Goal: Task Accomplishment & Management: Complete application form

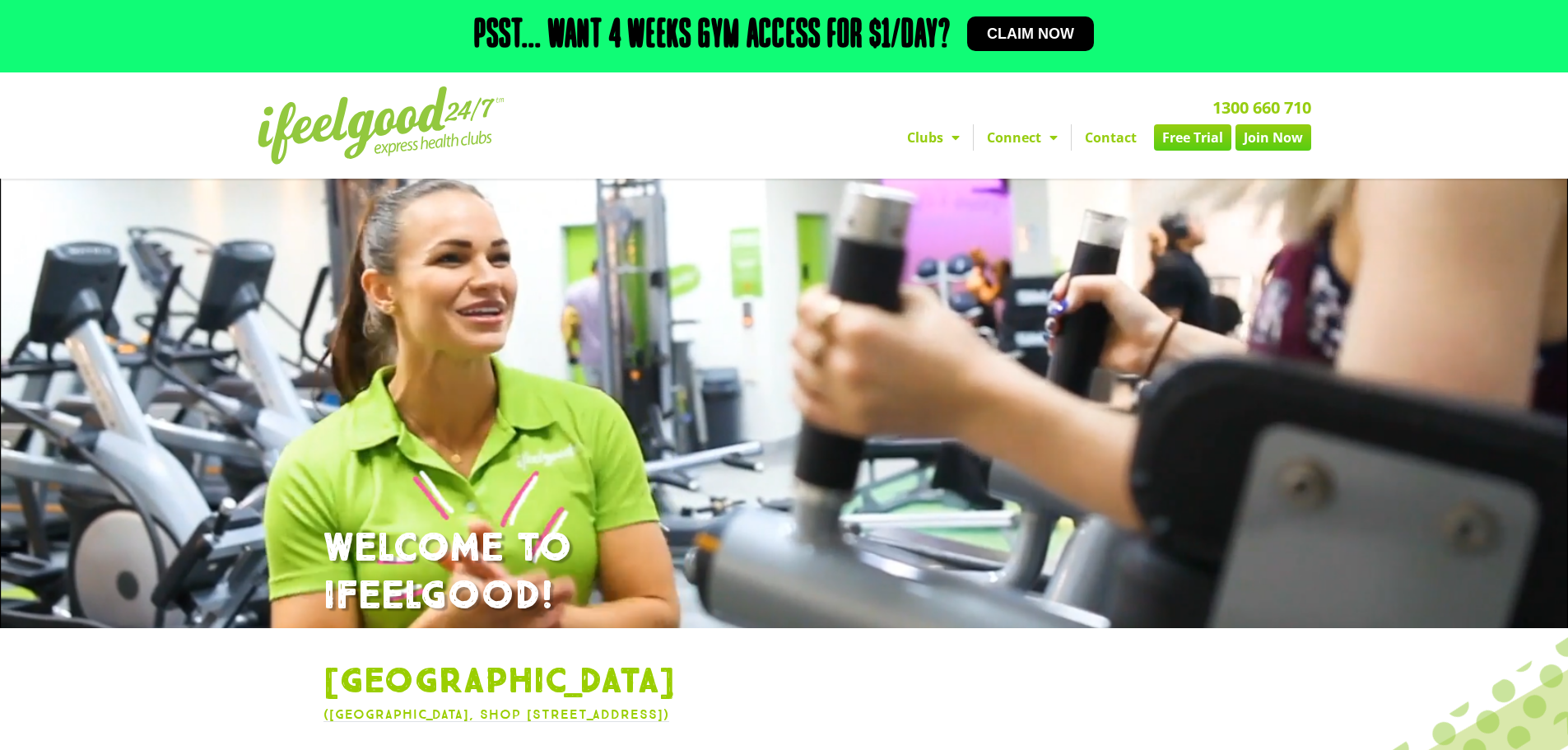
click at [947, 133] on span "Menu" at bounding box center [951, 138] width 17 height 30
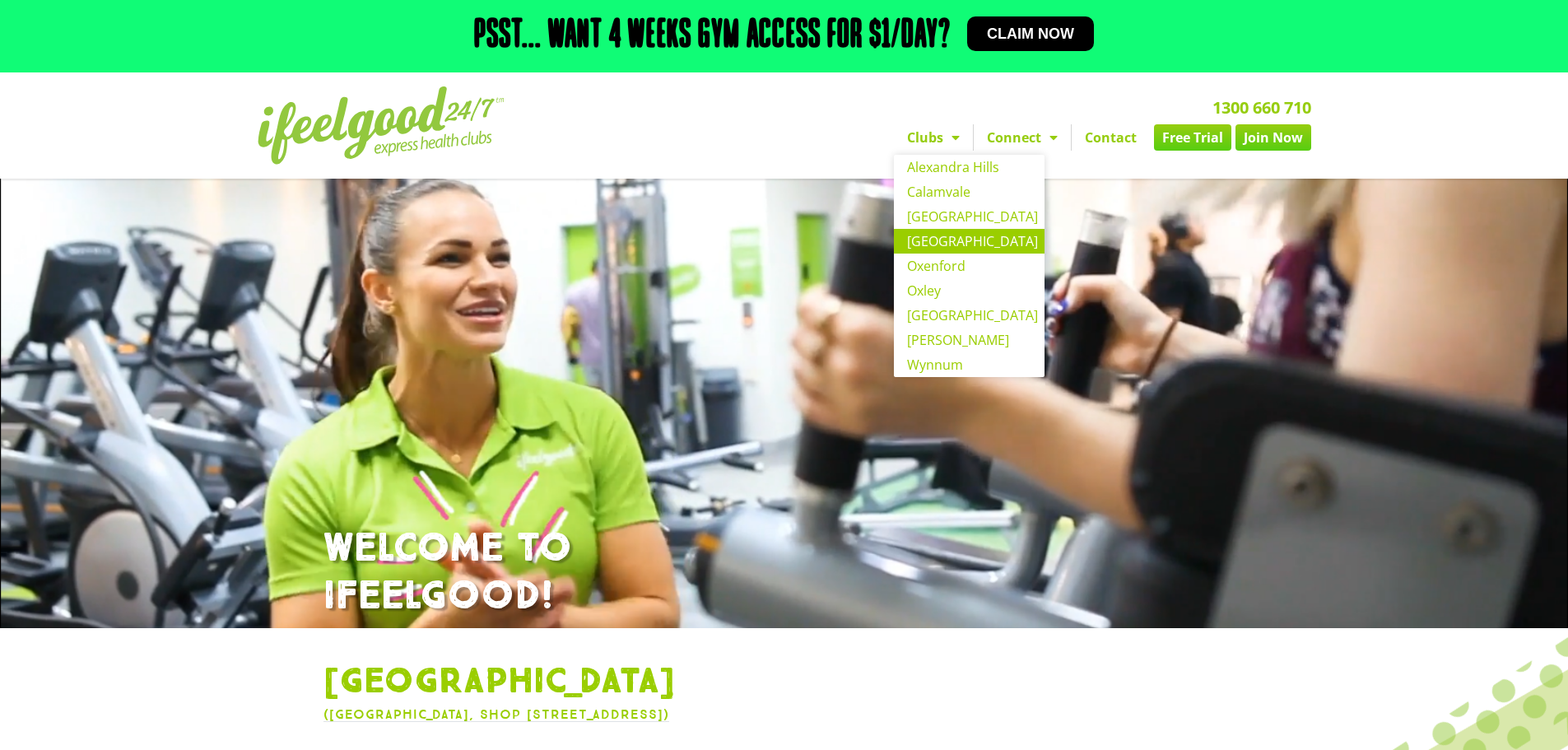
click at [934, 238] on link "[GEOGRAPHIC_DATA]" at bounding box center [969, 240] width 151 height 25
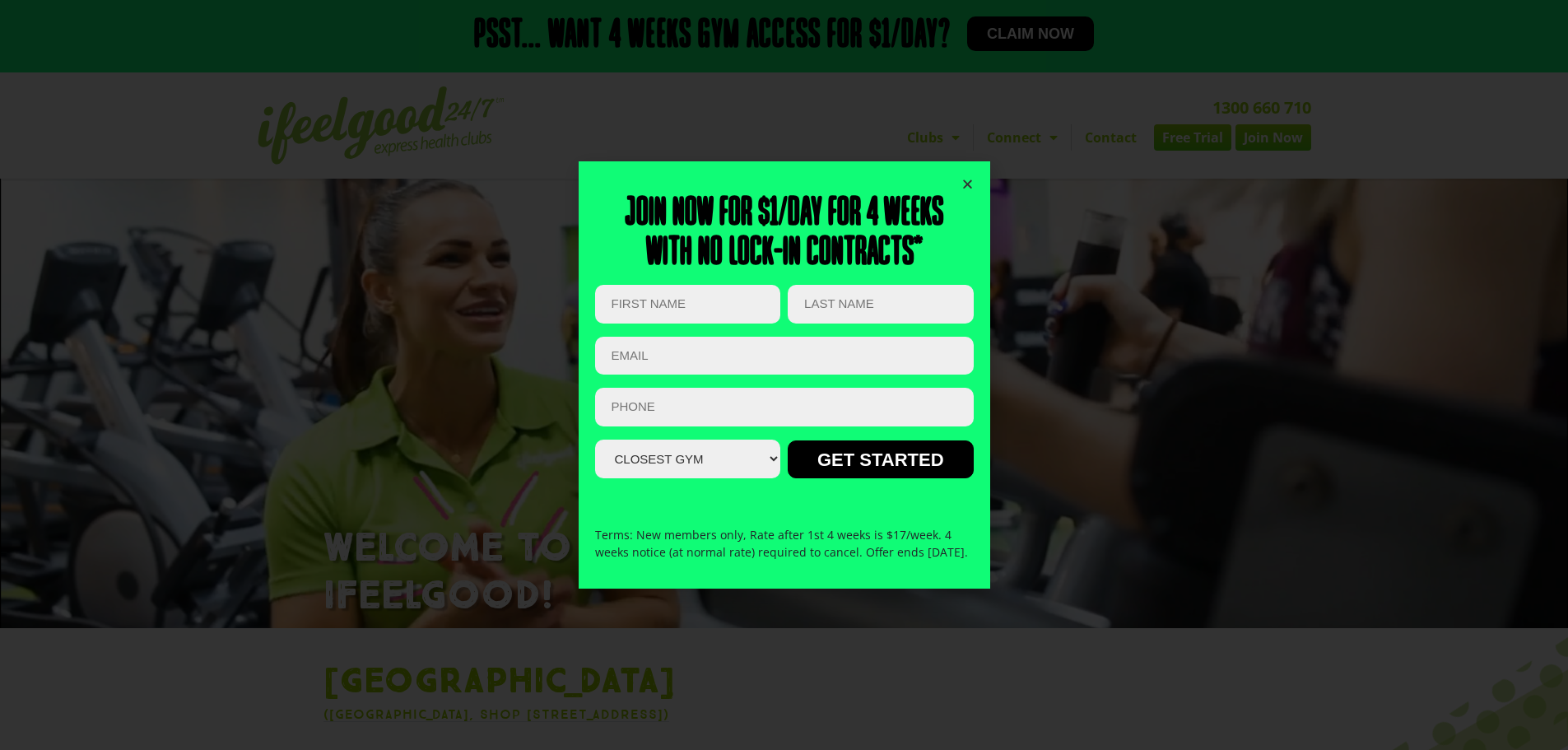
click at [967, 178] on icon "Close" at bounding box center [968, 184] width 13 height 13
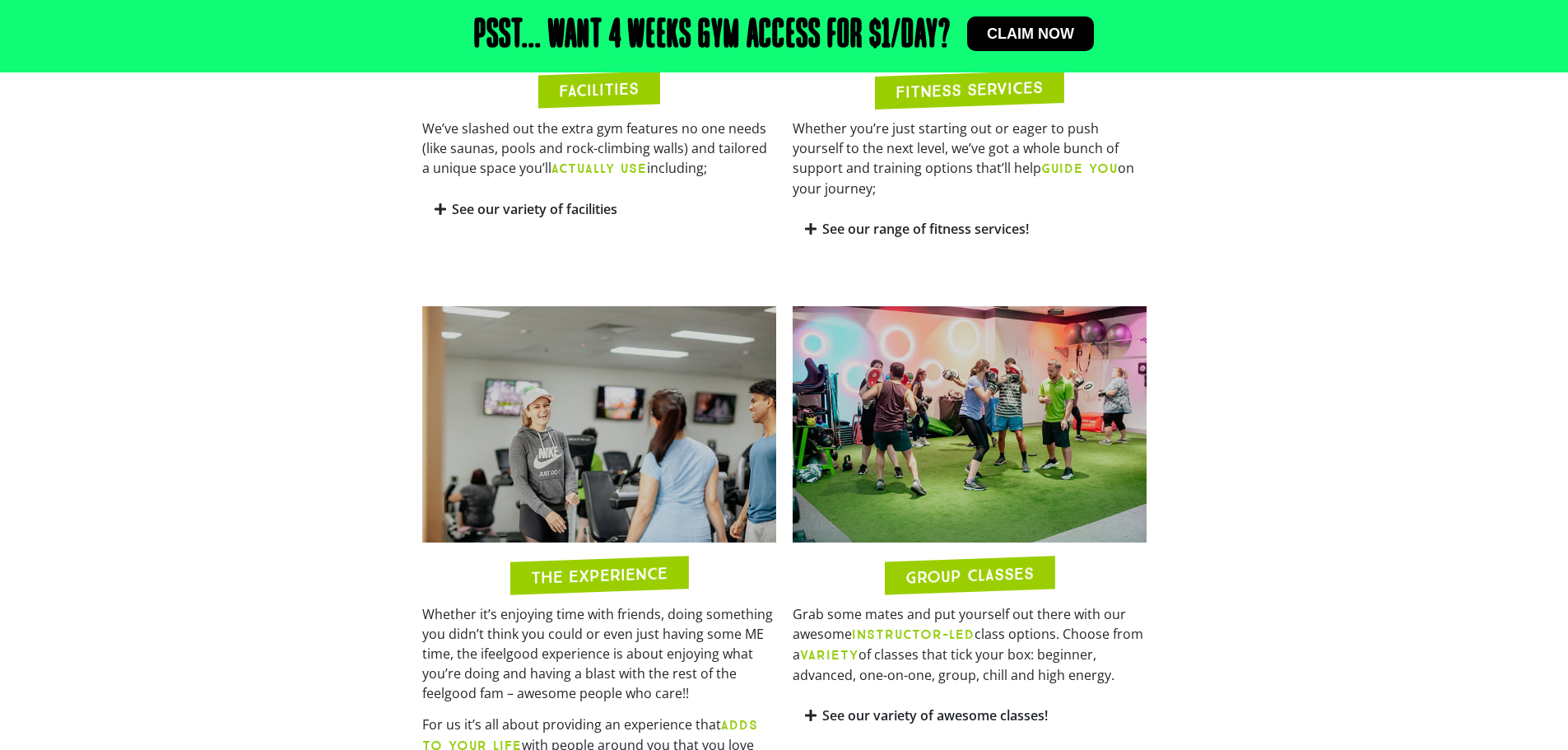
scroll to position [1234, 0]
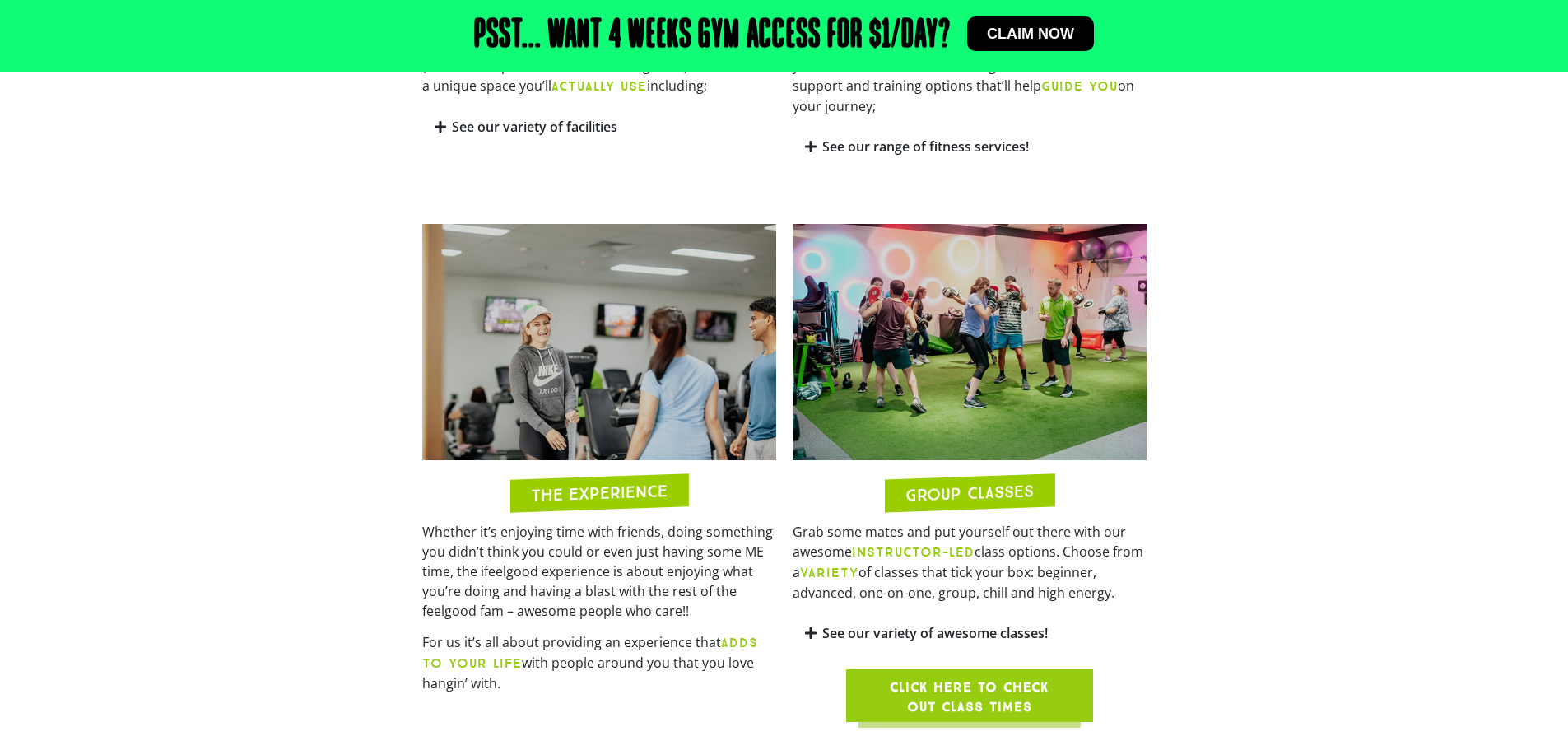
click at [911, 624] on link "See our variety of awesome classes!" at bounding box center [934, 633] width 225 height 18
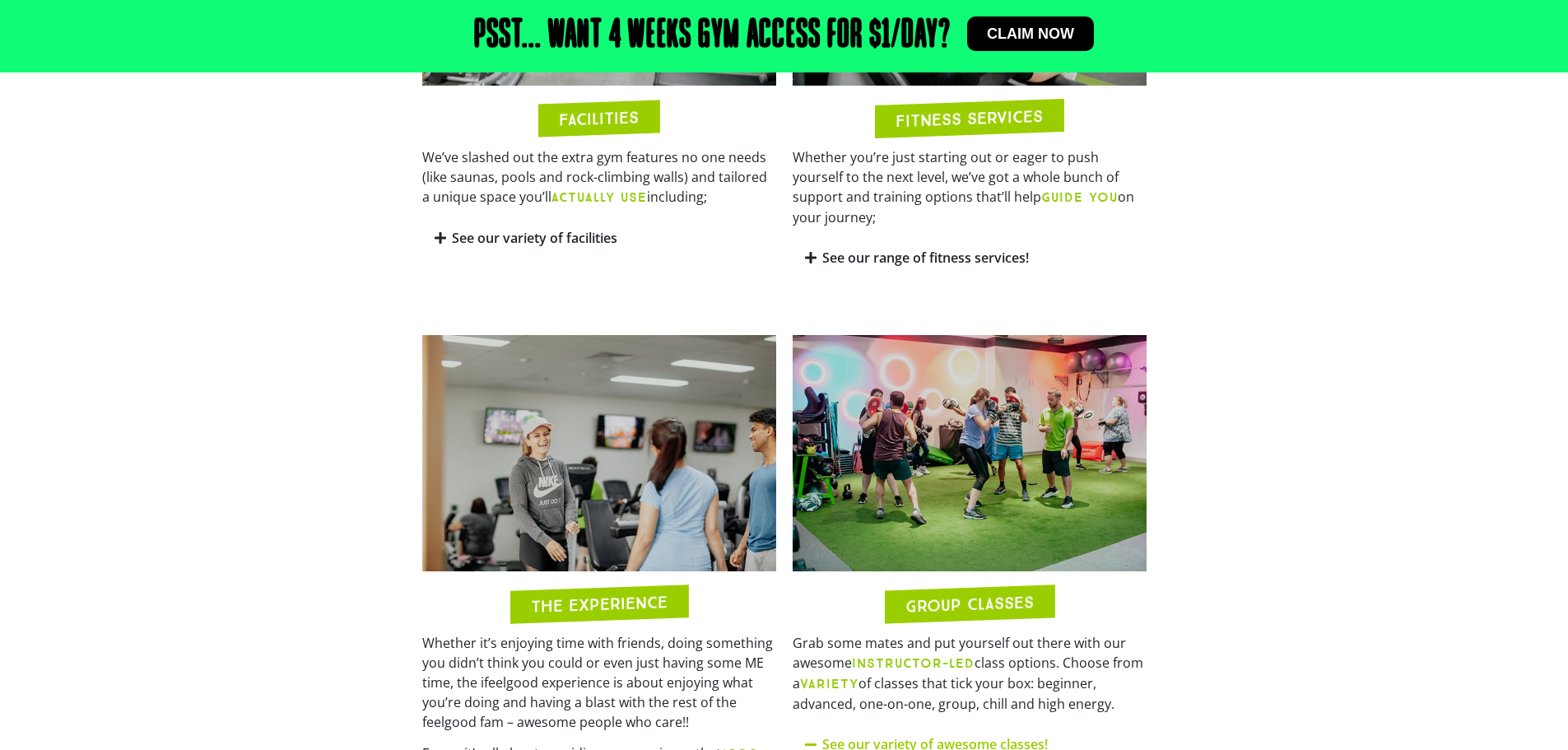
scroll to position [906, 0]
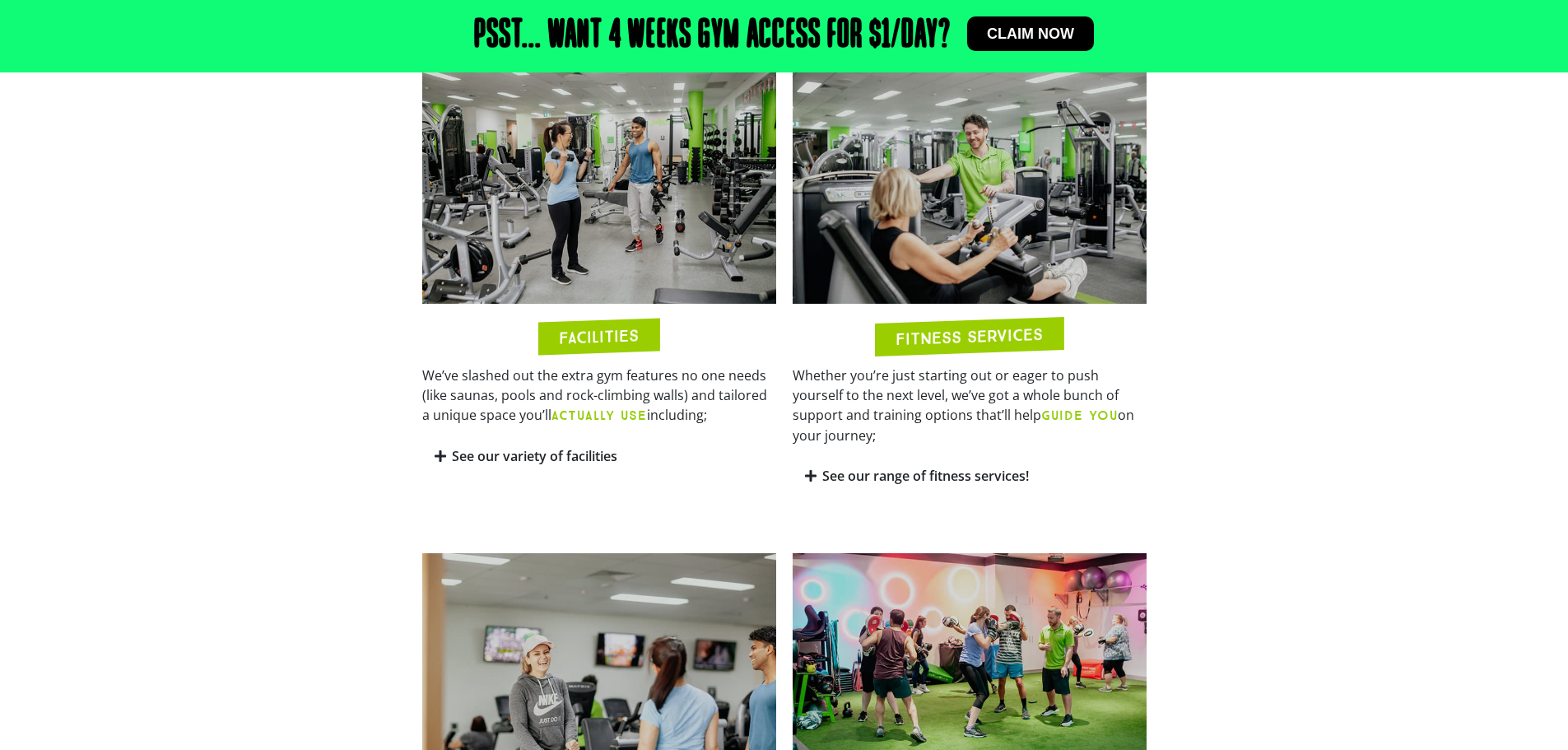
click at [989, 467] on link "See our range of fitness services!" at bounding box center [925, 475] width 207 height 18
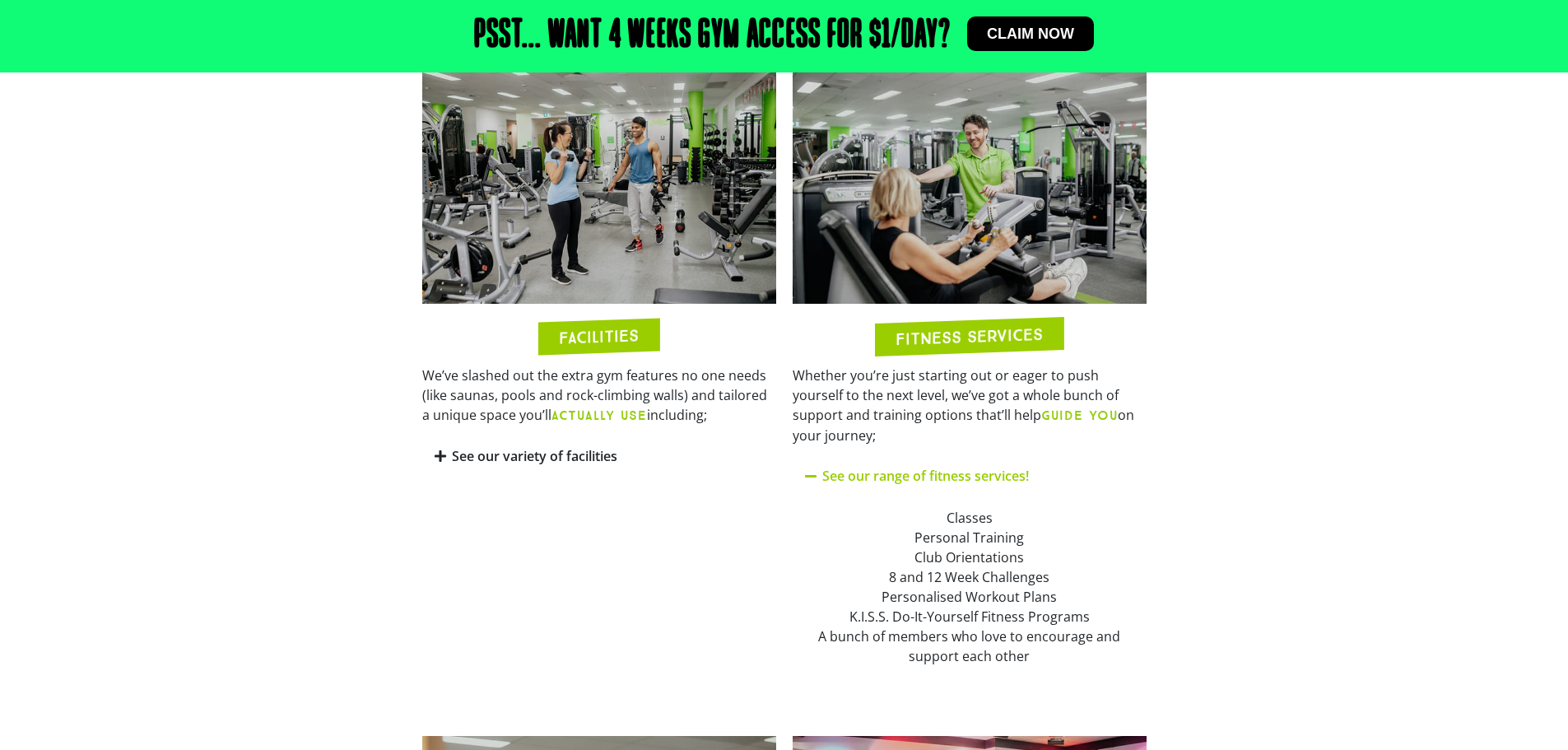
click at [442, 458] on icon at bounding box center [441, 456] width 12 height 13
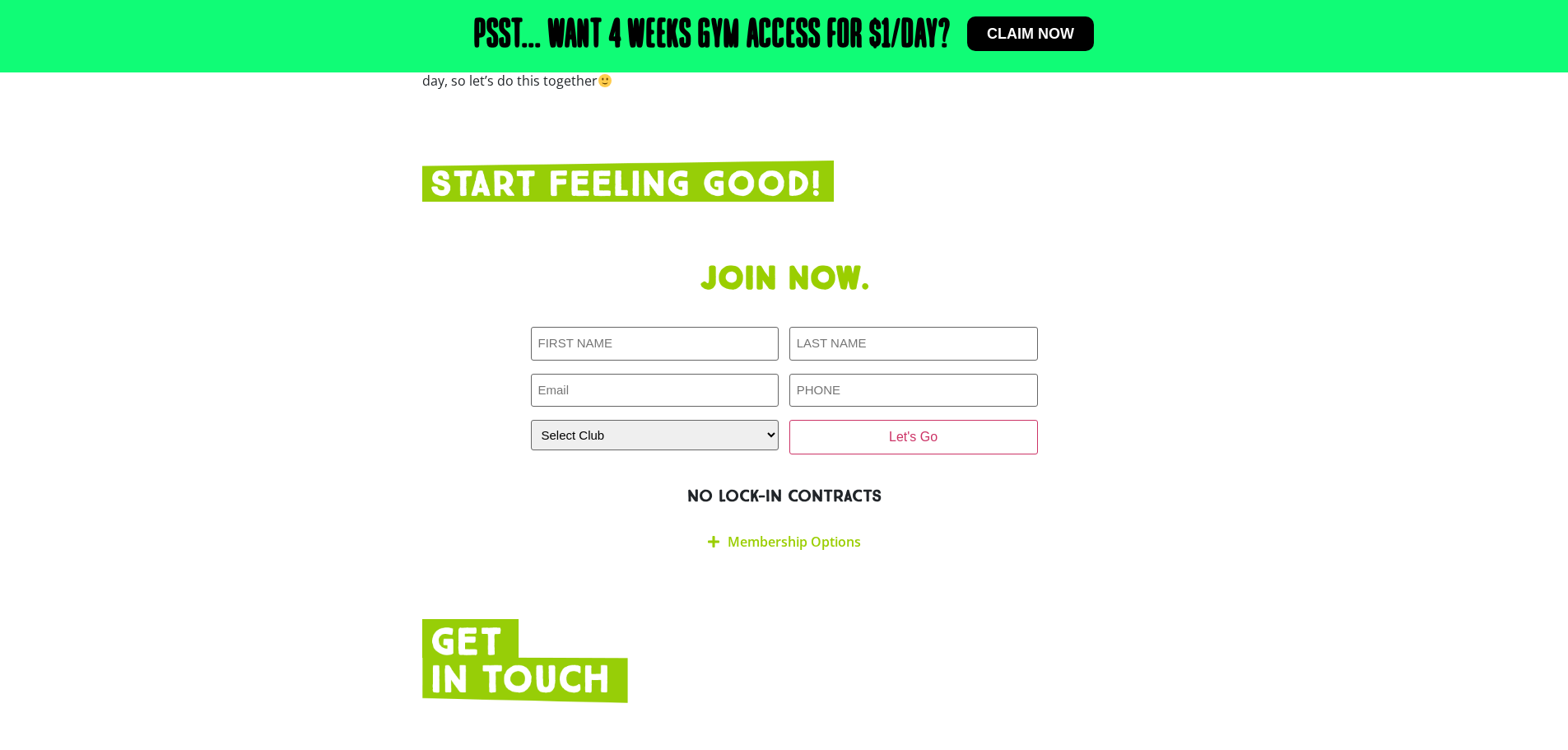
scroll to position [3539, 0]
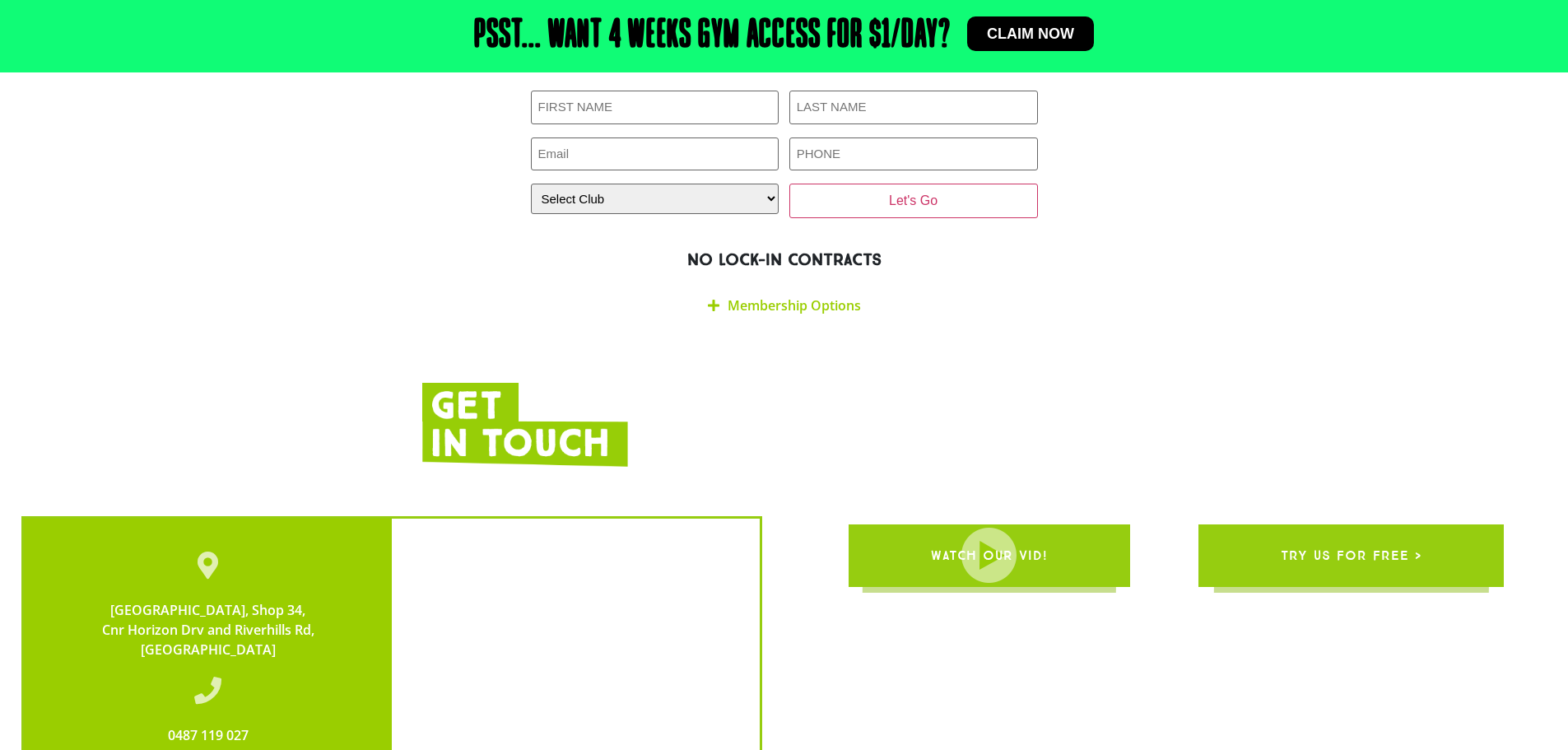
click at [718, 299] on icon at bounding box center [714, 305] width 12 height 13
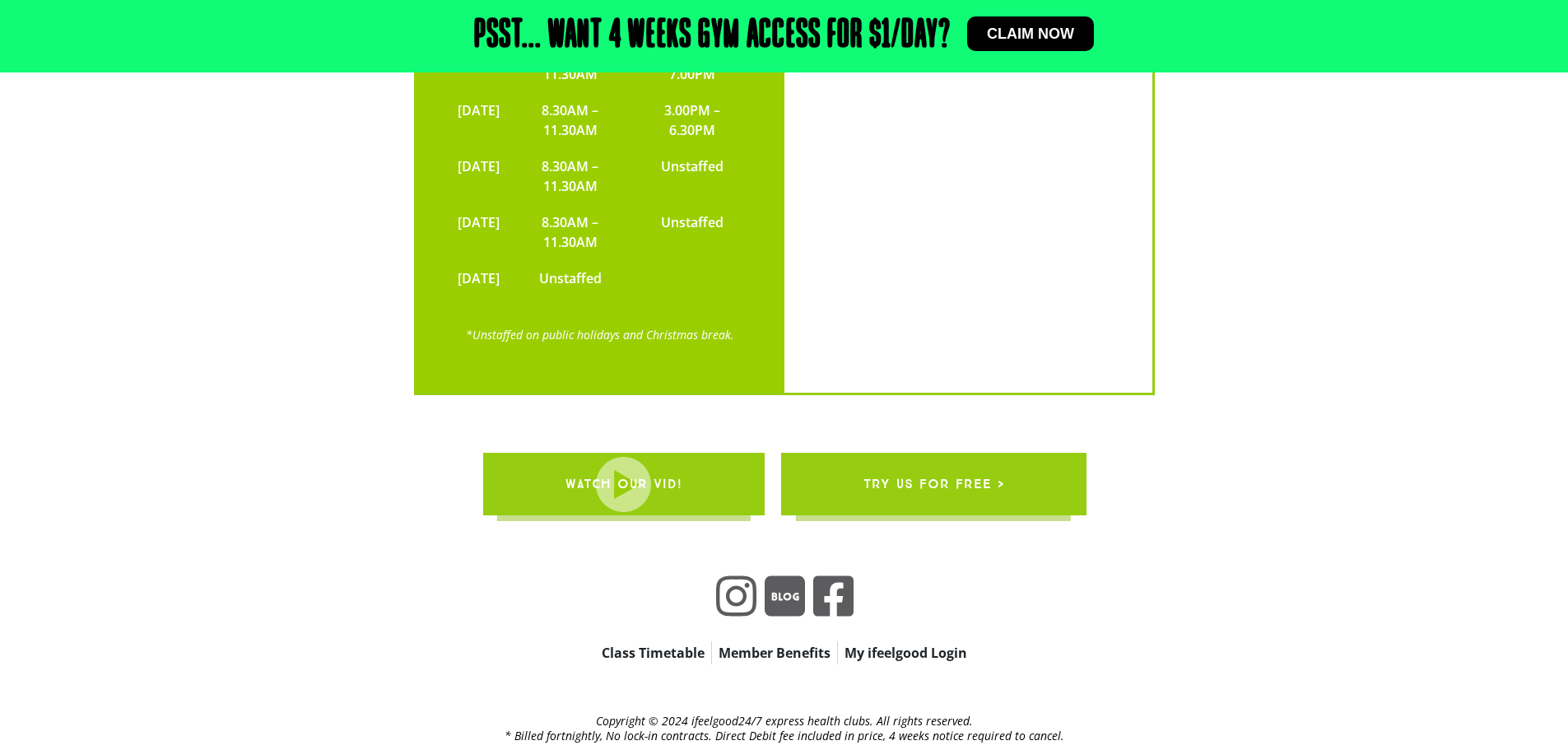
scroll to position [5802, 0]
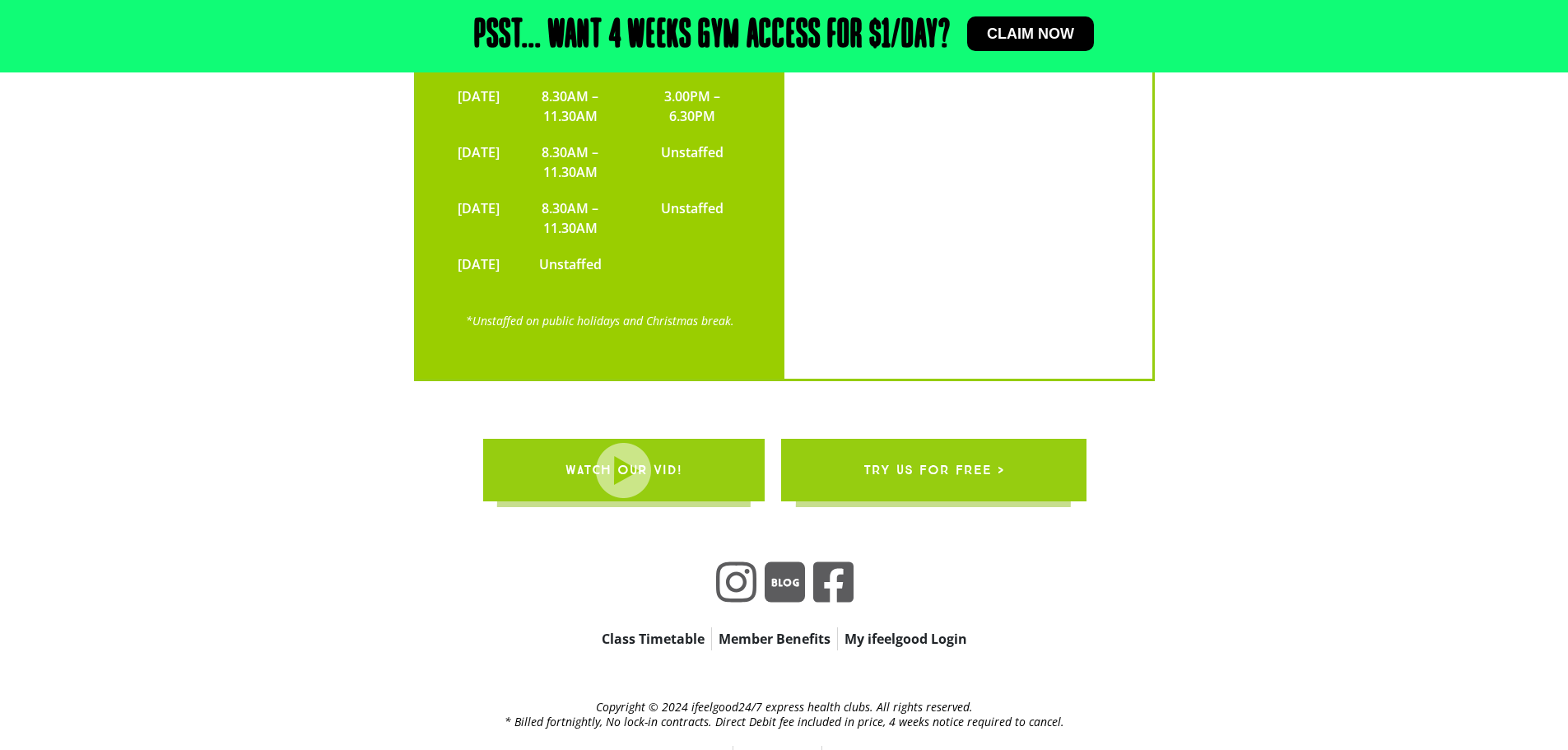
click at [702, 746] on link "FAQ’s" at bounding box center [711, 757] width 42 height 23
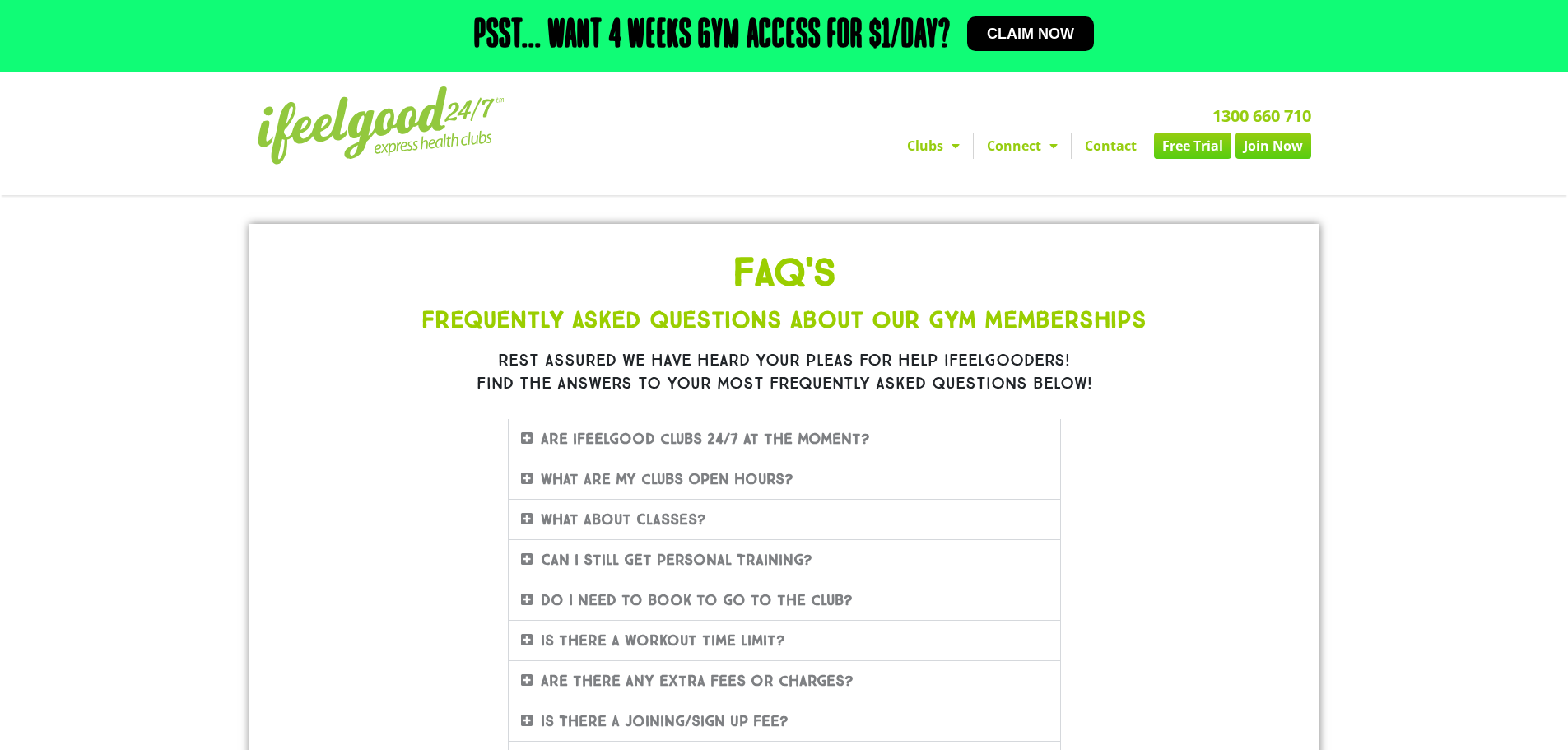
click at [515, 439] on div "Are ifeelgood clubs 24/7 at the moment?" at bounding box center [784, 439] width 551 height 39
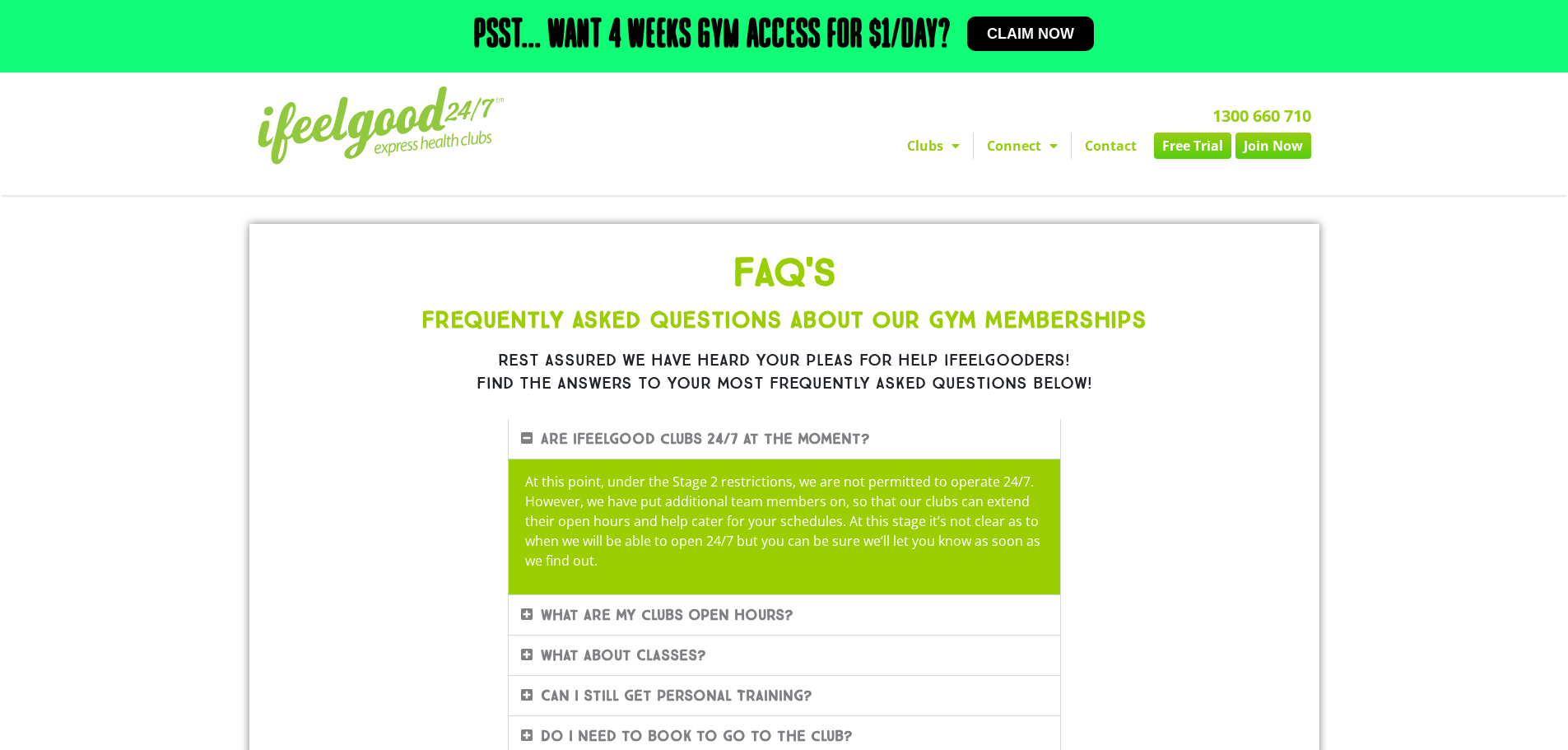
click at [515, 439] on div "Are ifeelgood clubs 24/7 at the moment?" at bounding box center [784, 439] width 551 height 39
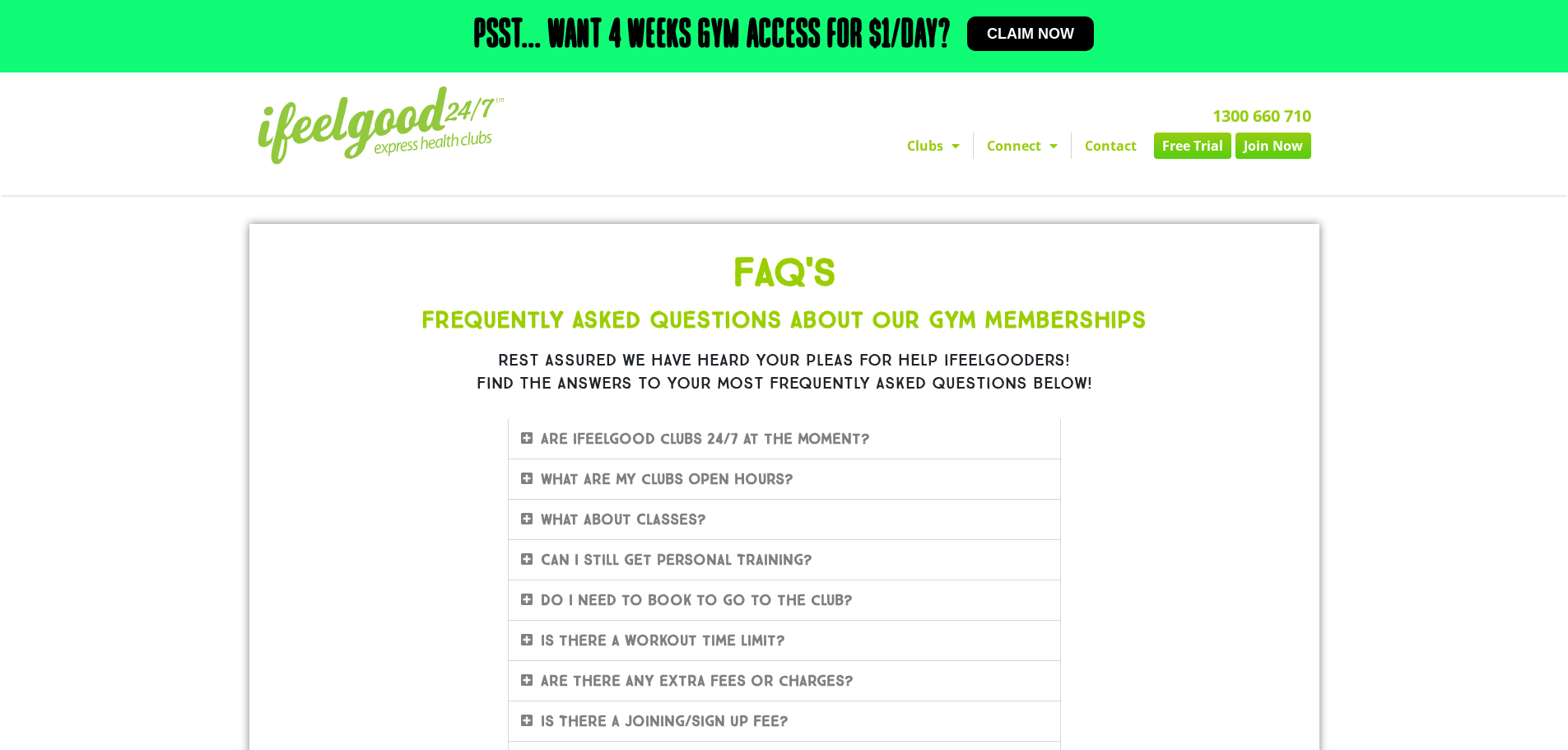
click at [530, 480] on icon at bounding box center [527, 477] width 12 height 13
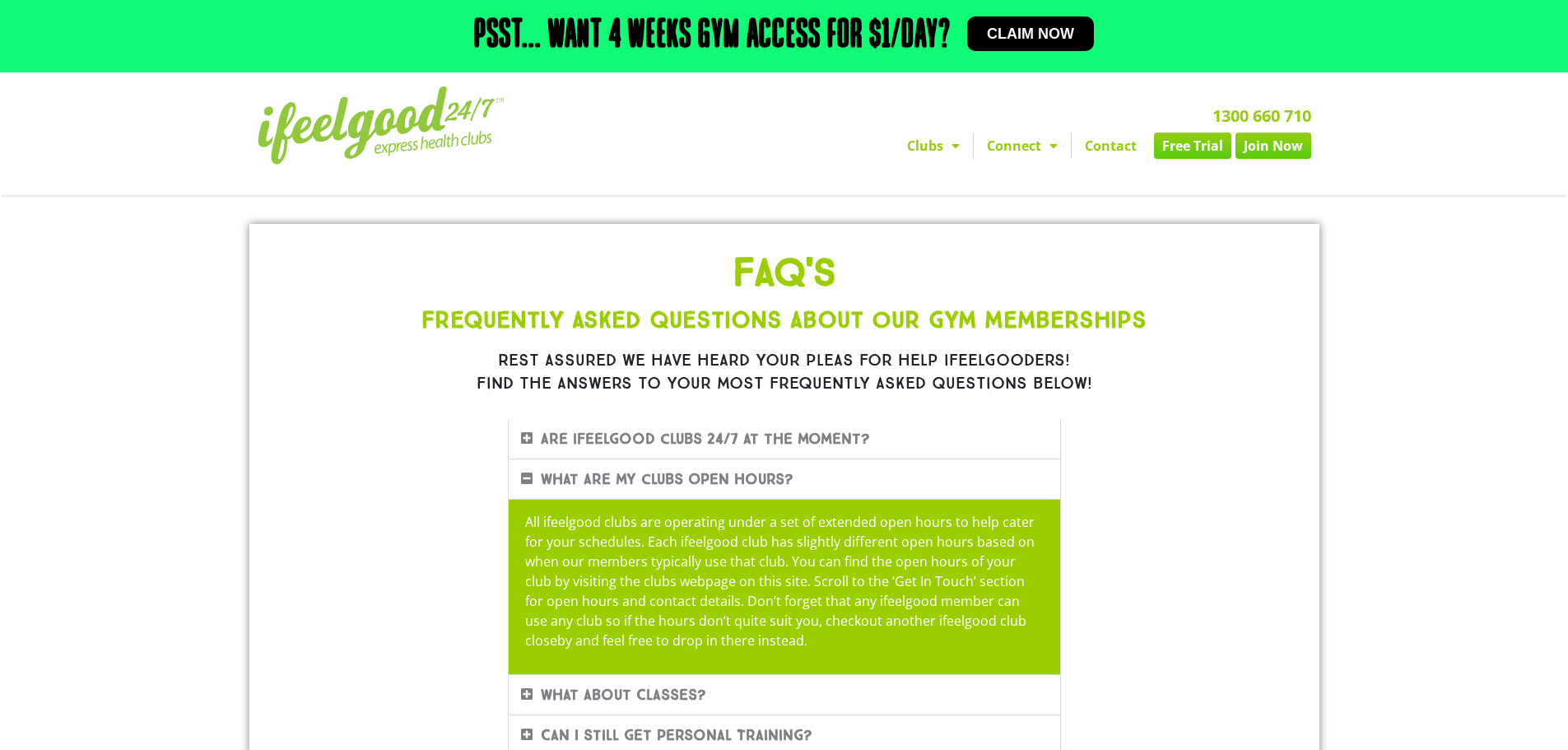
click at [530, 480] on icon at bounding box center [527, 477] width 12 height 13
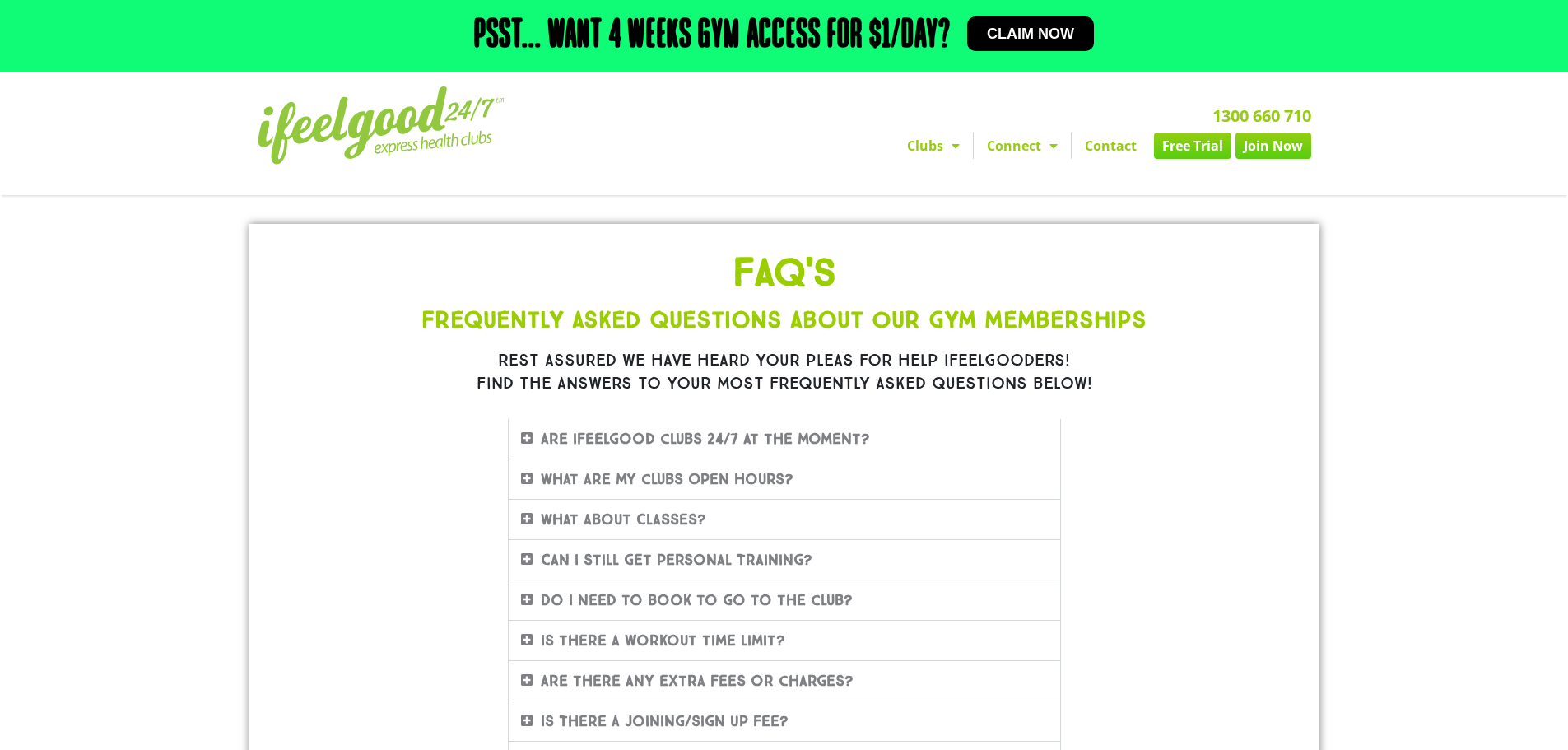
click at [524, 517] on icon at bounding box center [527, 518] width 12 height 13
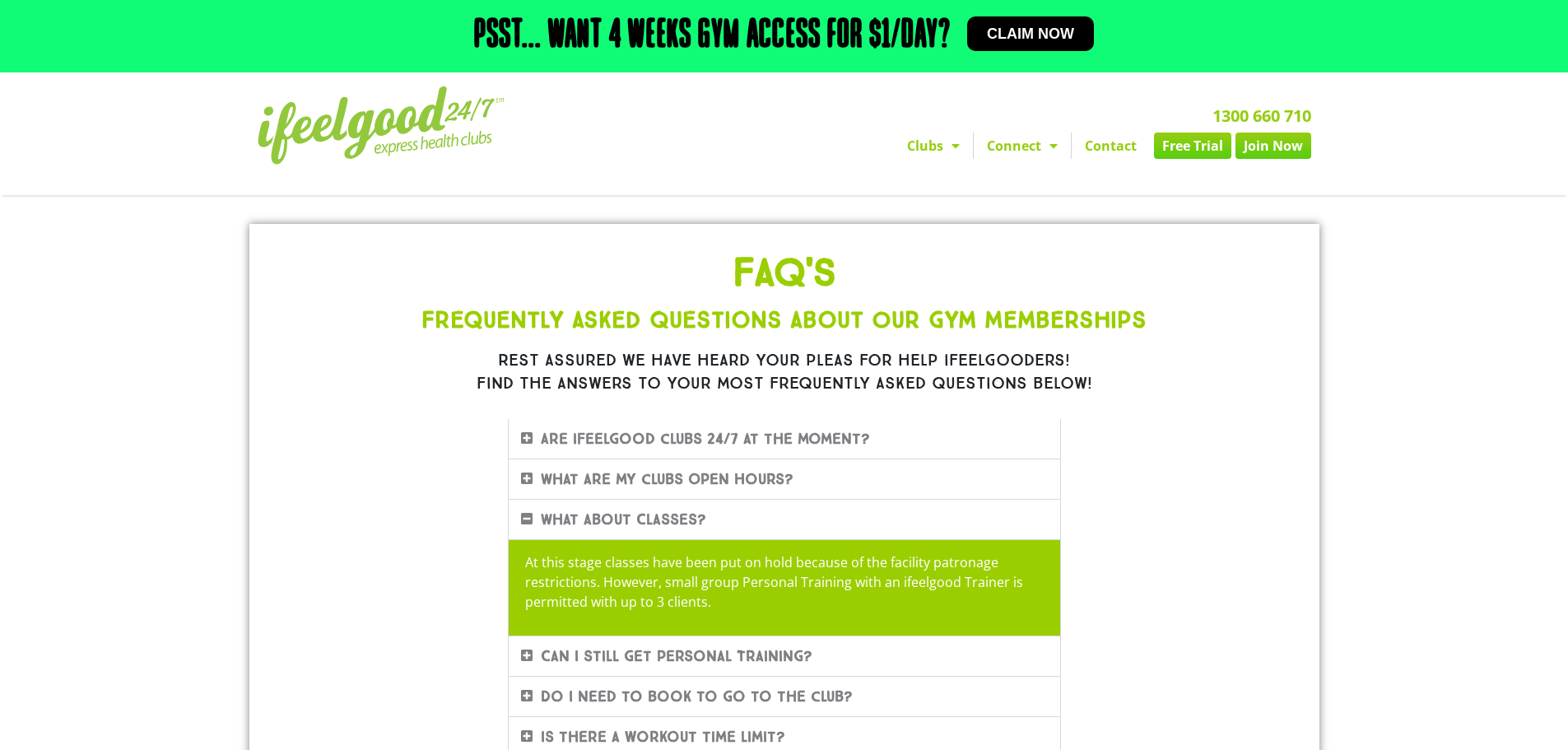
click at [524, 517] on icon at bounding box center [527, 518] width 12 height 13
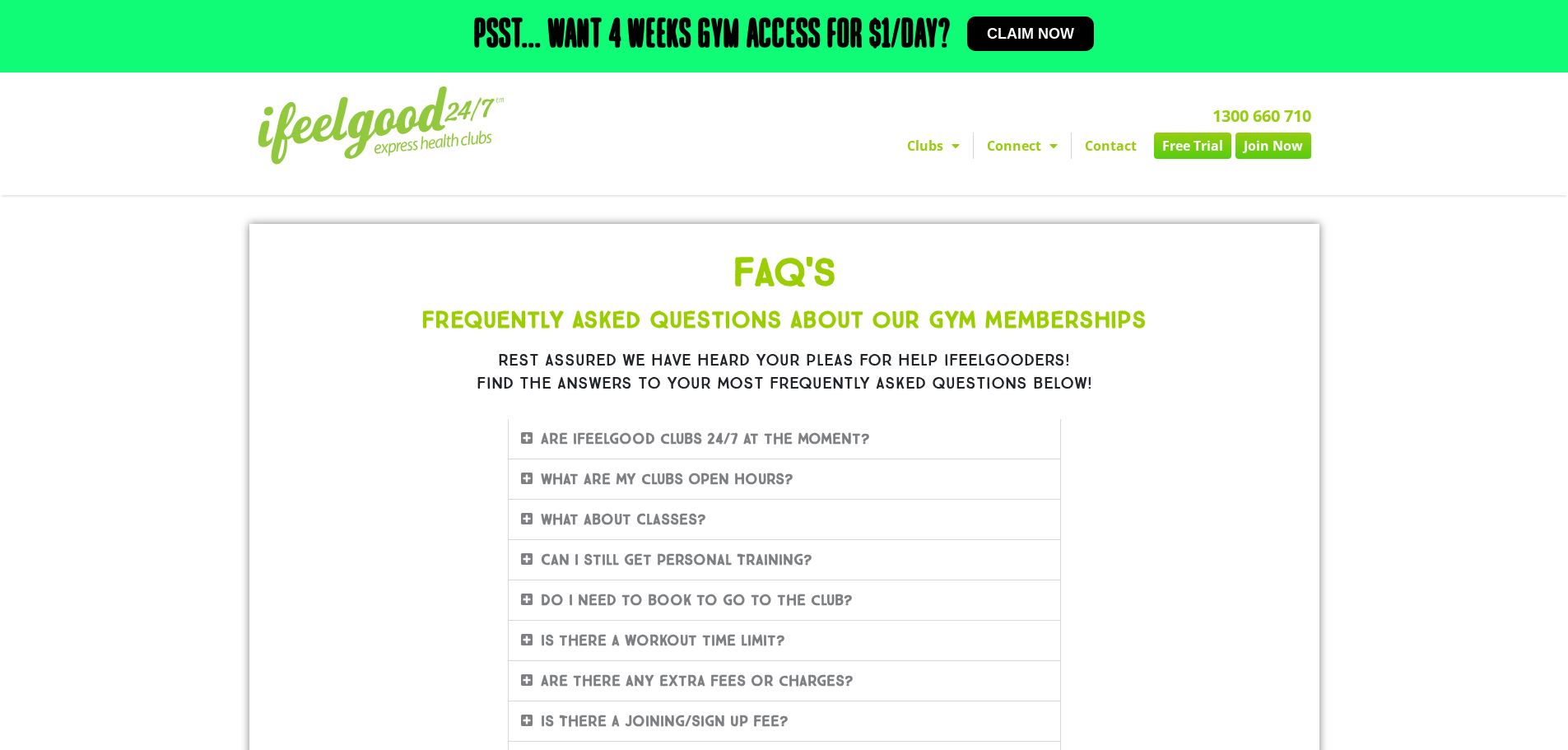
click at [535, 562] on span at bounding box center [531, 559] width 20 height 14
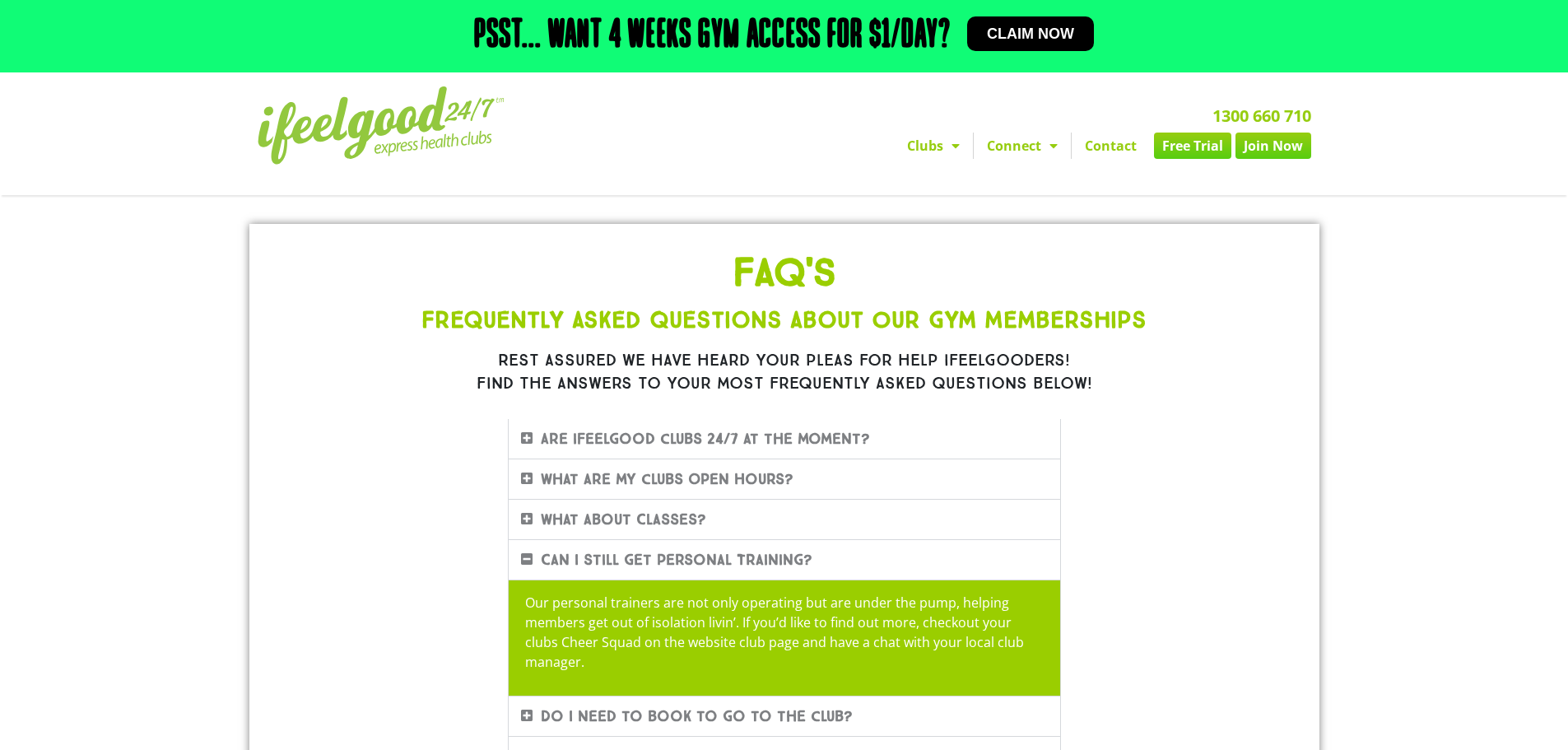
click at [535, 562] on span at bounding box center [531, 559] width 20 height 14
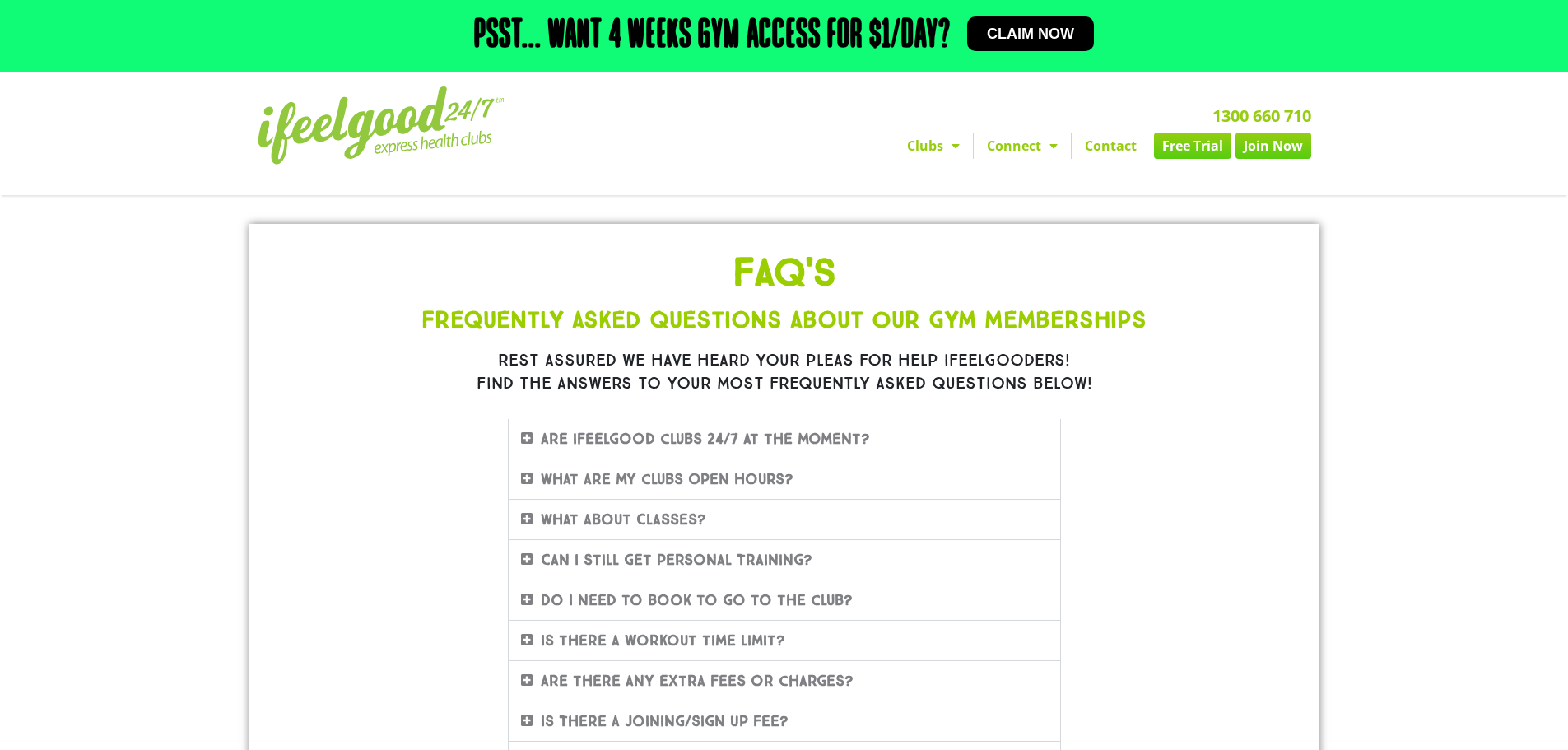
click at [524, 597] on icon at bounding box center [527, 598] width 12 height 13
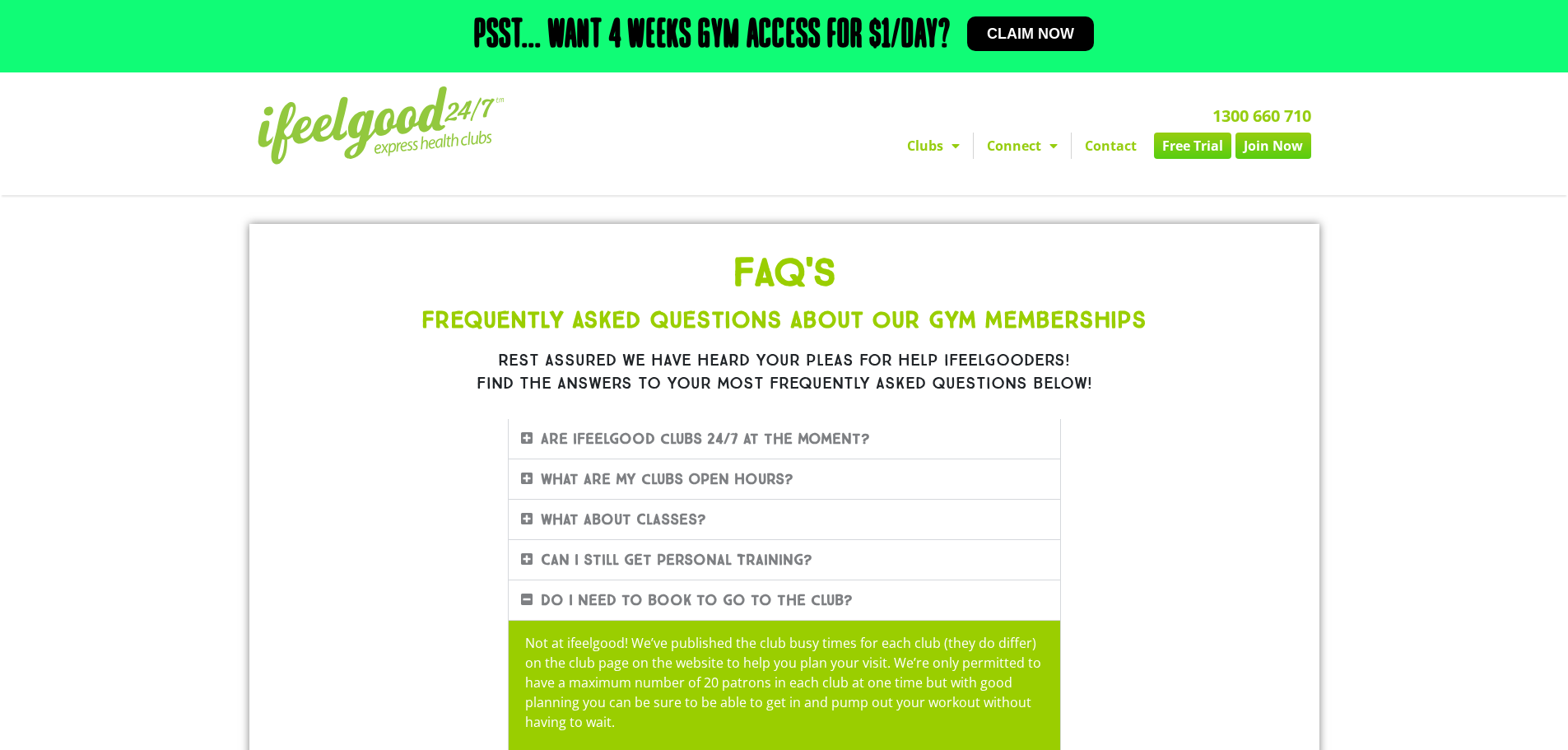
click at [524, 597] on icon at bounding box center [527, 598] width 12 height 13
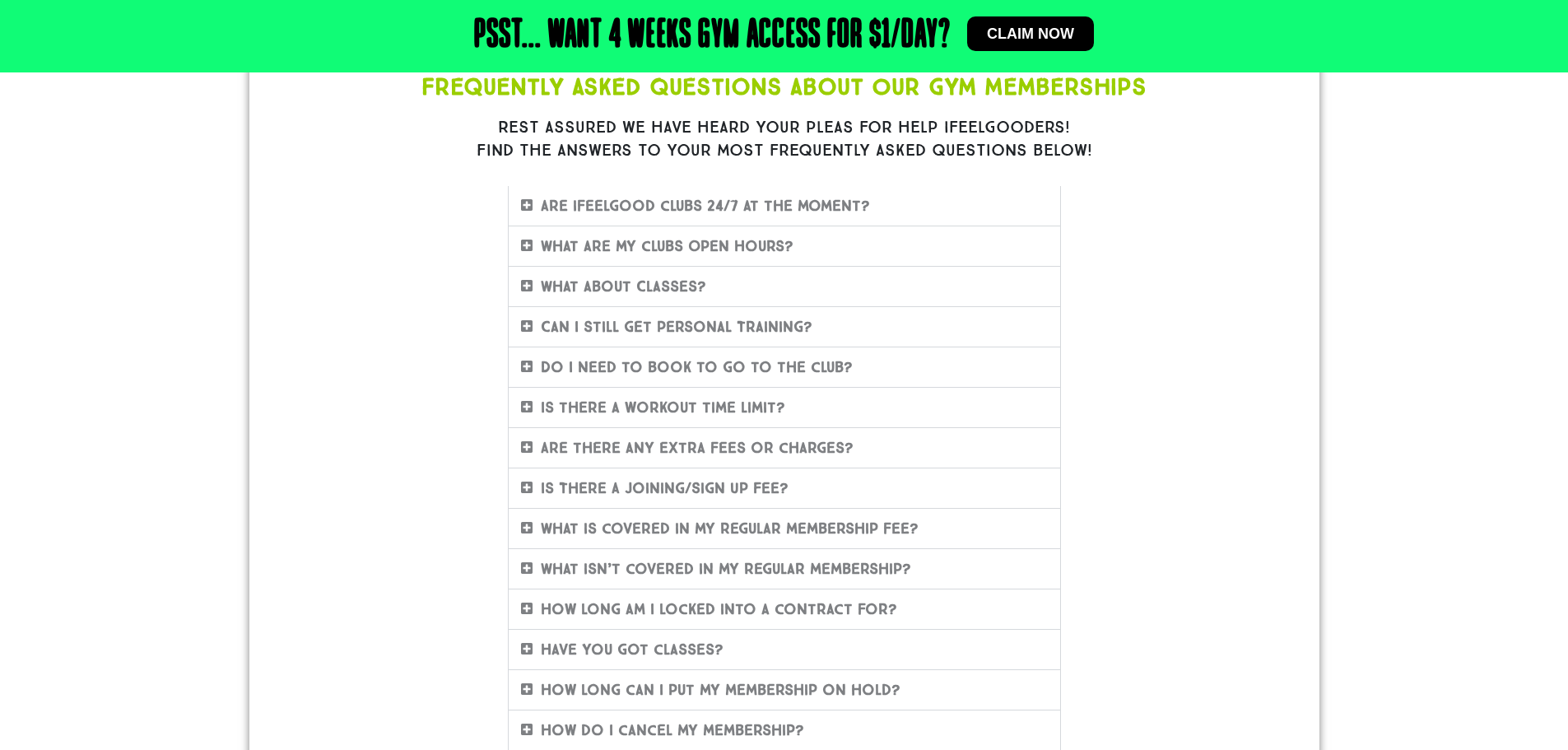
scroll to position [247, 0]
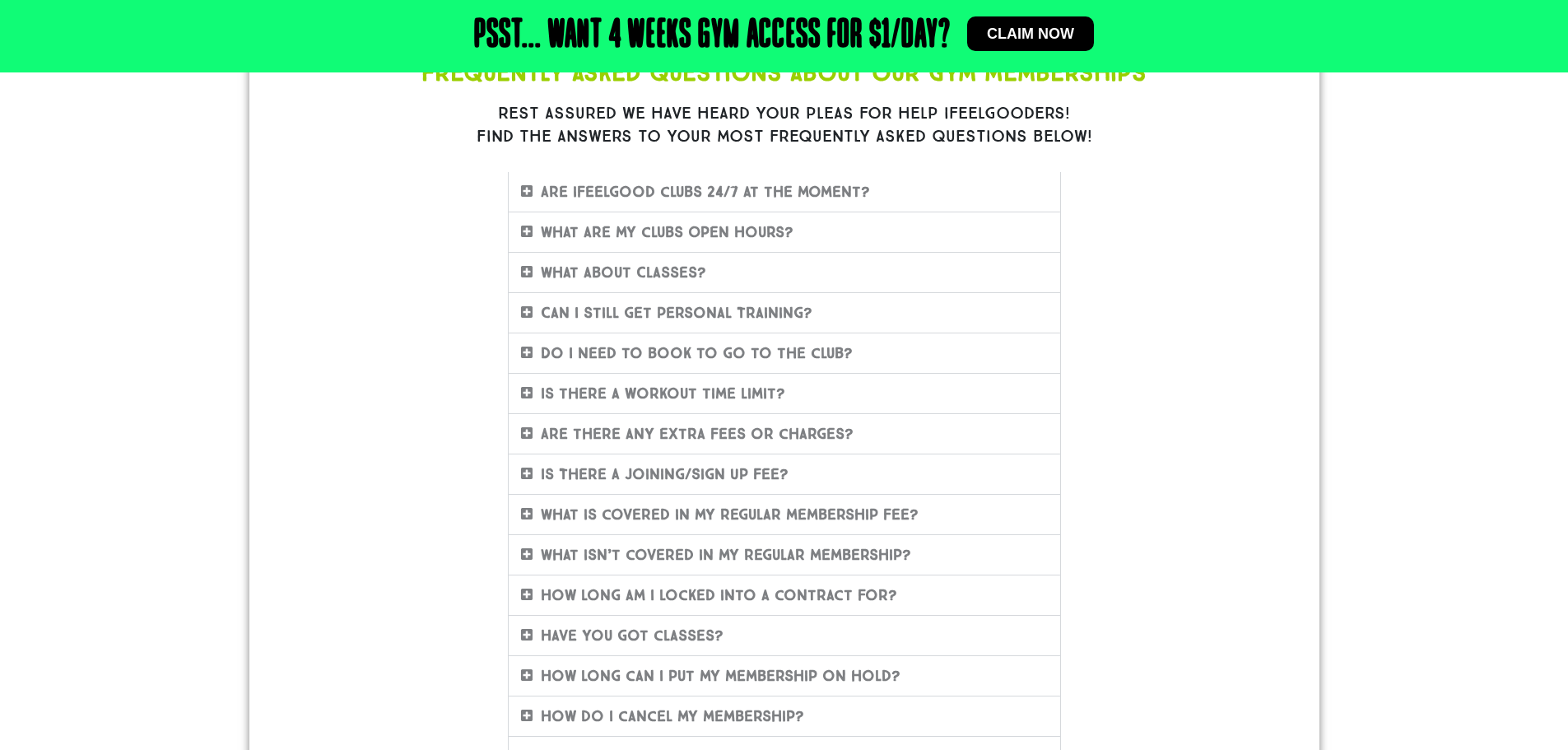
click at [525, 393] on icon at bounding box center [527, 392] width 12 height 13
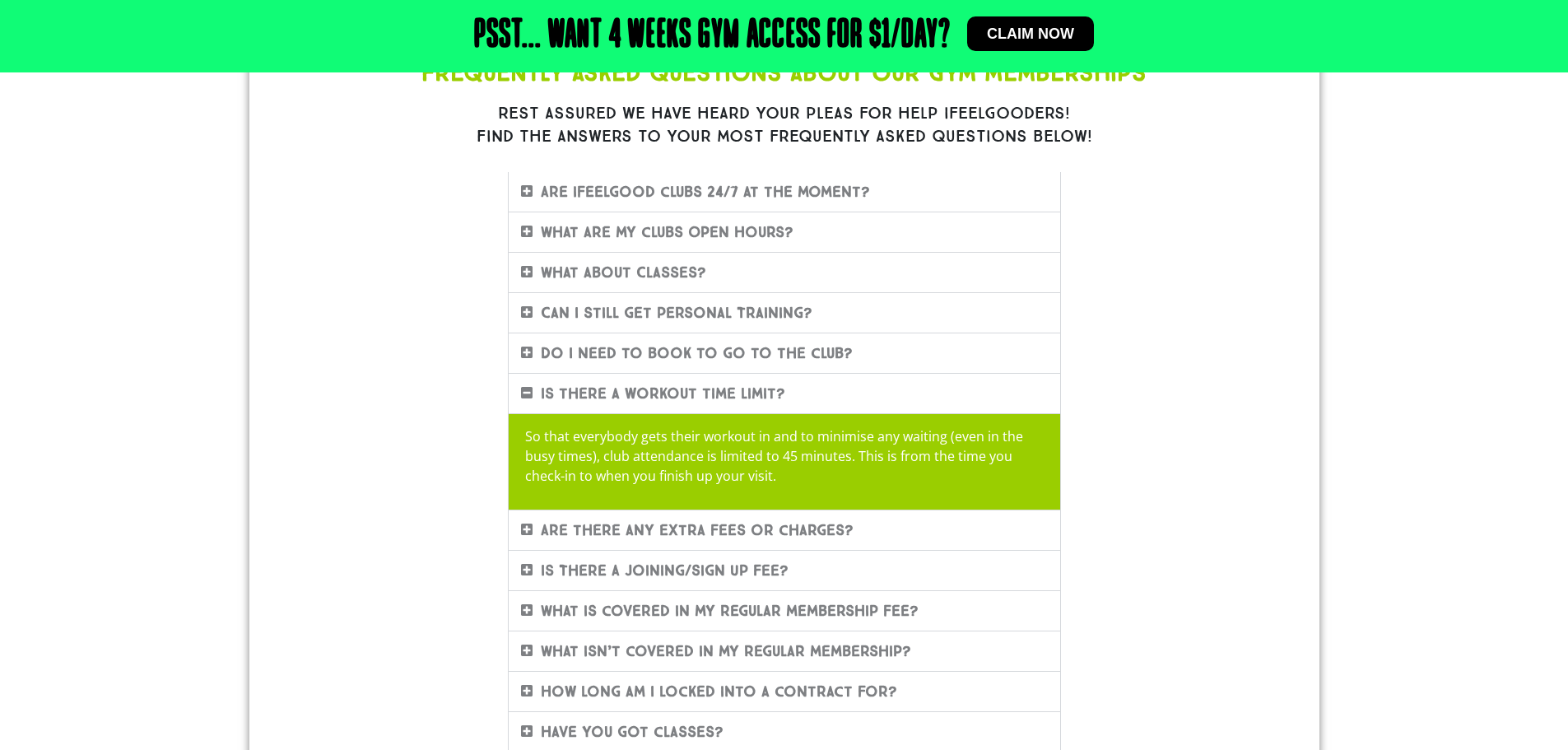
click at [525, 393] on icon at bounding box center [527, 392] width 12 height 13
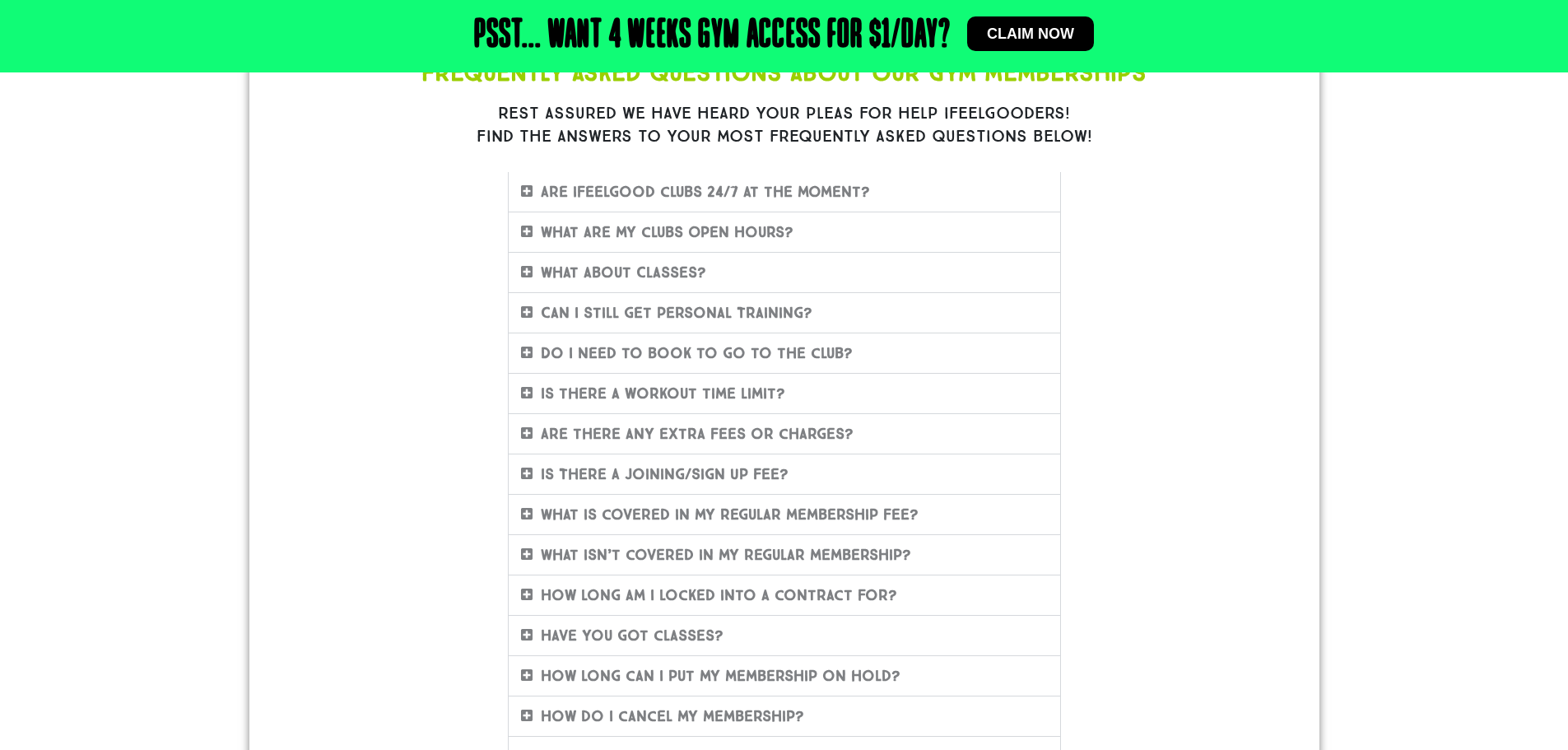
click at [518, 432] on div "Are there any extra fees or charges?" at bounding box center [784, 434] width 551 height 39
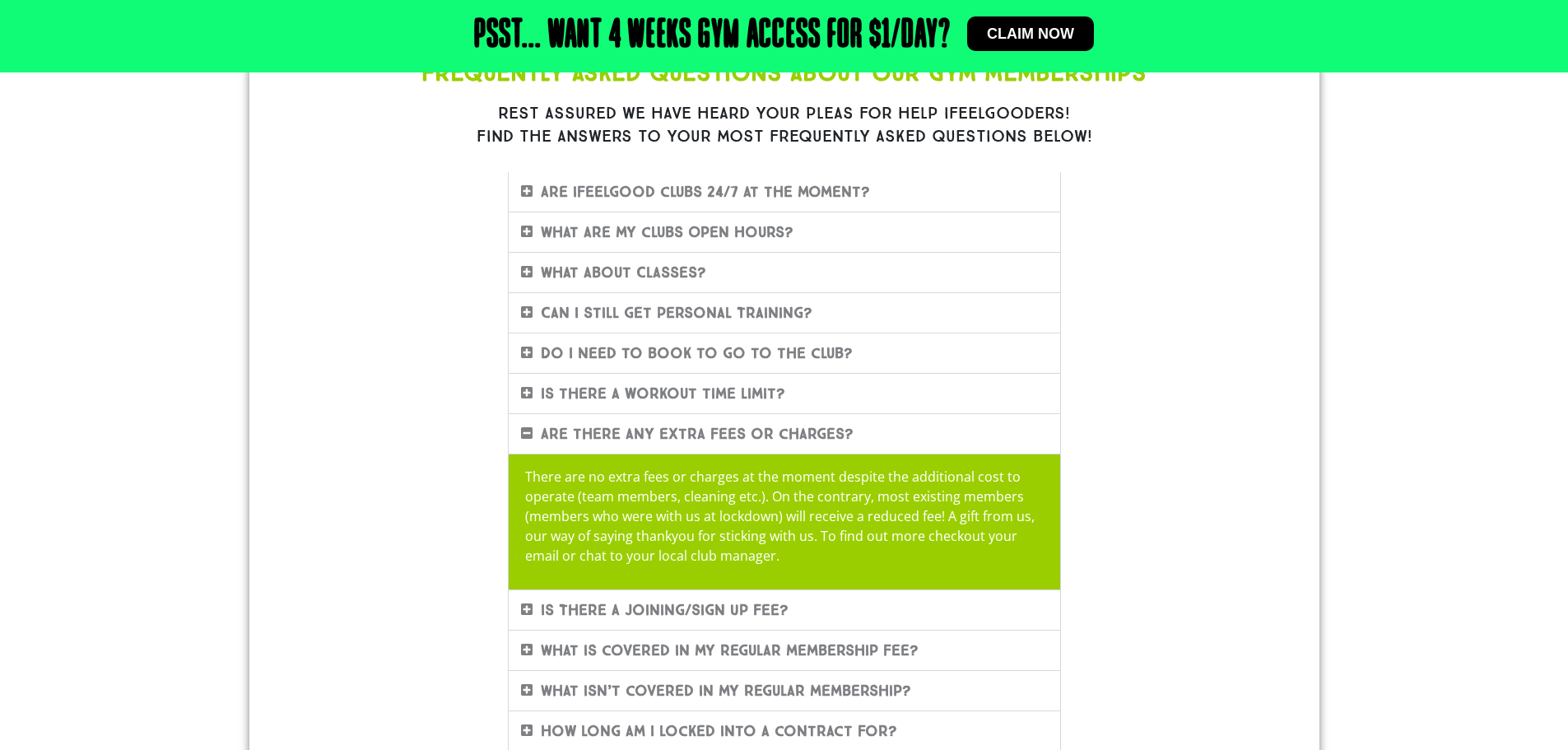
click at [518, 432] on div "Are there any extra fees or charges?" at bounding box center [784, 434] width 551 height 39
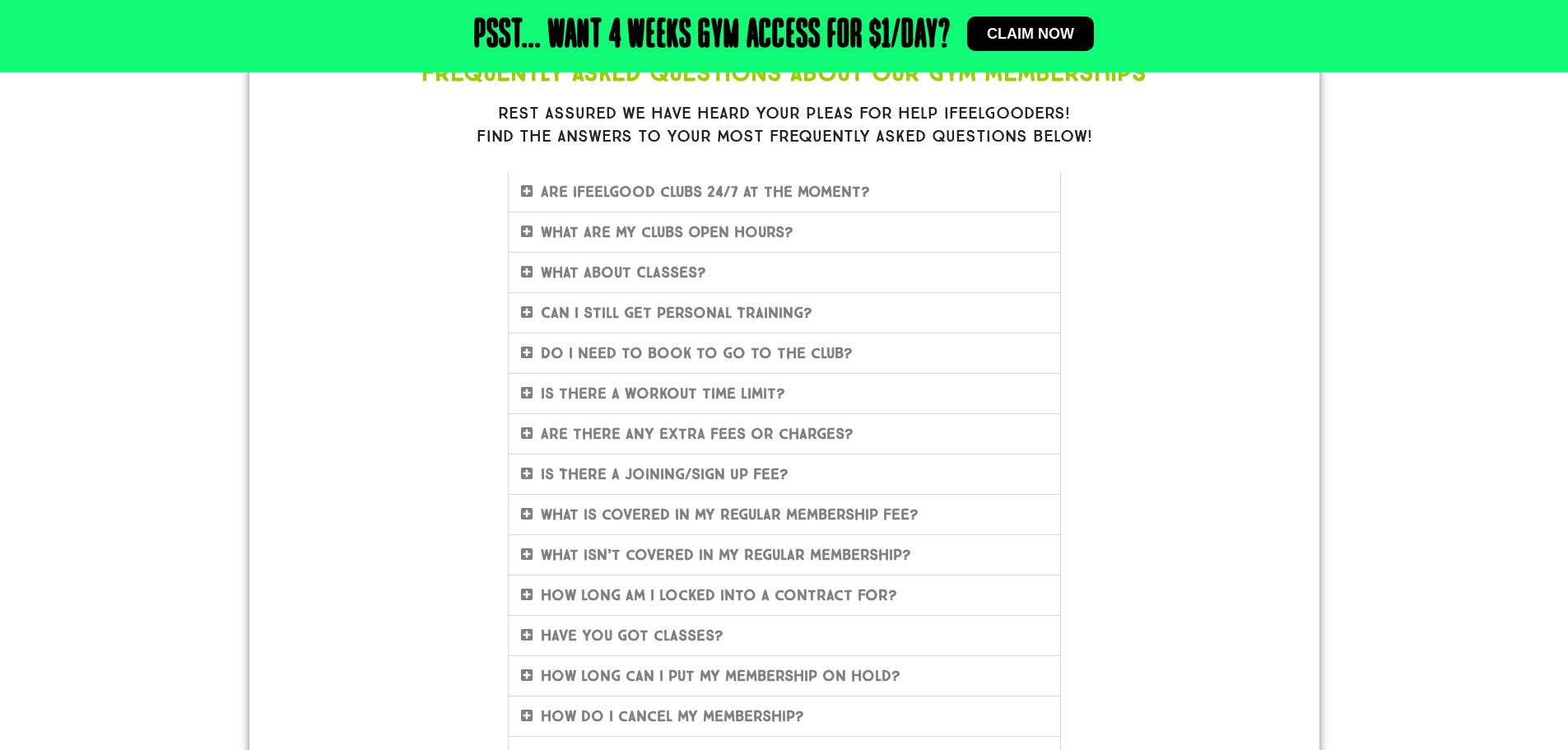
click at [525, 472] on icon at bounding box center [527, 472] width 12 height 13
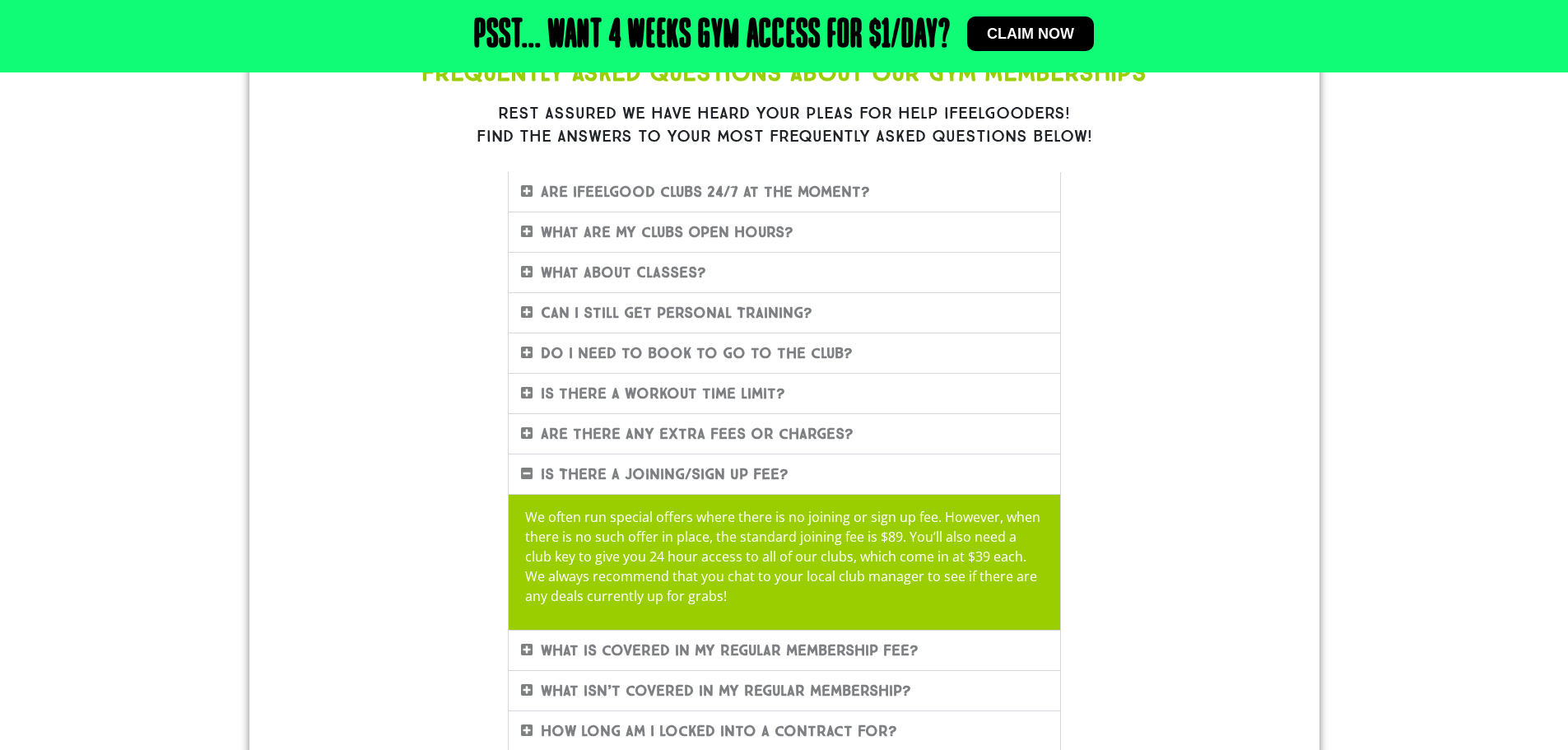
click at [525, 472] on icon at bounding box center [527, 472] width 12 height 13
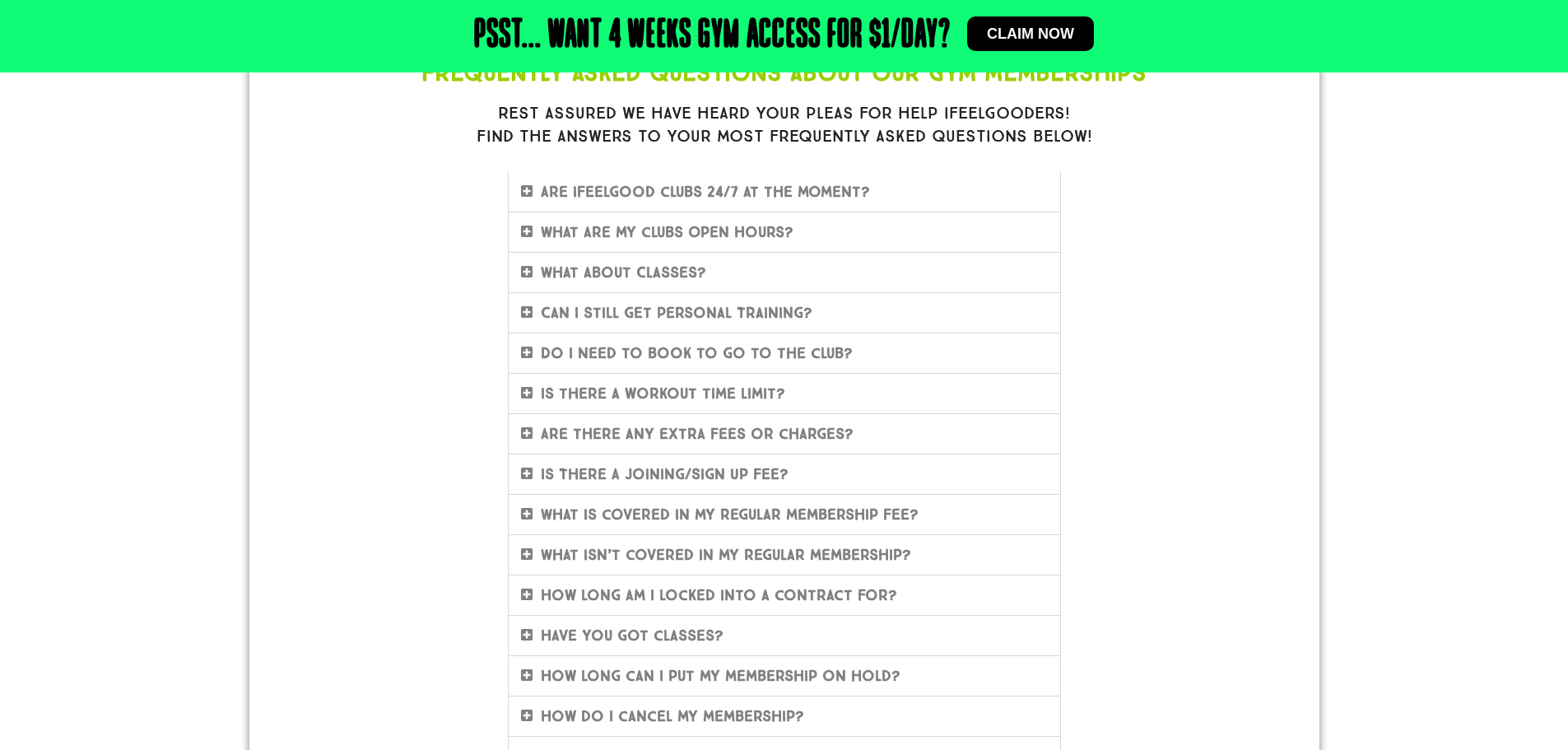
click at [529, 515] on icon at bounding box center [527, 513] width 12 height 13
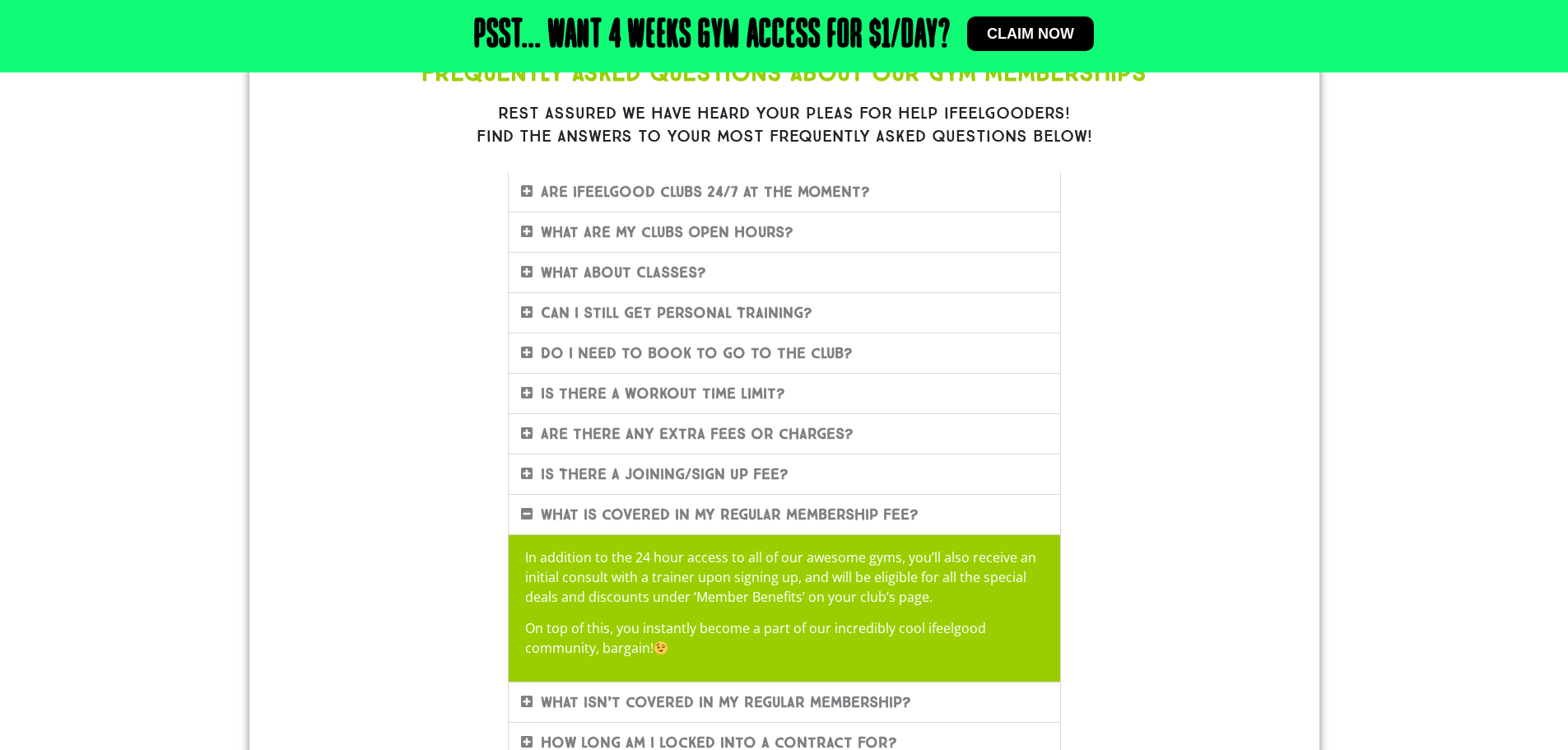
click at [529, 515] on icon at bounding box center [527, 513] width 12 height 13
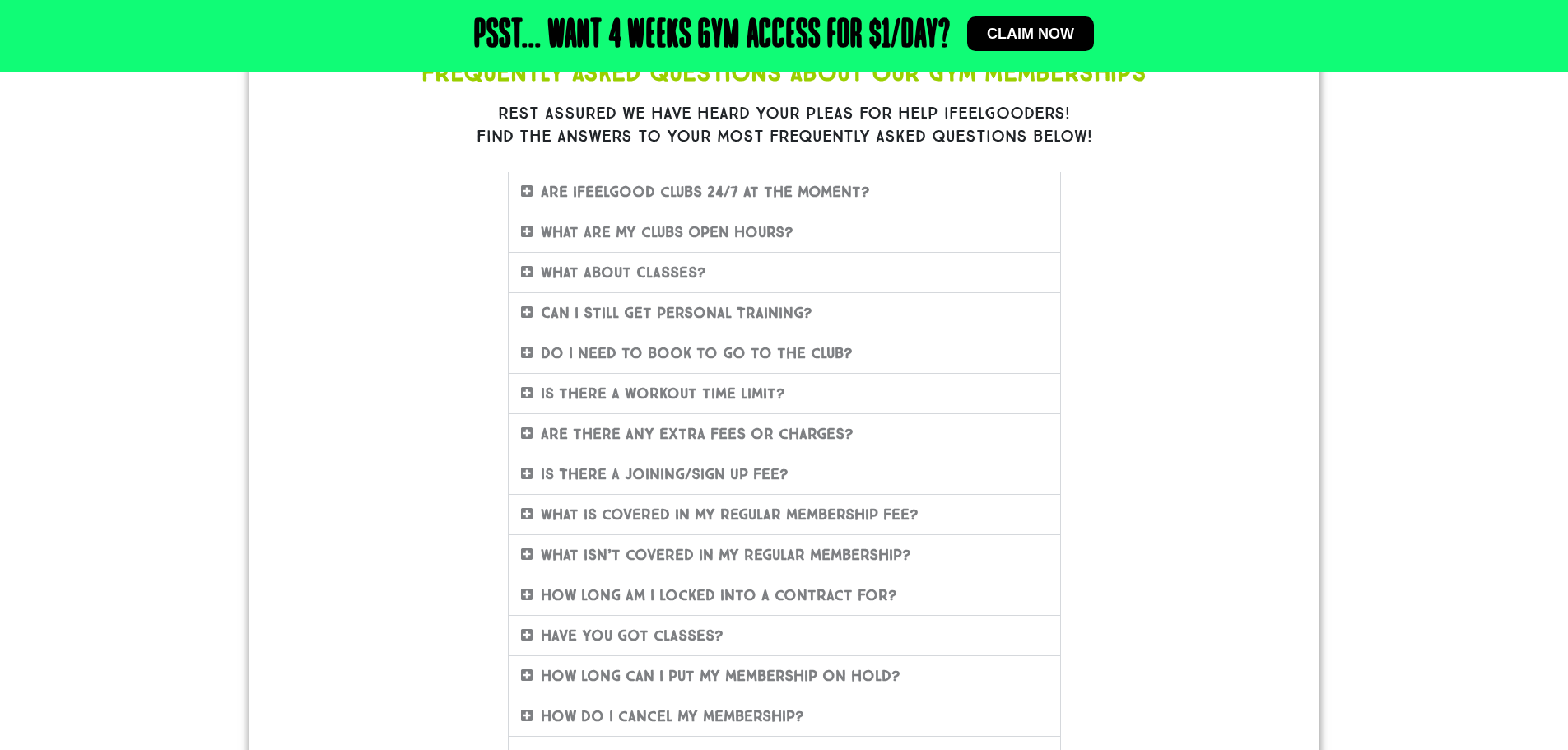
click at [528, 547] on icon at bounding box center [527, 553] width 12 height 13
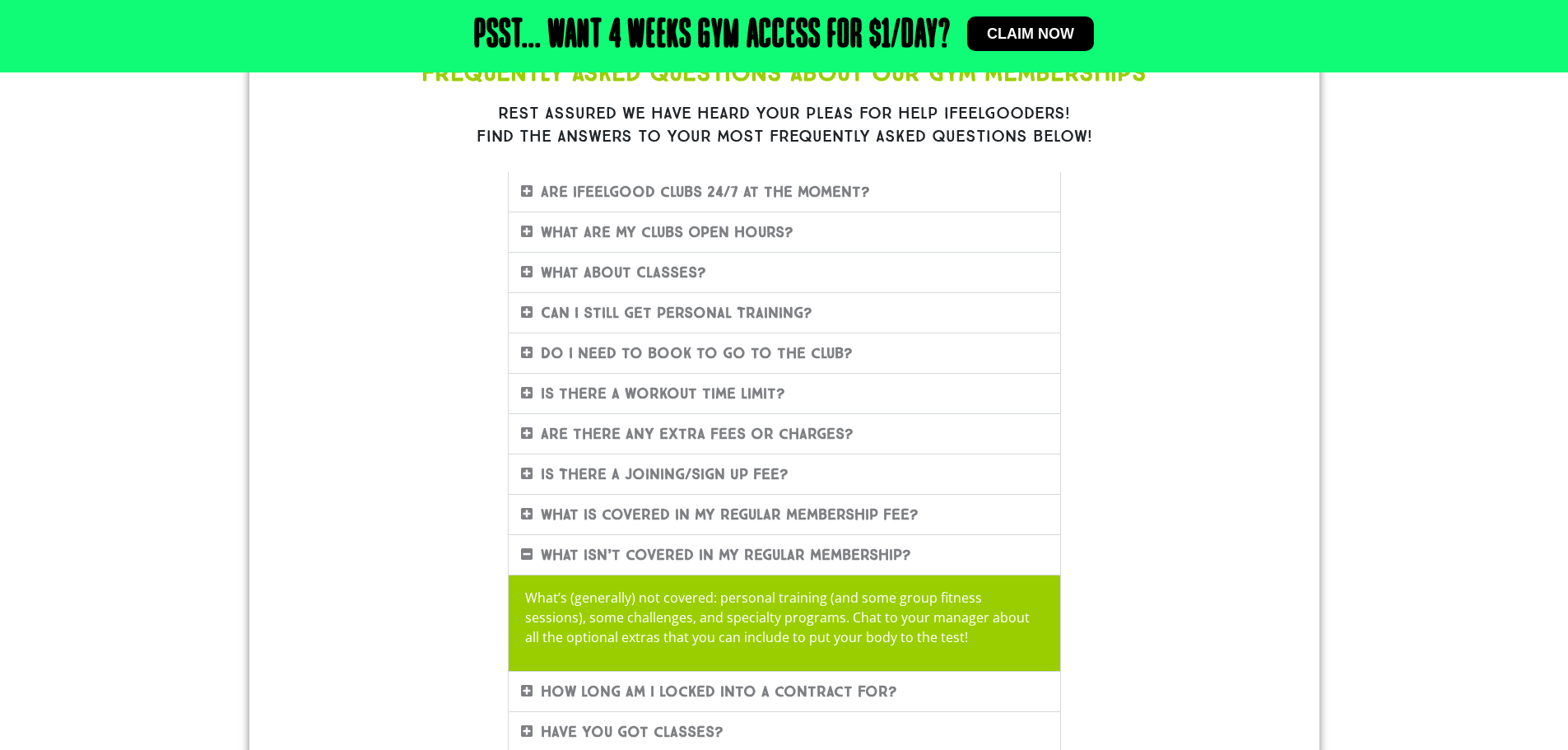
click at [528, 547] on icon at bounding box center [527, 553] width 12 height 13
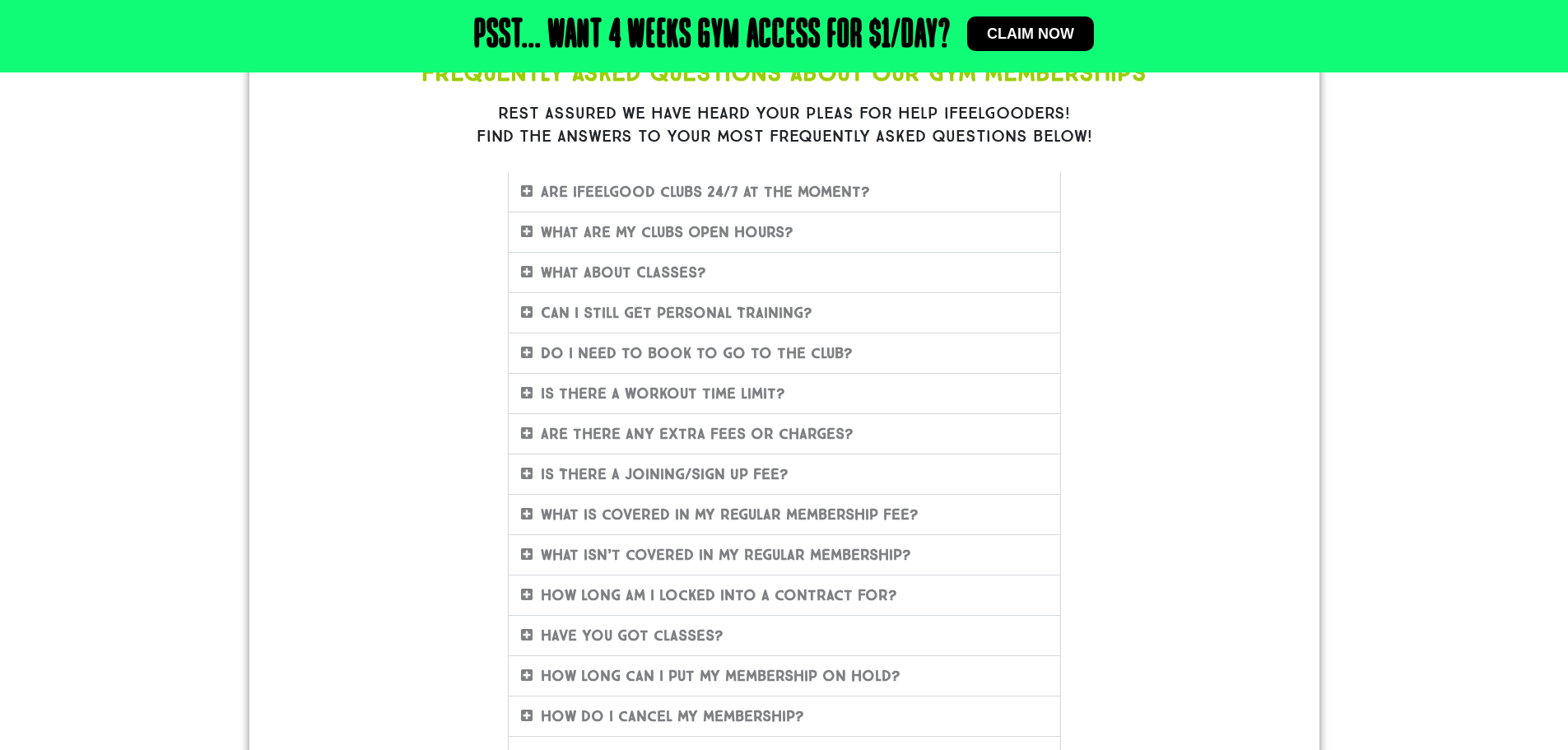
click at [528, 547] on icon at bounding box center [527, 553] width 12 height 13
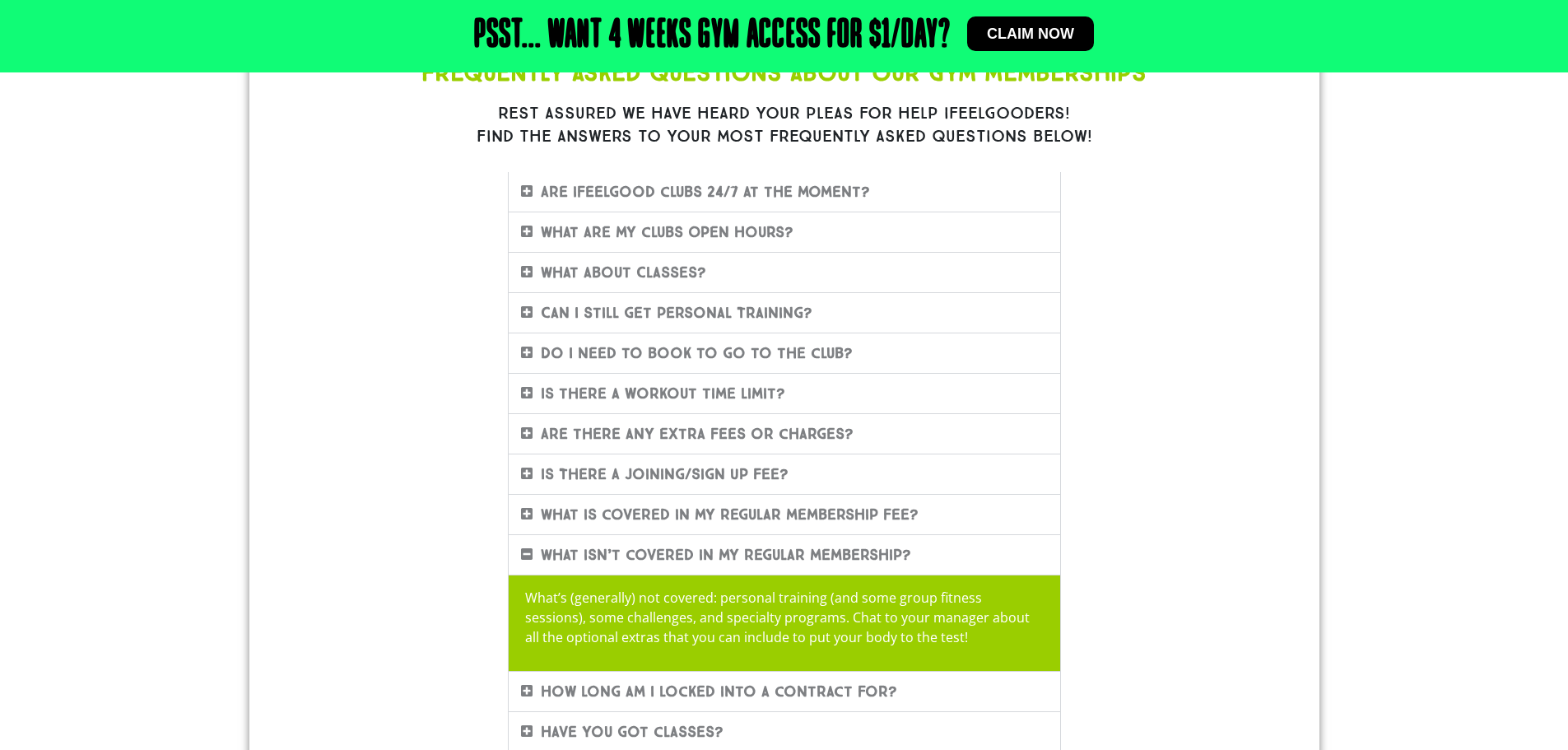
click at [528, 547] on icon at bounding box center [527, 553] width 12 height 13
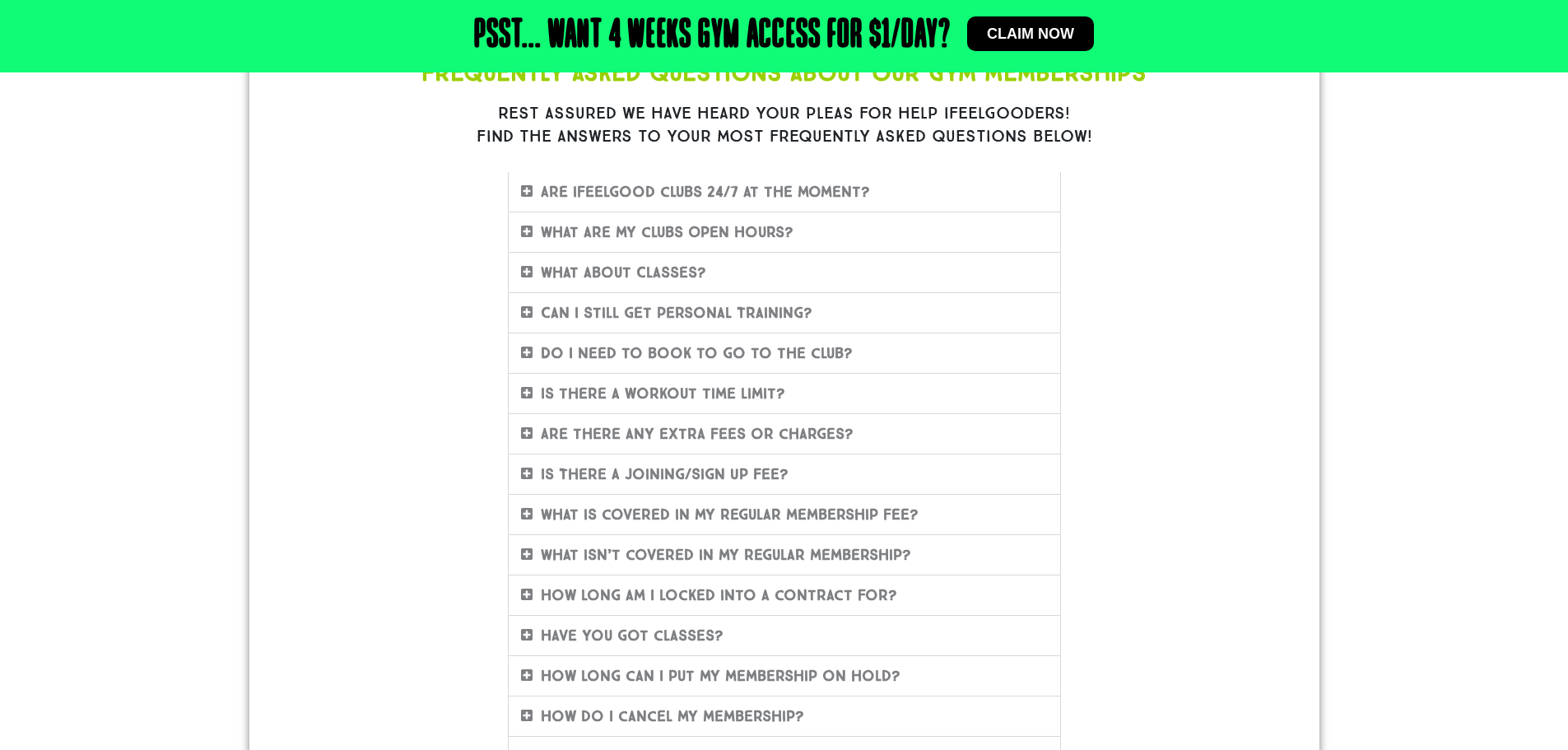
click at [530, 586] on div "How long am I locked into a contract for?" at bounding box center [784, 595] width 551 height 39
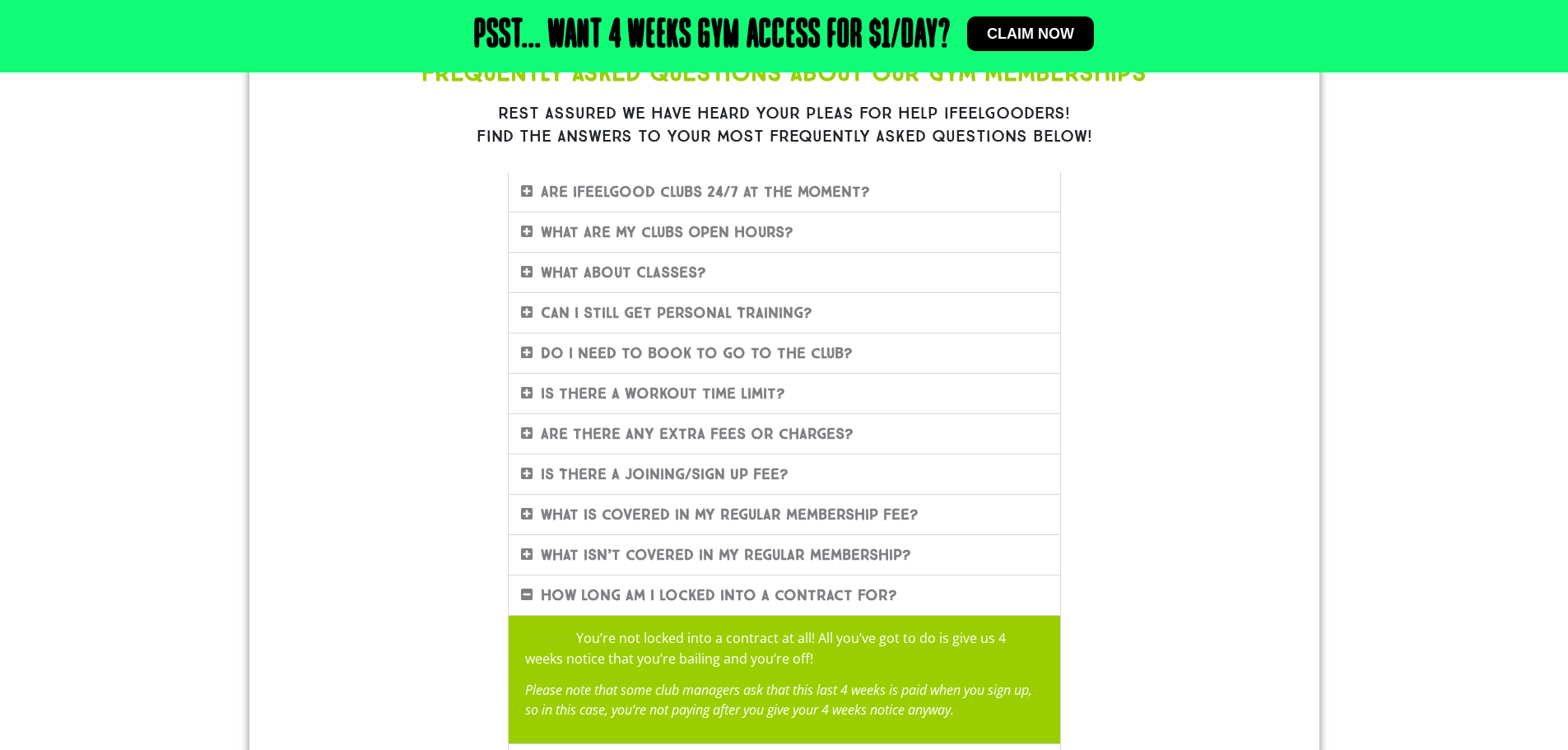
click at [530, 586] on div "How long am I locked into a contract for?" at bounding box center [784, 595] width 551 height 39
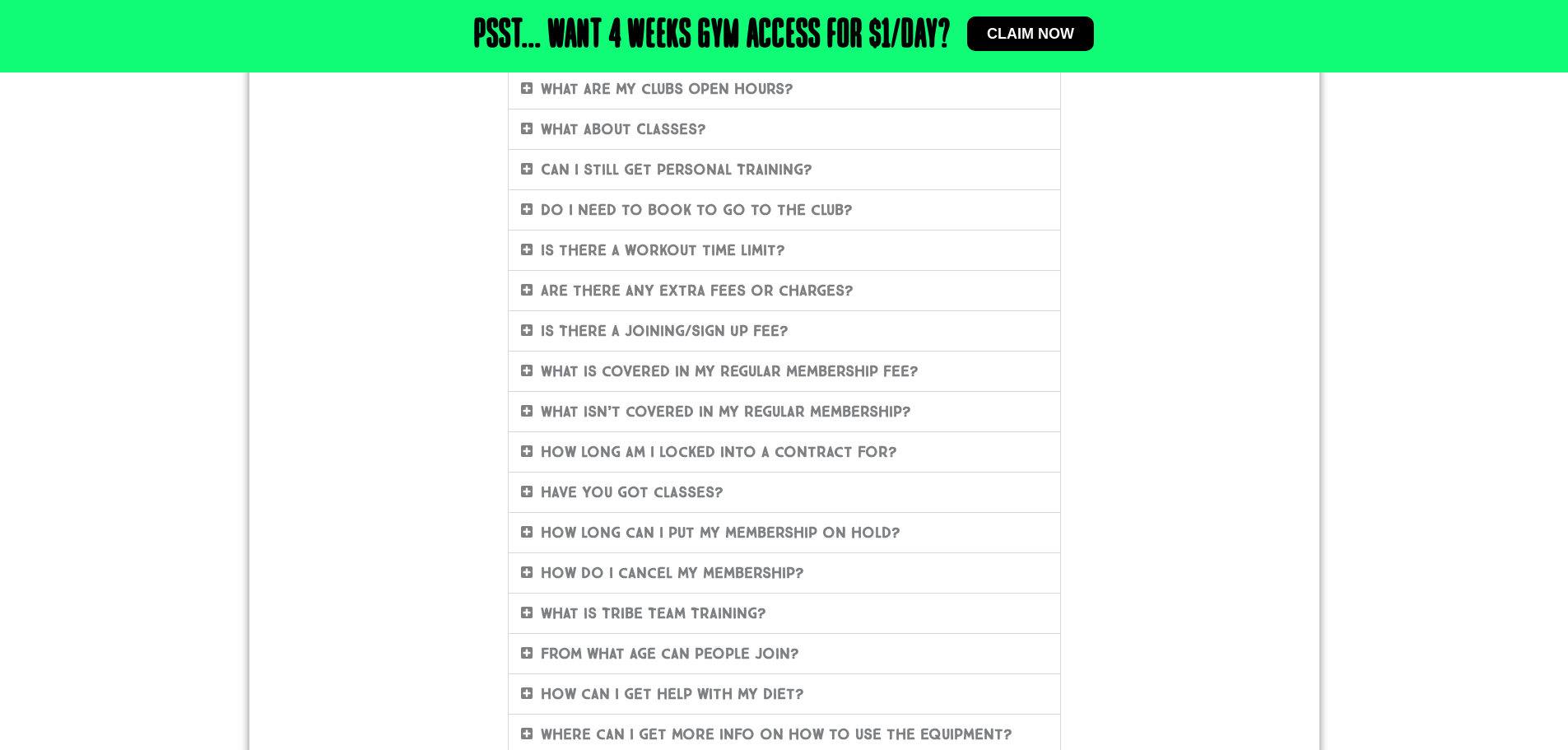
scroll to position [411, 0]
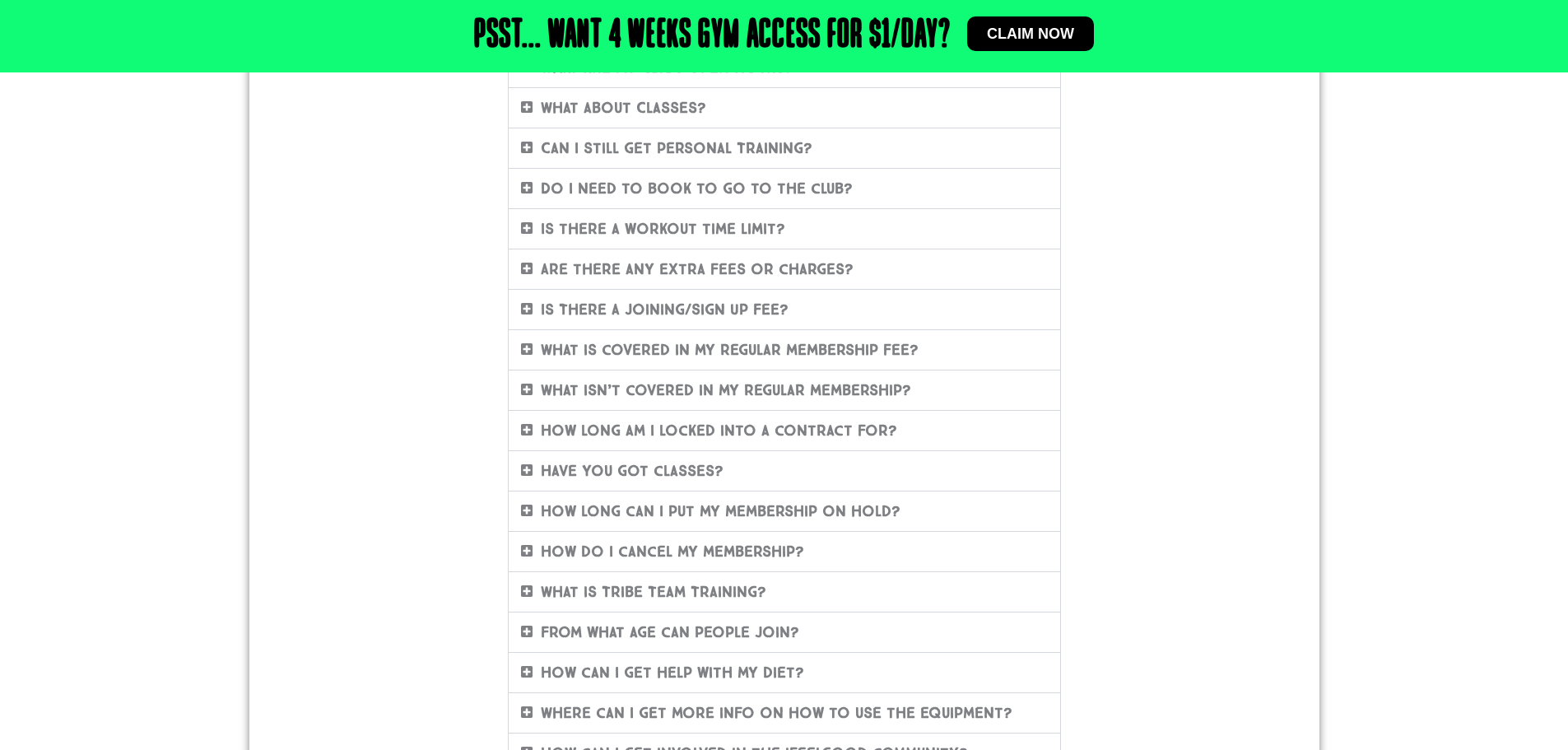
click at [525, 474] on icon at bounding box center [527, 469] width 12 height 13
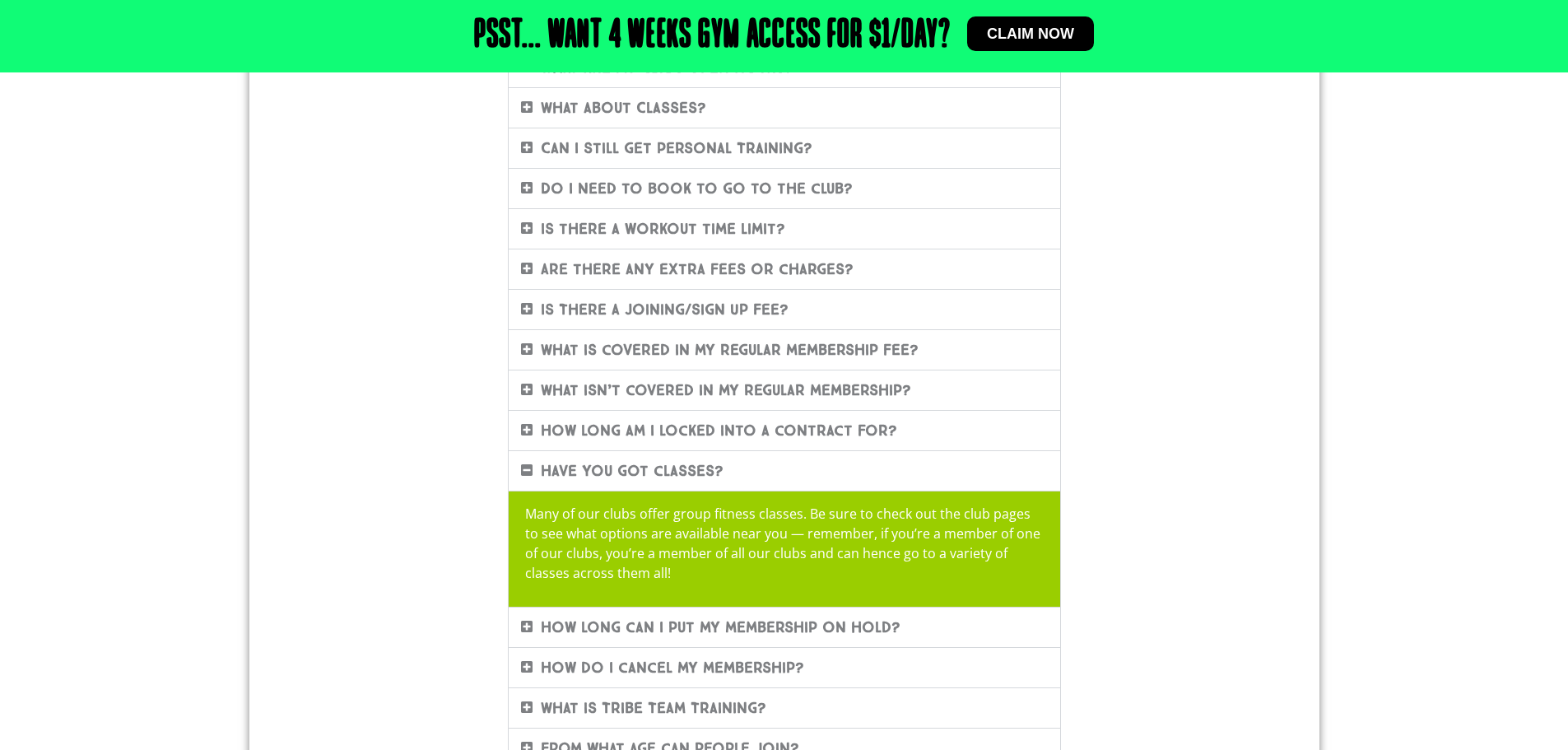
click at [525, 474] on icon at bounding box center [527, 469] width 12 height 13
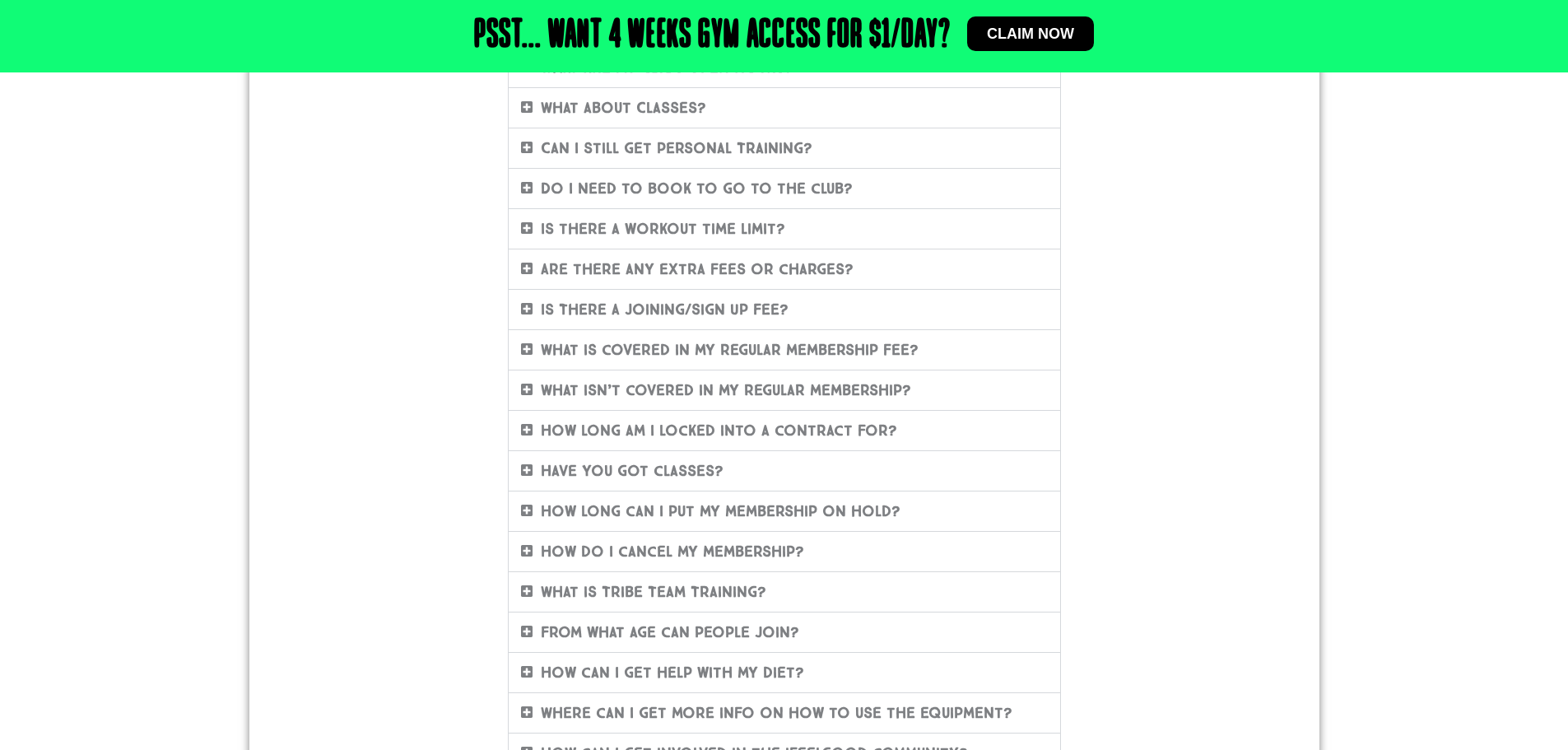
click at [524, 589] on icon at bounding box center [527, 591] width 12 height 13
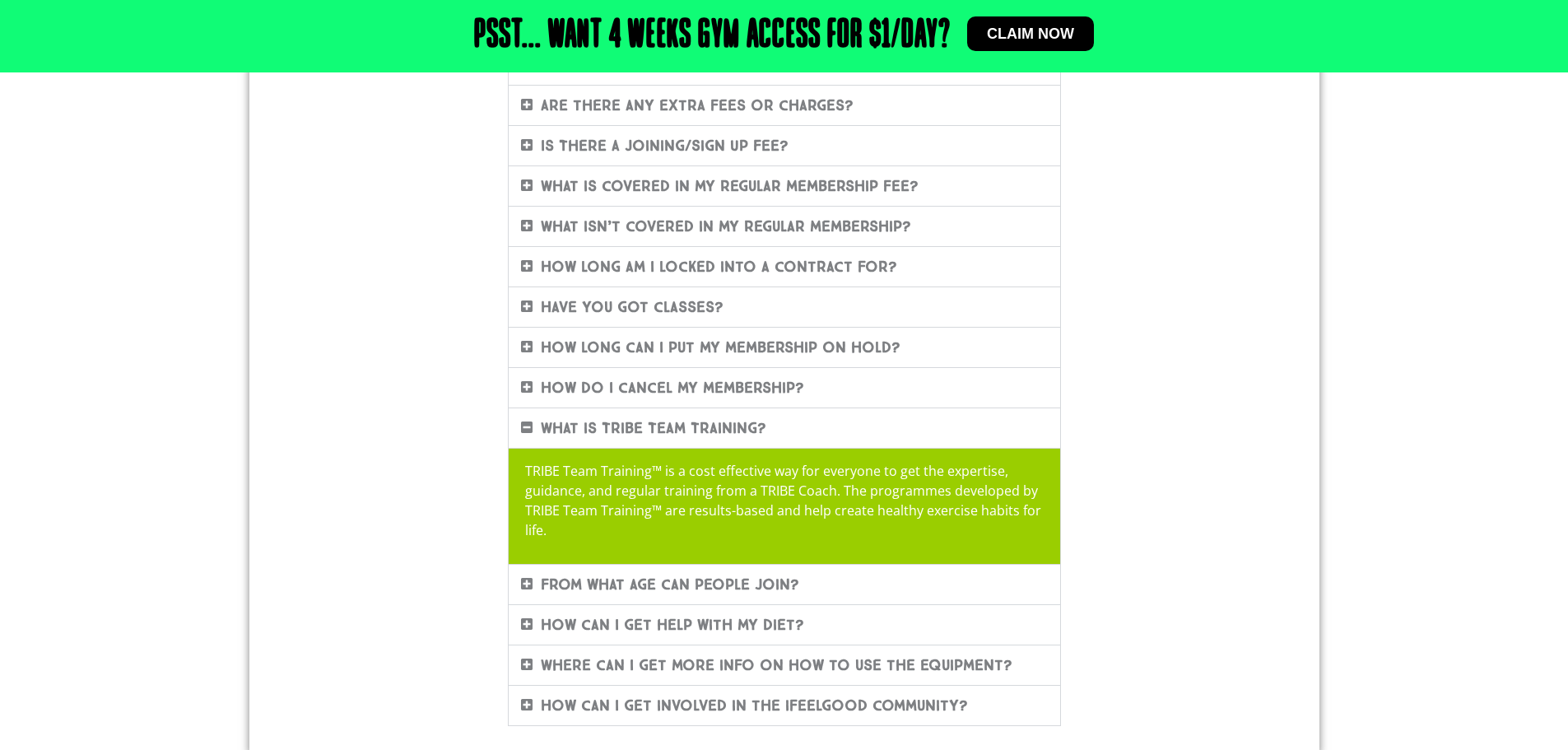
scroll to position [658, 0]
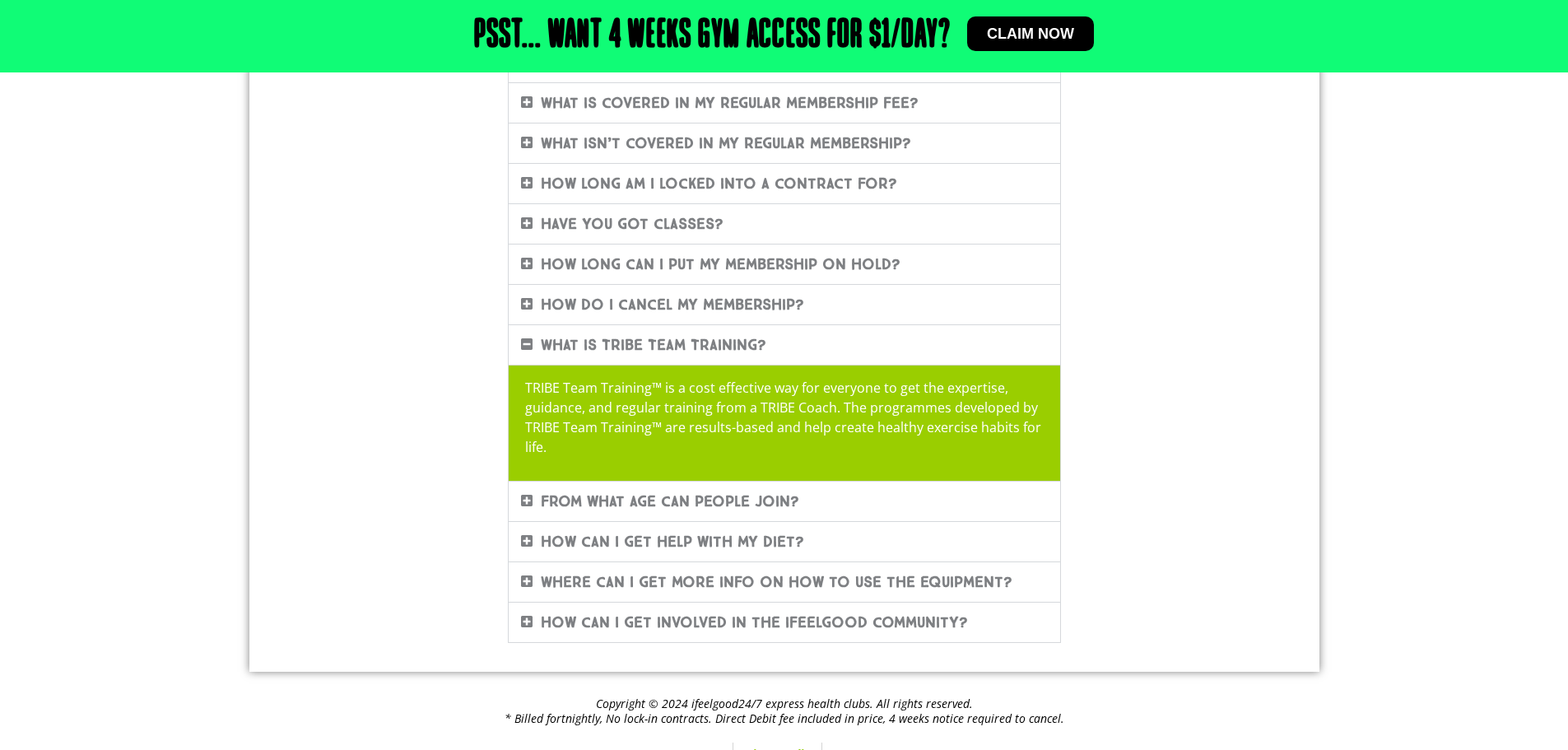
click at [530, 338] on icon at bounding box center [527, 344] width 12 height 13
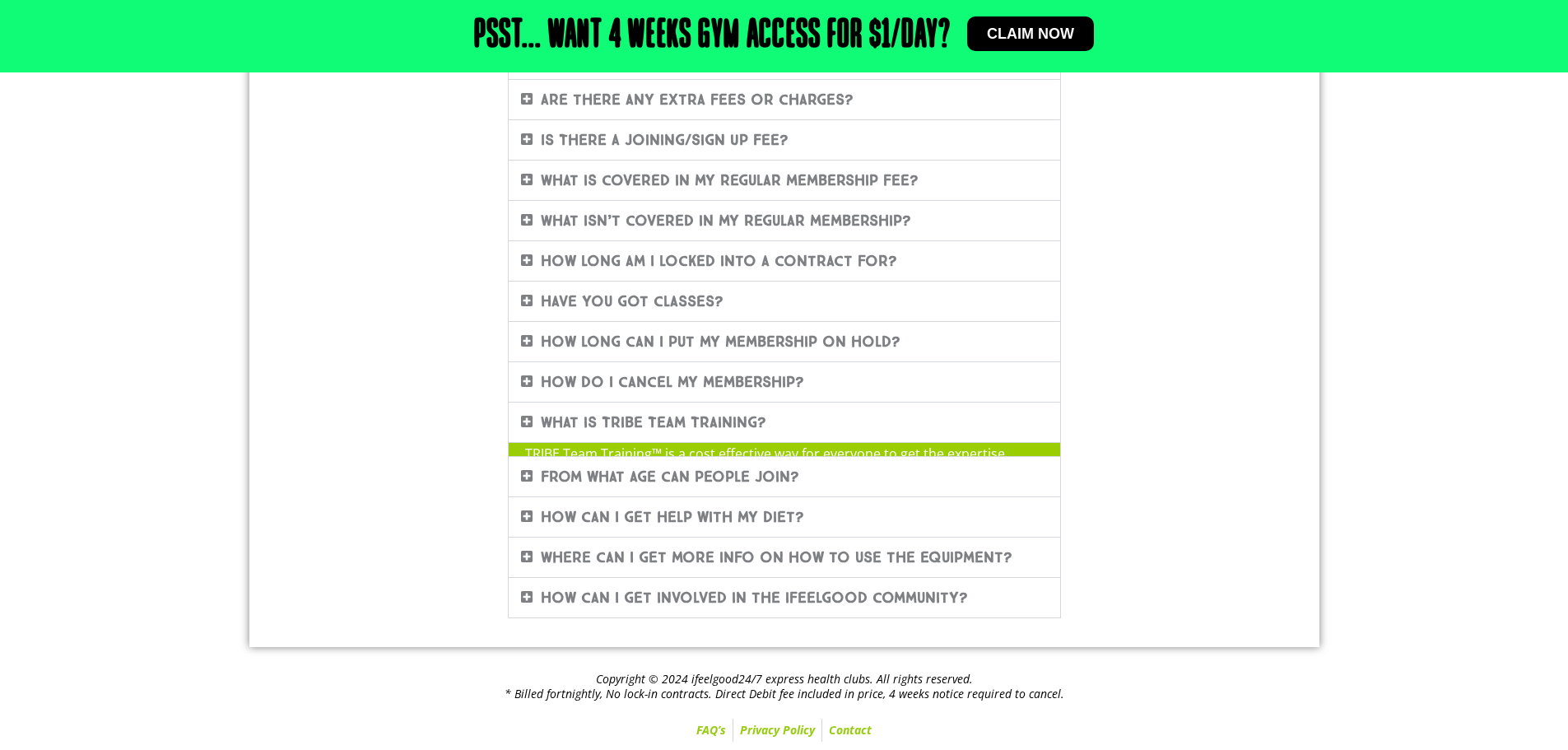
scroll to position [566, 0]
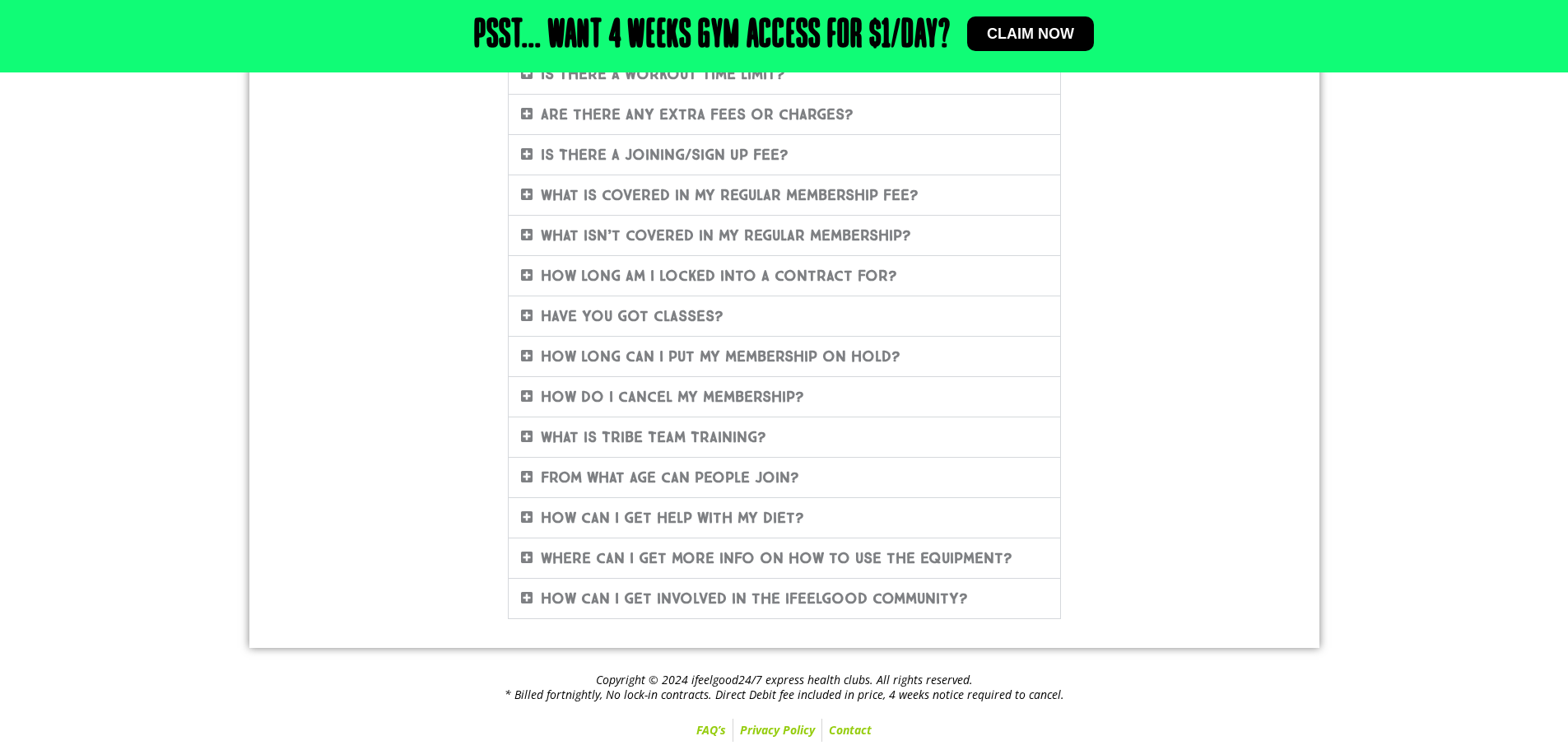
click at [531, 471] on icon at bounding box center [527, 475] width 12 height 13
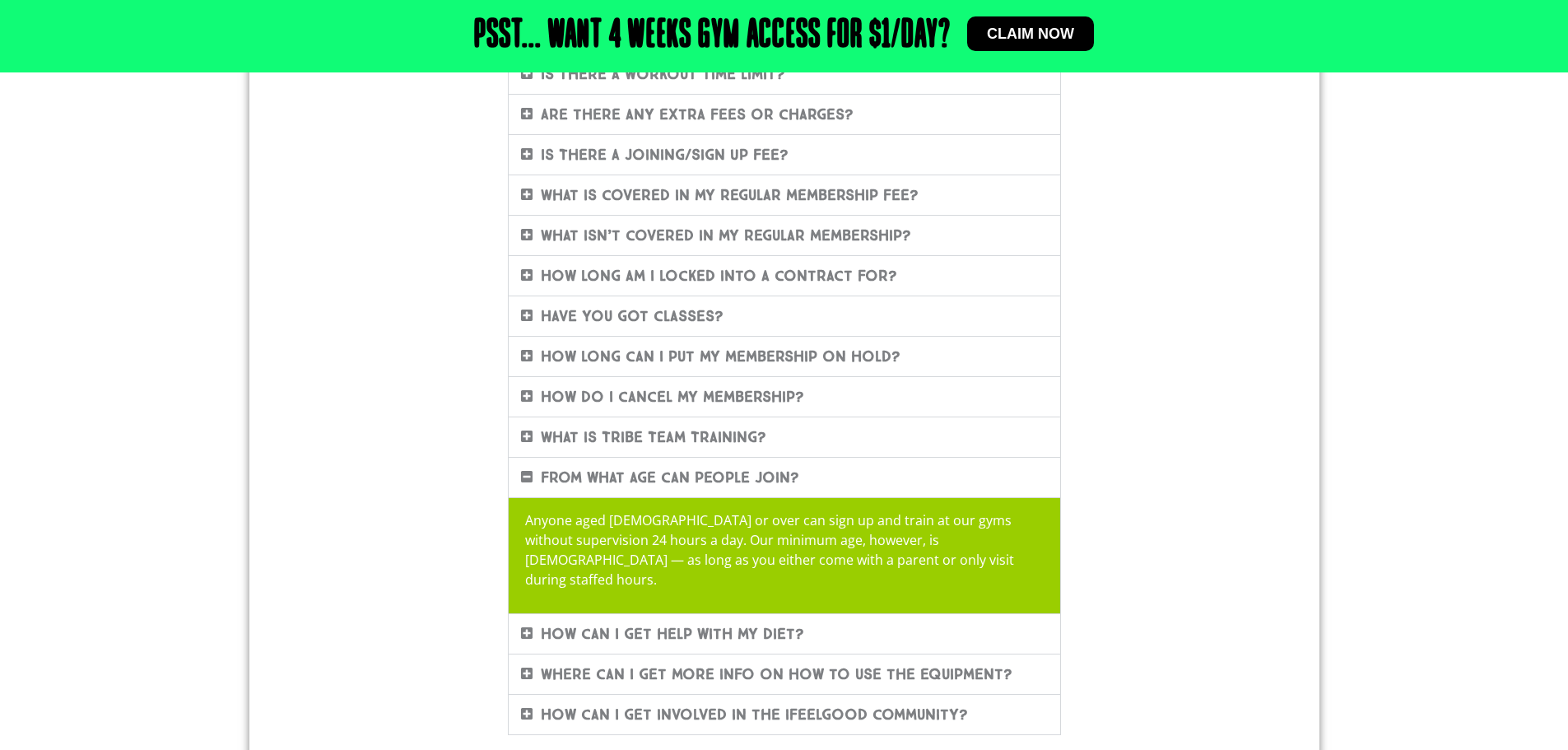
click at [531, 471] on icon at bounding box center [527, 475] width 12 height 13
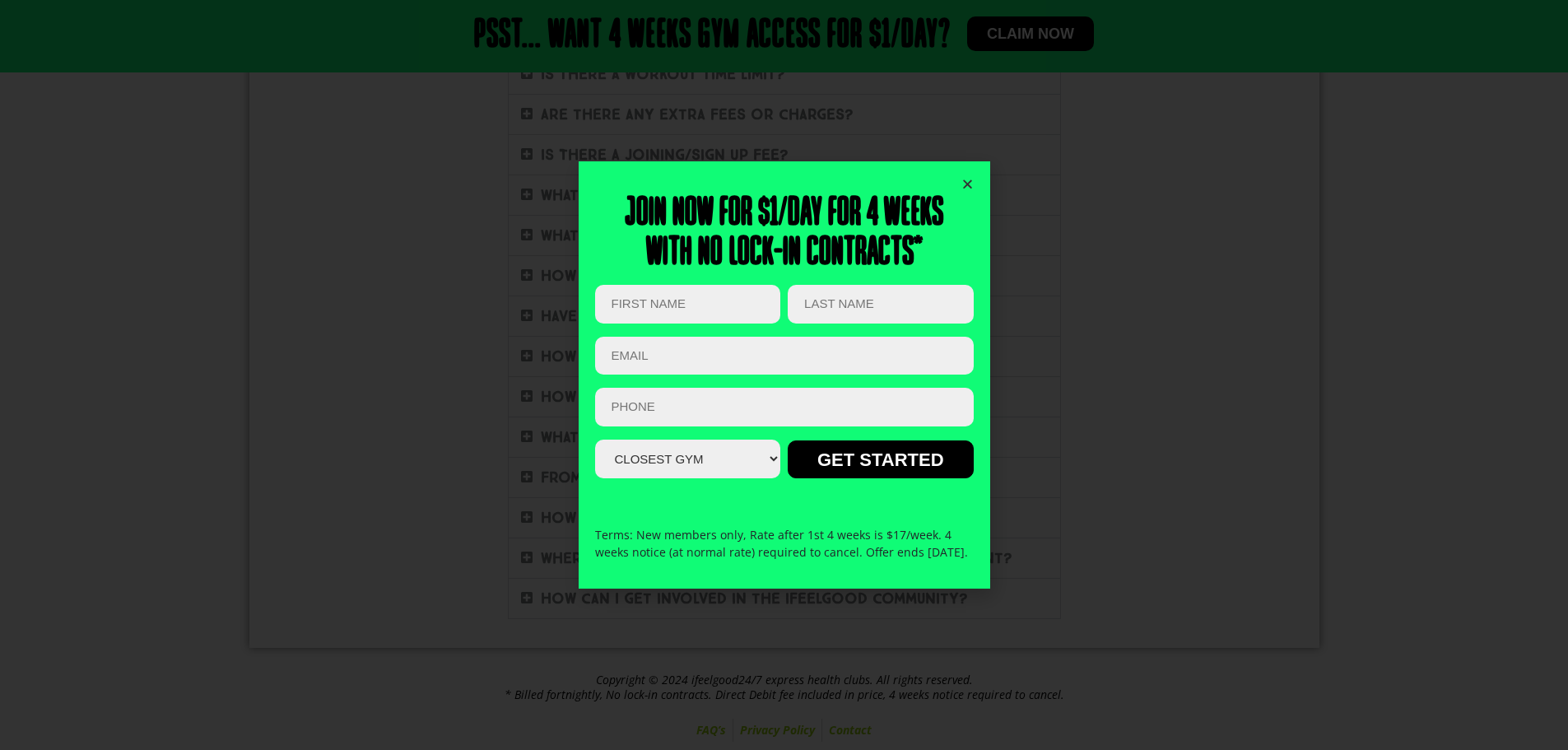
click at [968, 178] on icon "Close" at bounding box center [968, 184] width 13 height 13
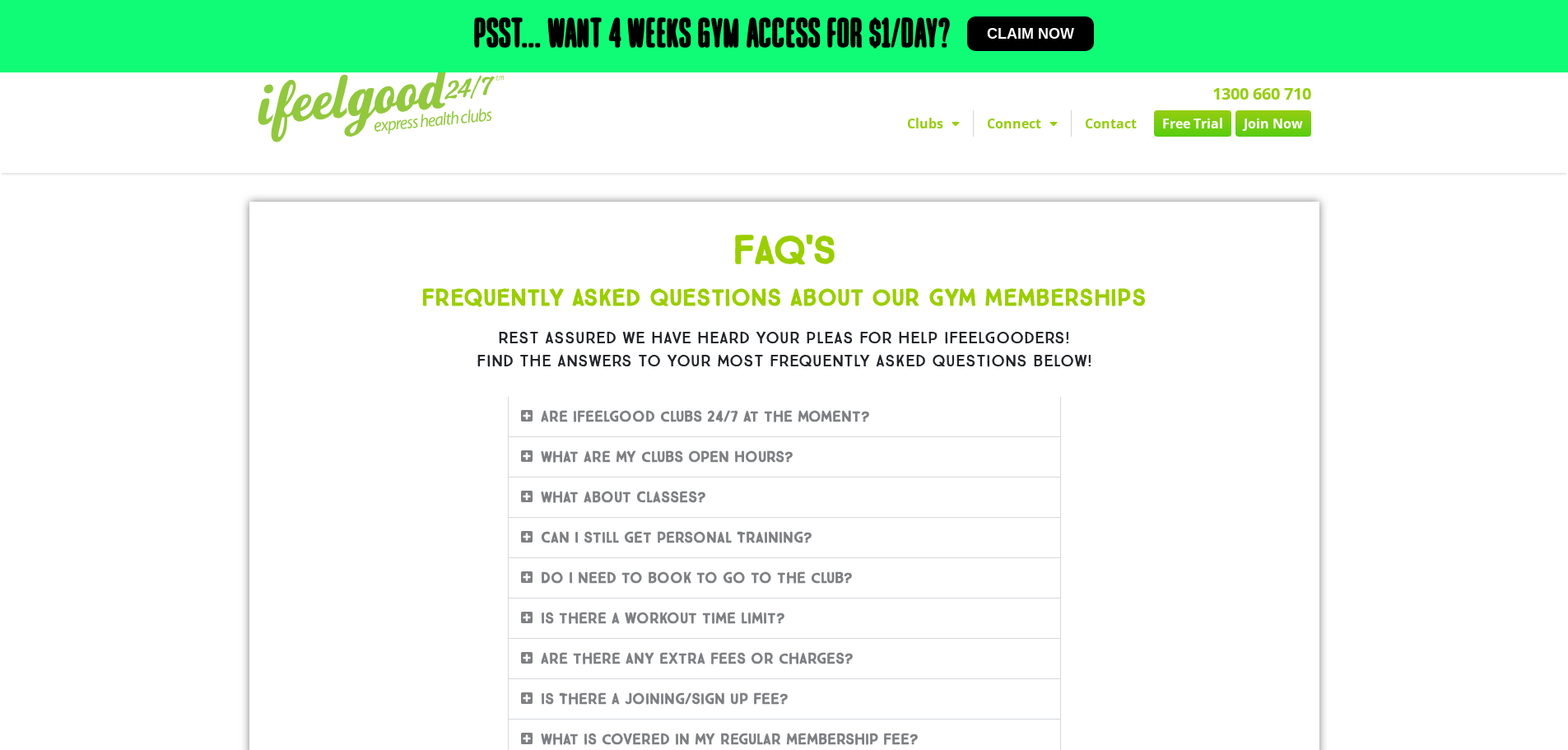
scroll to position [0, 0]
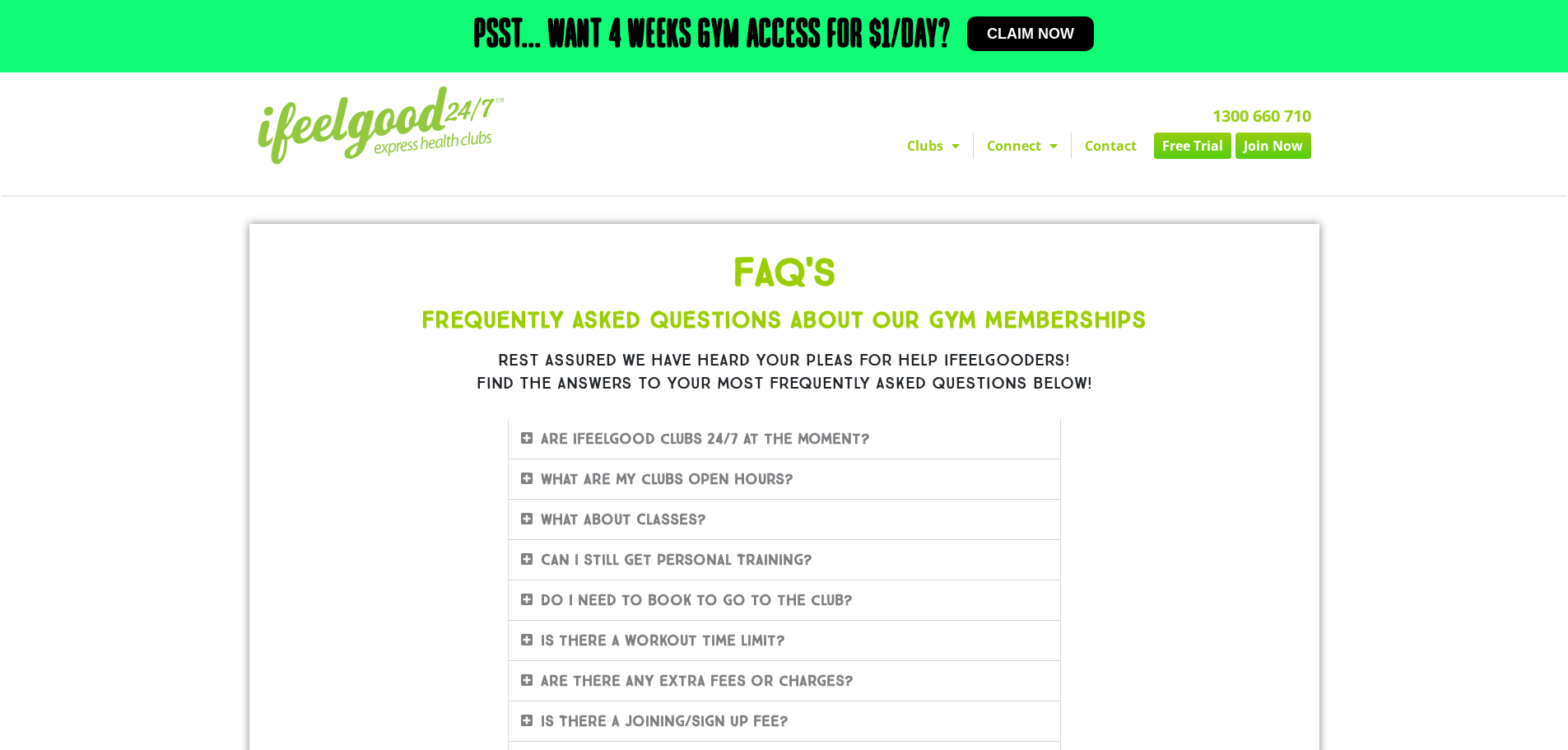
click at [1170, 150] on link "Free Trial" at bounding box center [1192, 146] width 78 height 27
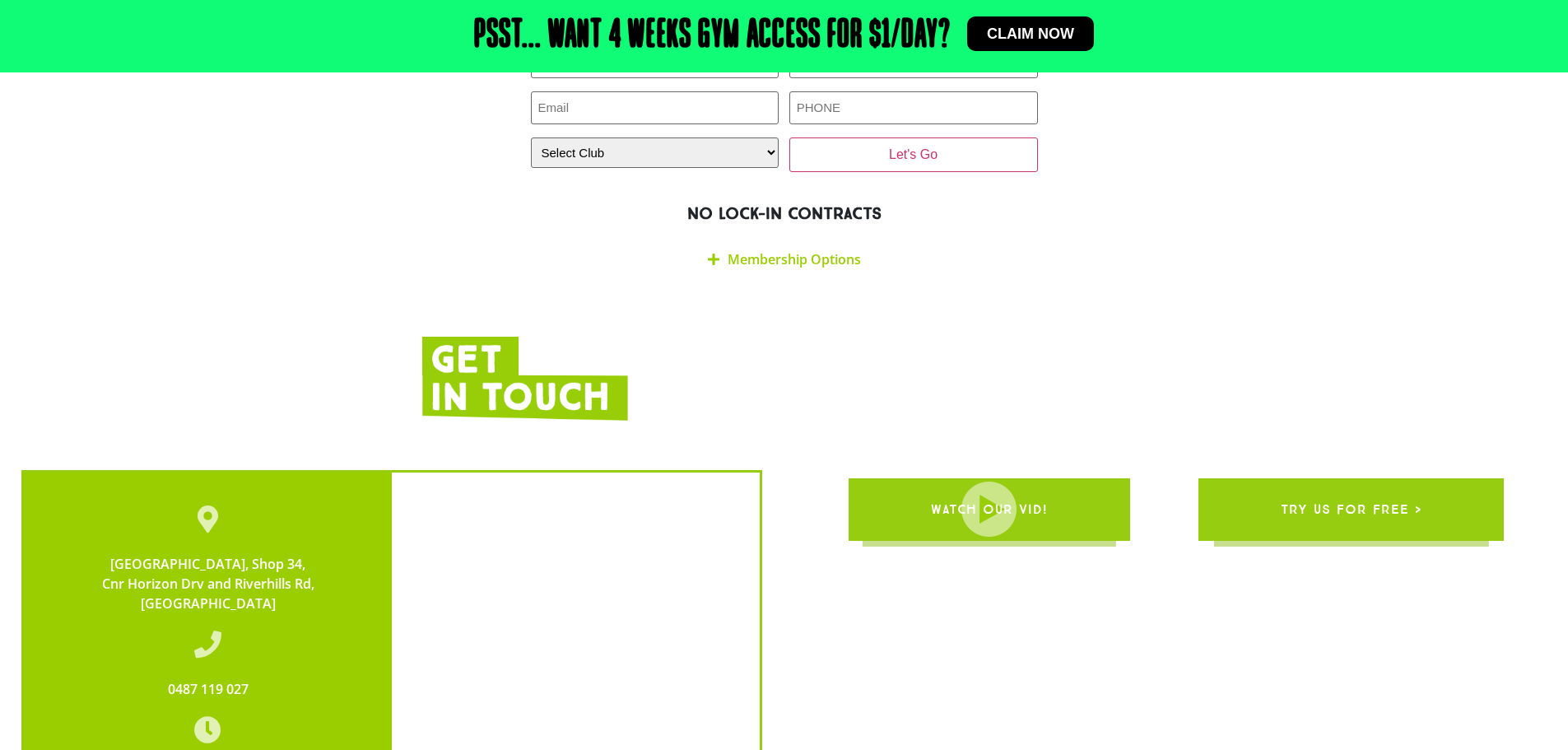
scroll to position [3239, 0]
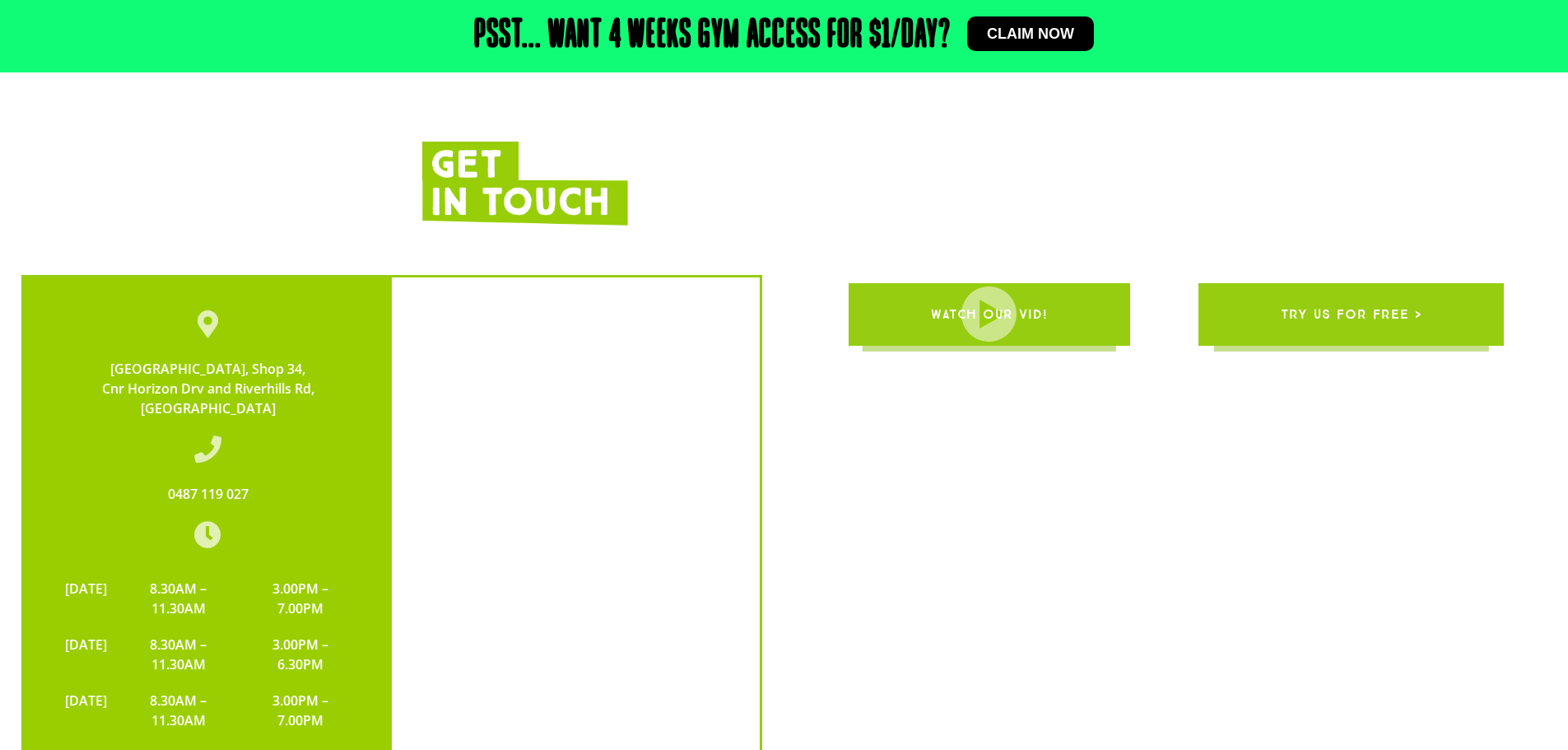
click at [1001, 291] on span "WATCH OUR VID!" at bounding box center [989, 314] width 117 height 46
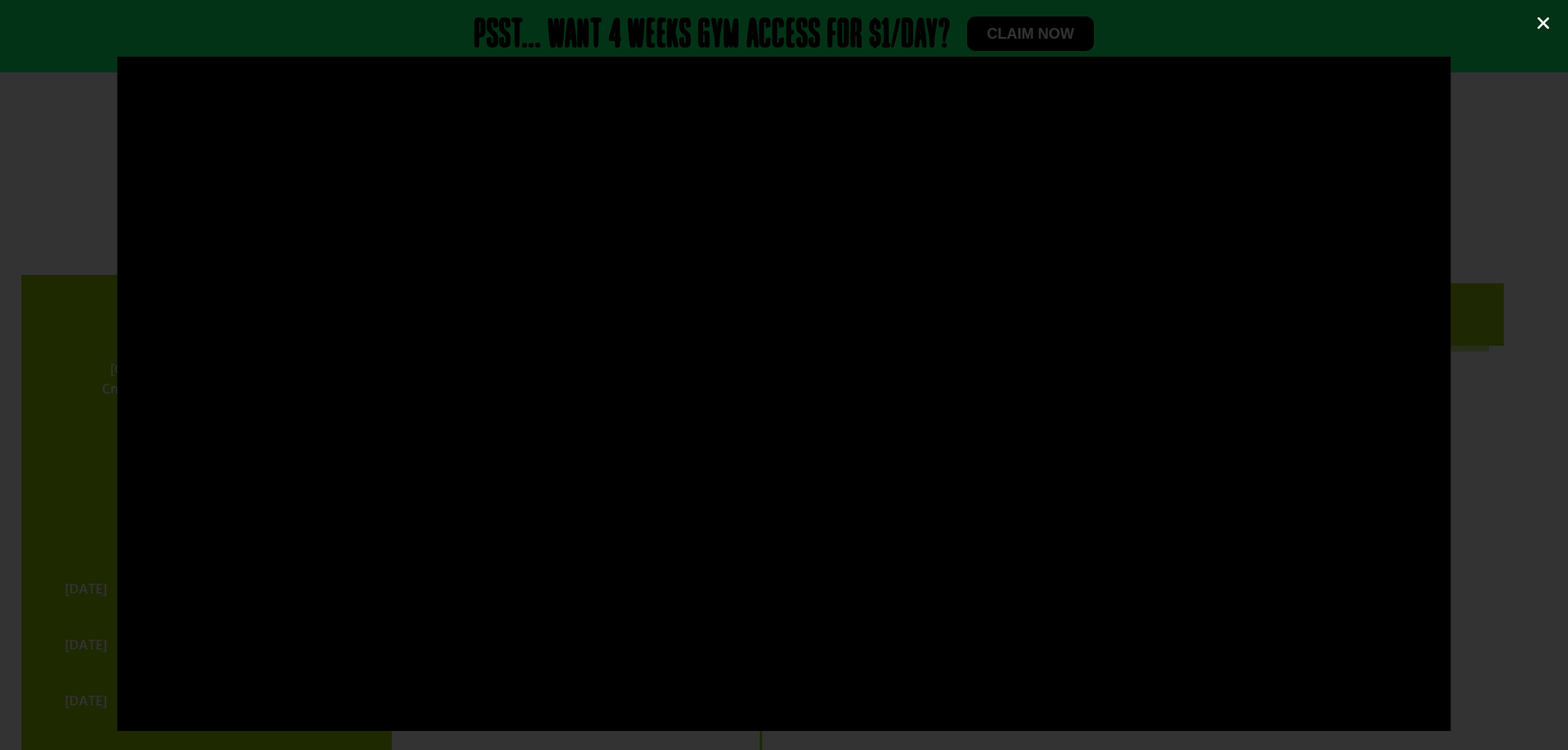
click at [1544, 23] on icon "Close (Esc)" at bounding box center [1543, 23] width 17 height 17
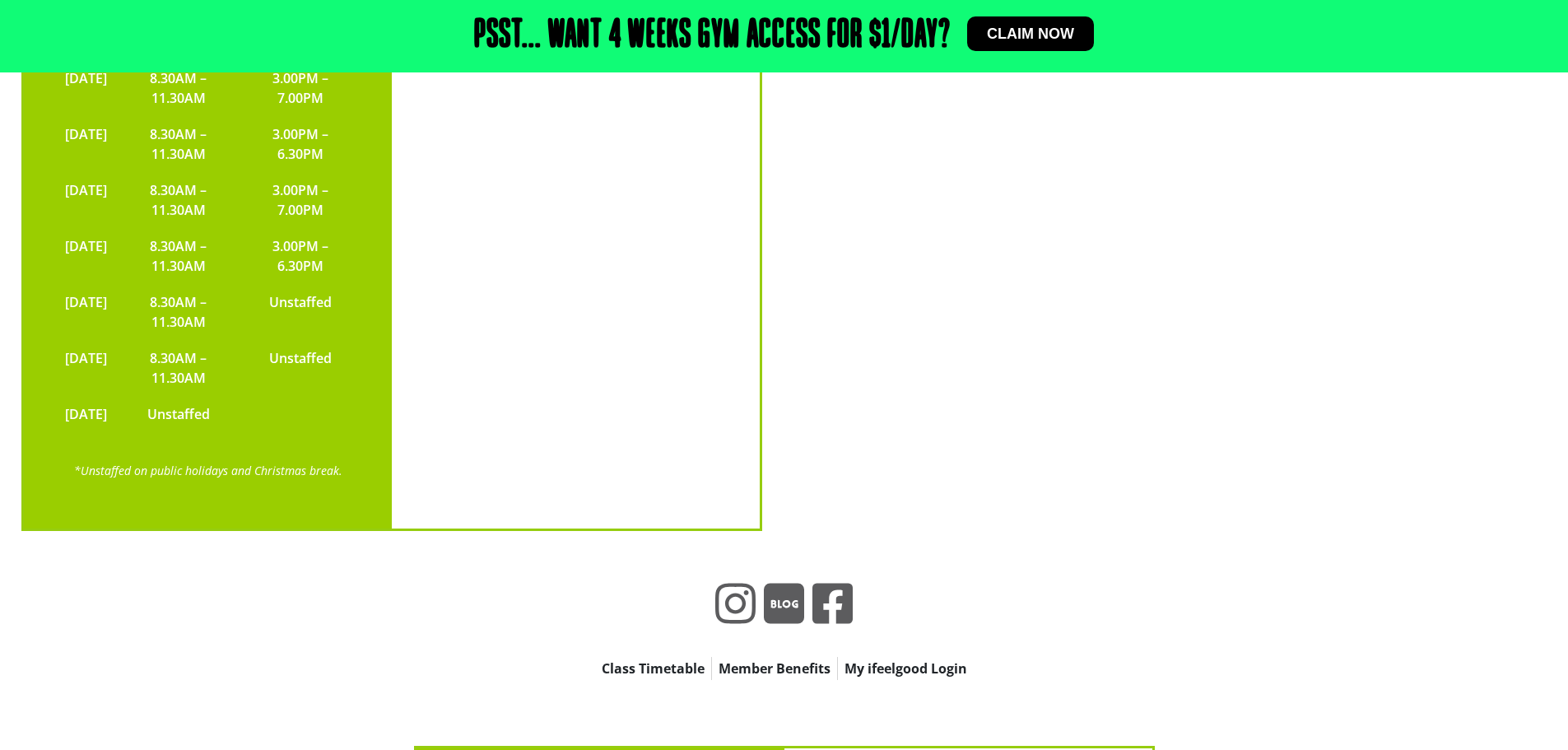
scroll to position [3815, 0]
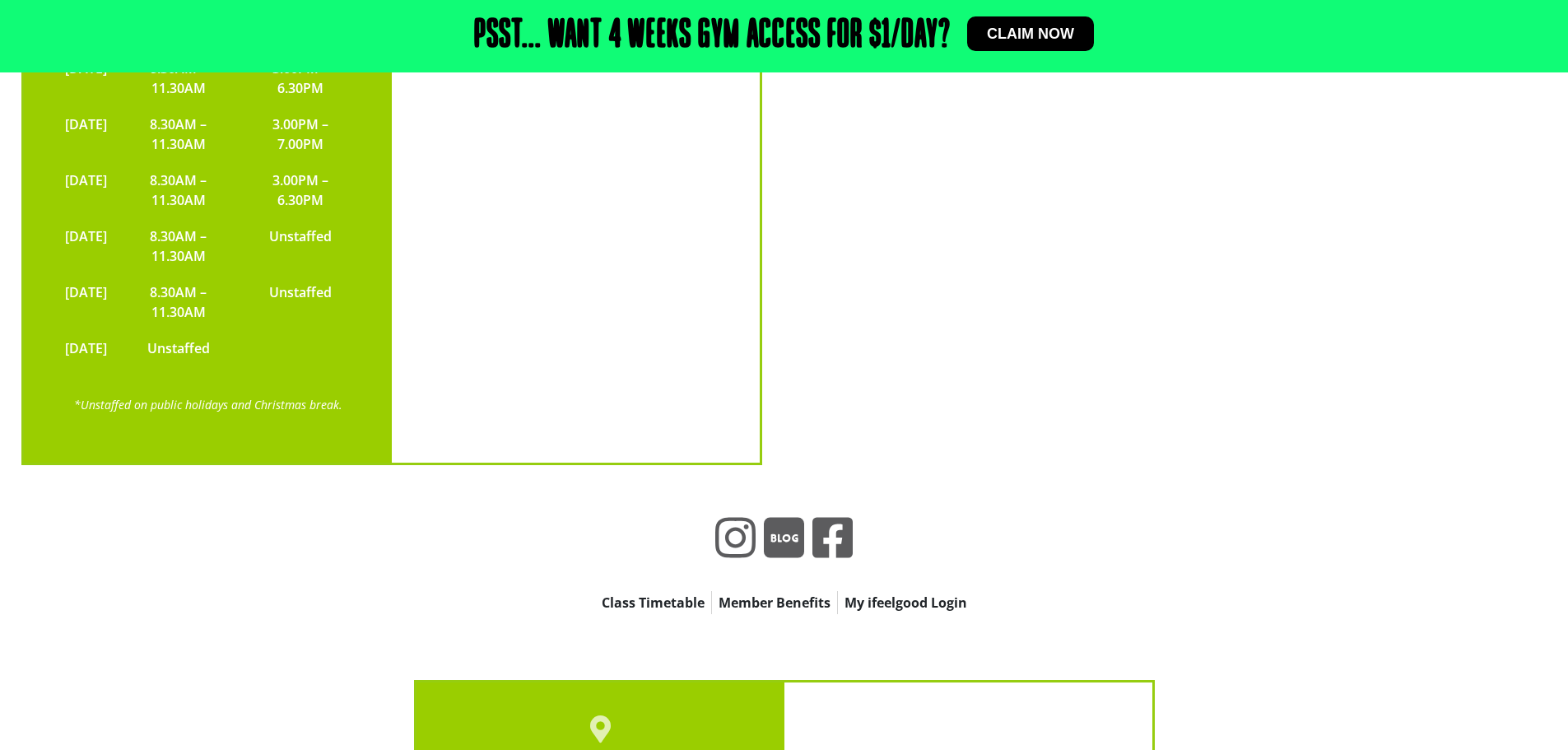
click at [722, 515] on icon at bounding box center [735, 537] width 40 height 46
click at [823, 517] on icon at bounding box center [832, 536] width 40 height 40
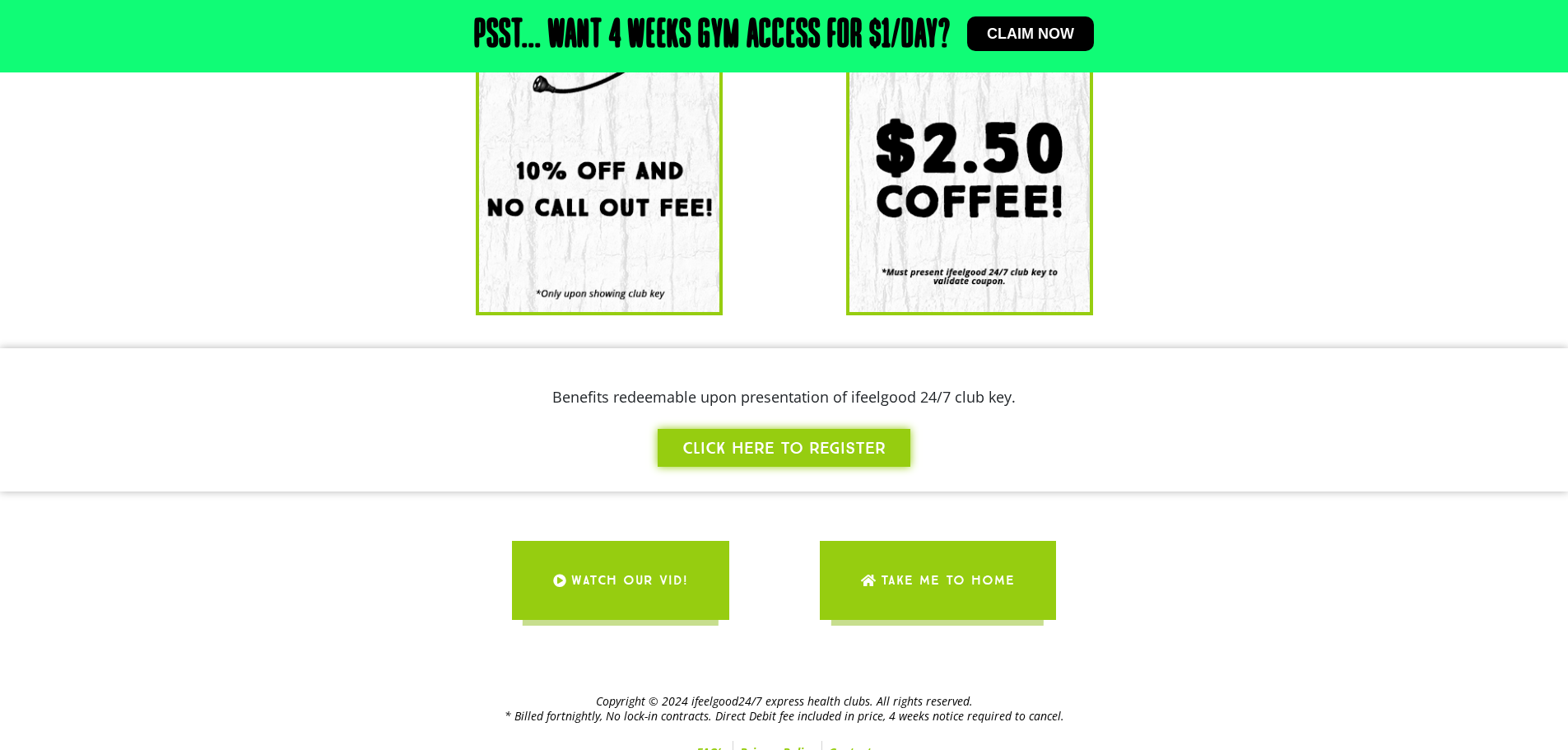
scroll to position [1639, 0]
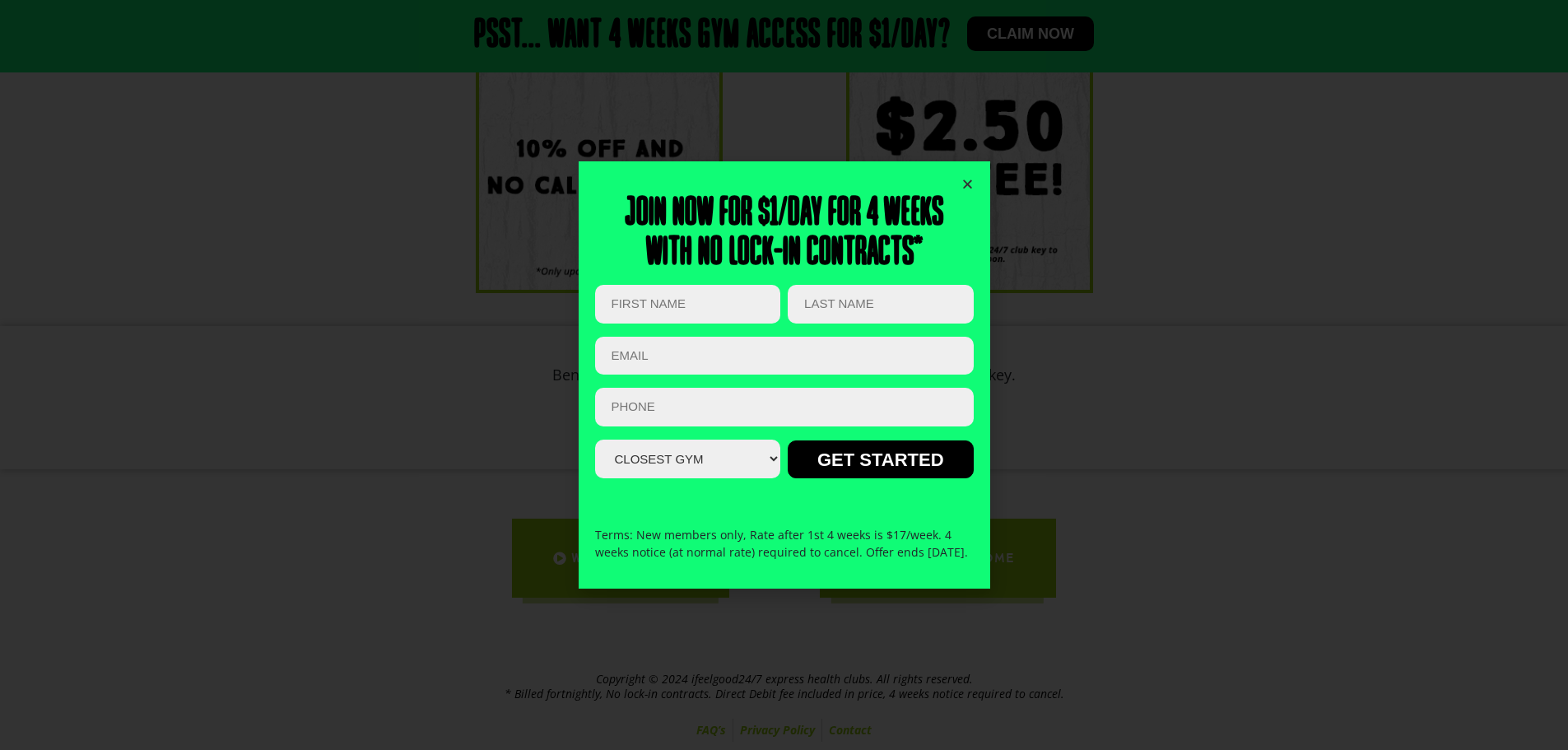
click at [963, 178] on icon "Close" at bounding box center [968, 184] width 13 height 13
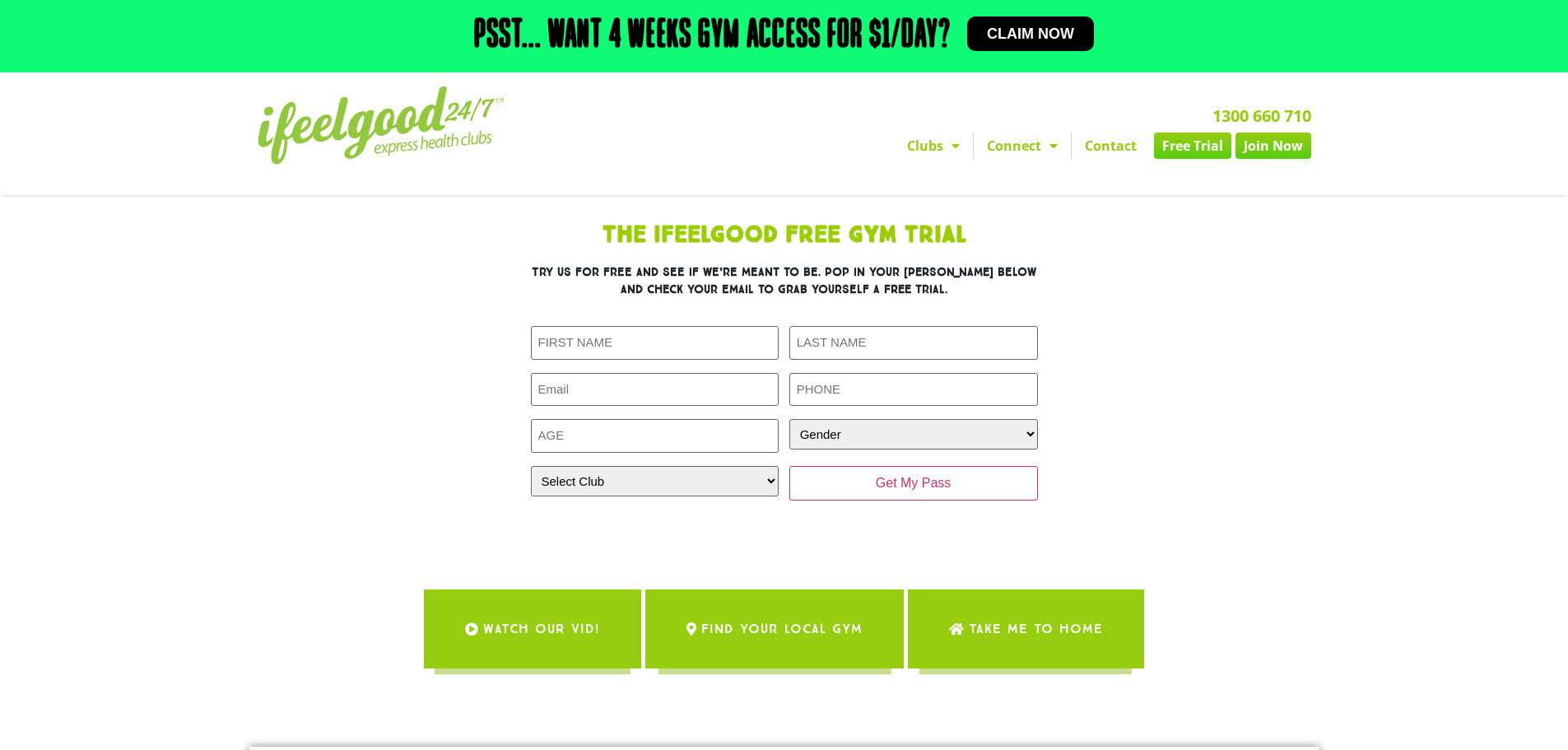
click at [1036, 44] on link "Claim now" at bounding box center [1031, 33] width 127 height 34
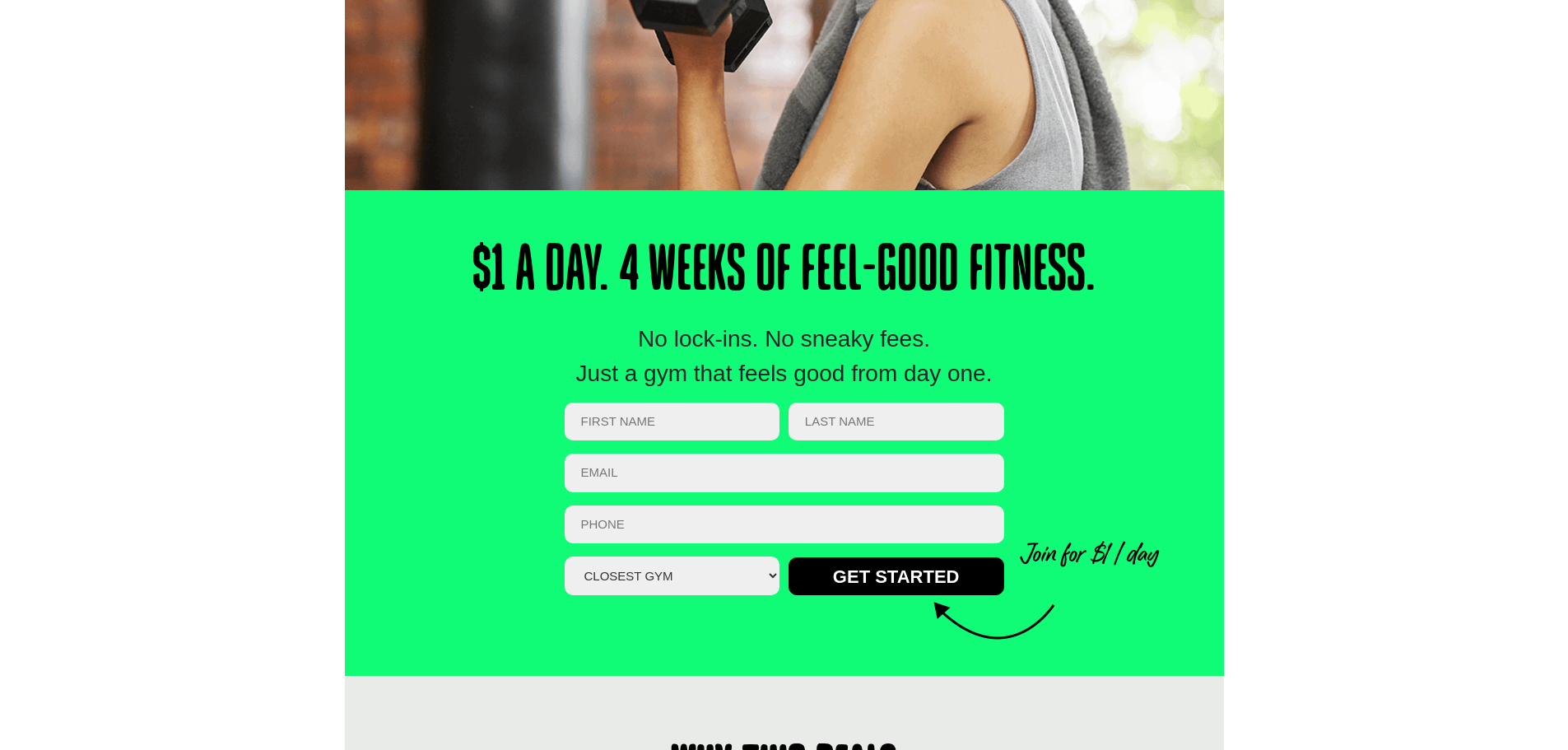
scroll to position [494, 0]
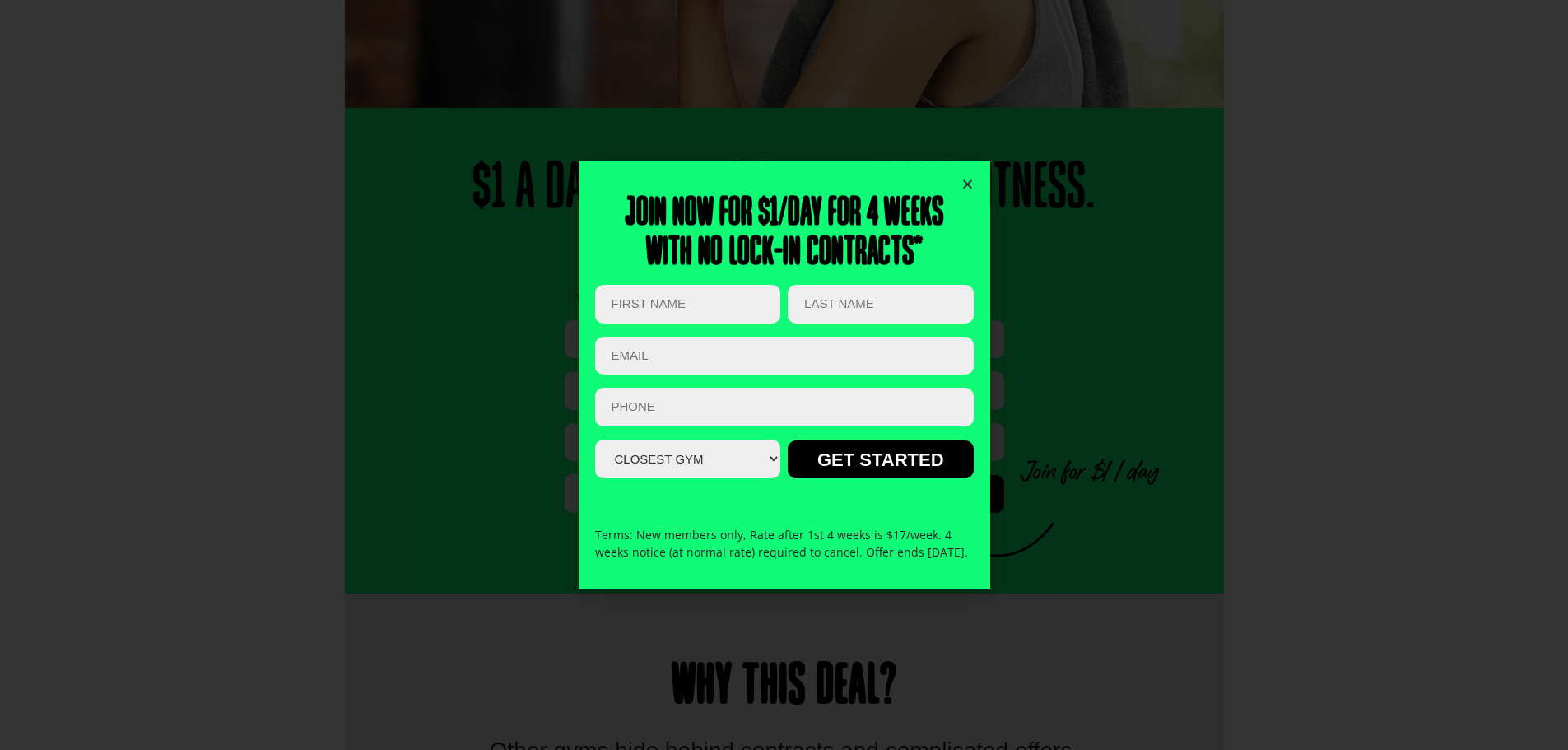
click at [968, 178] on icon "Close" at bounding box center [968, 184] width 13 height 13
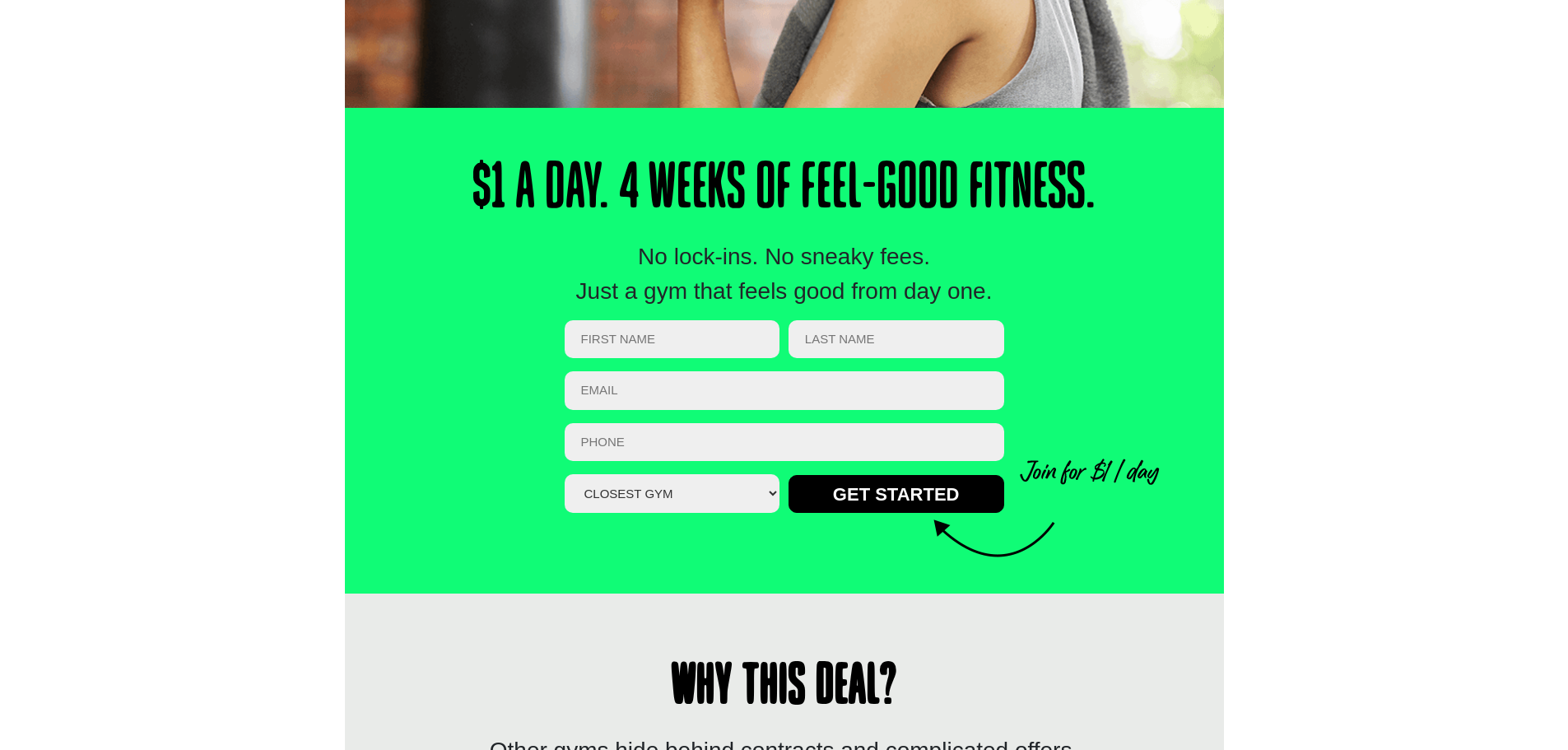
click at [695, 330] on input "First Name (Required)" at bounding box center [672, 339] width 216 height 38
type input "Tam"
type input "Wells"
type input "tamarinwells@hotmail.com"
type input "0404421588"
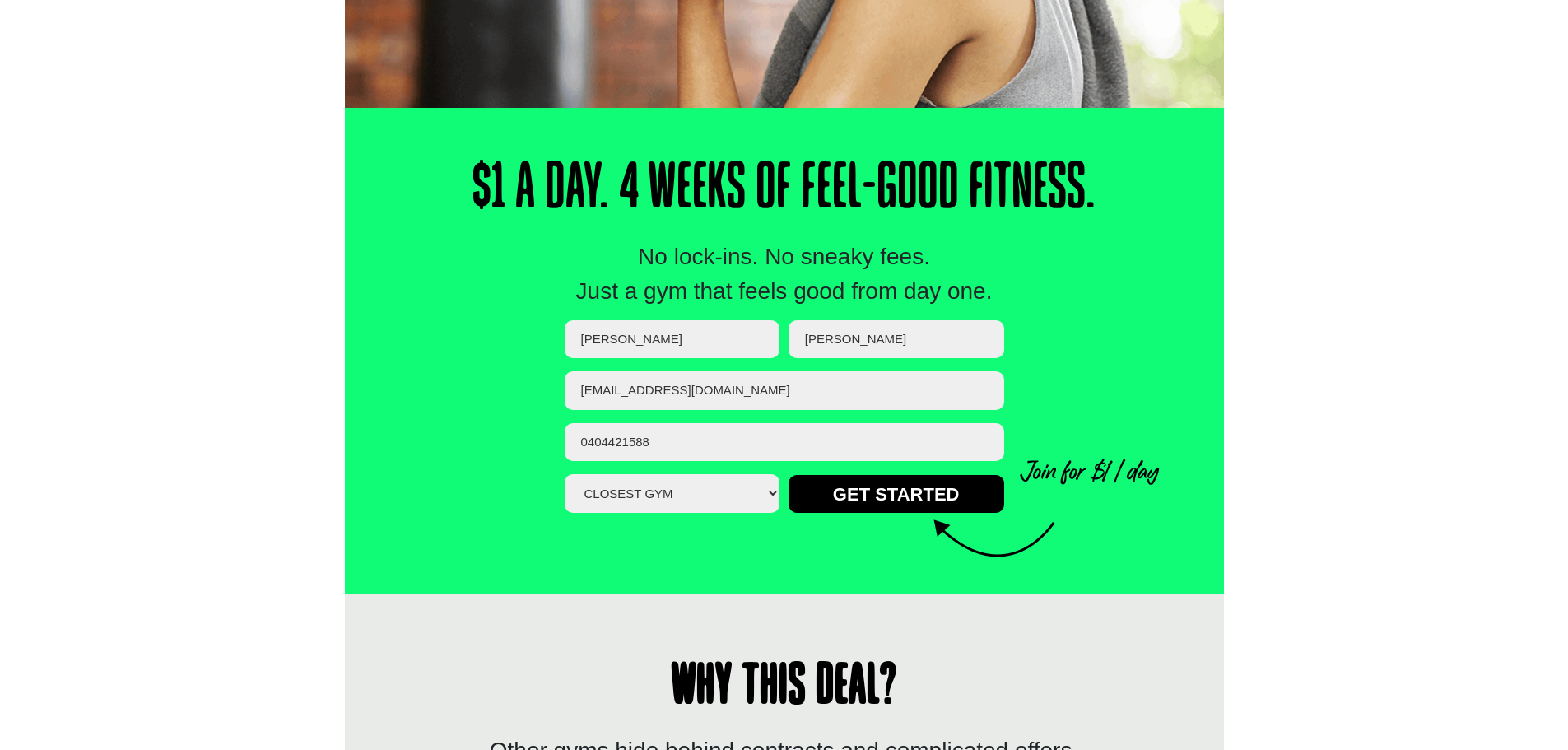
click at [715, 500] on select "Closest Gym Alexandra Hills Calamvale Coopers Plains Middle Park Oxley Park Rid…" at bounding box center [672, 493] width 216 height 38
select select "[GEOGRAPHIC_DATA]"
click at [565, 474] on select "Closest Gym Alexandra Hills Calamvale Coopers Plains Middle Park Oxley Park Rid…" at bounding box center [672, 493] width 216 height 38
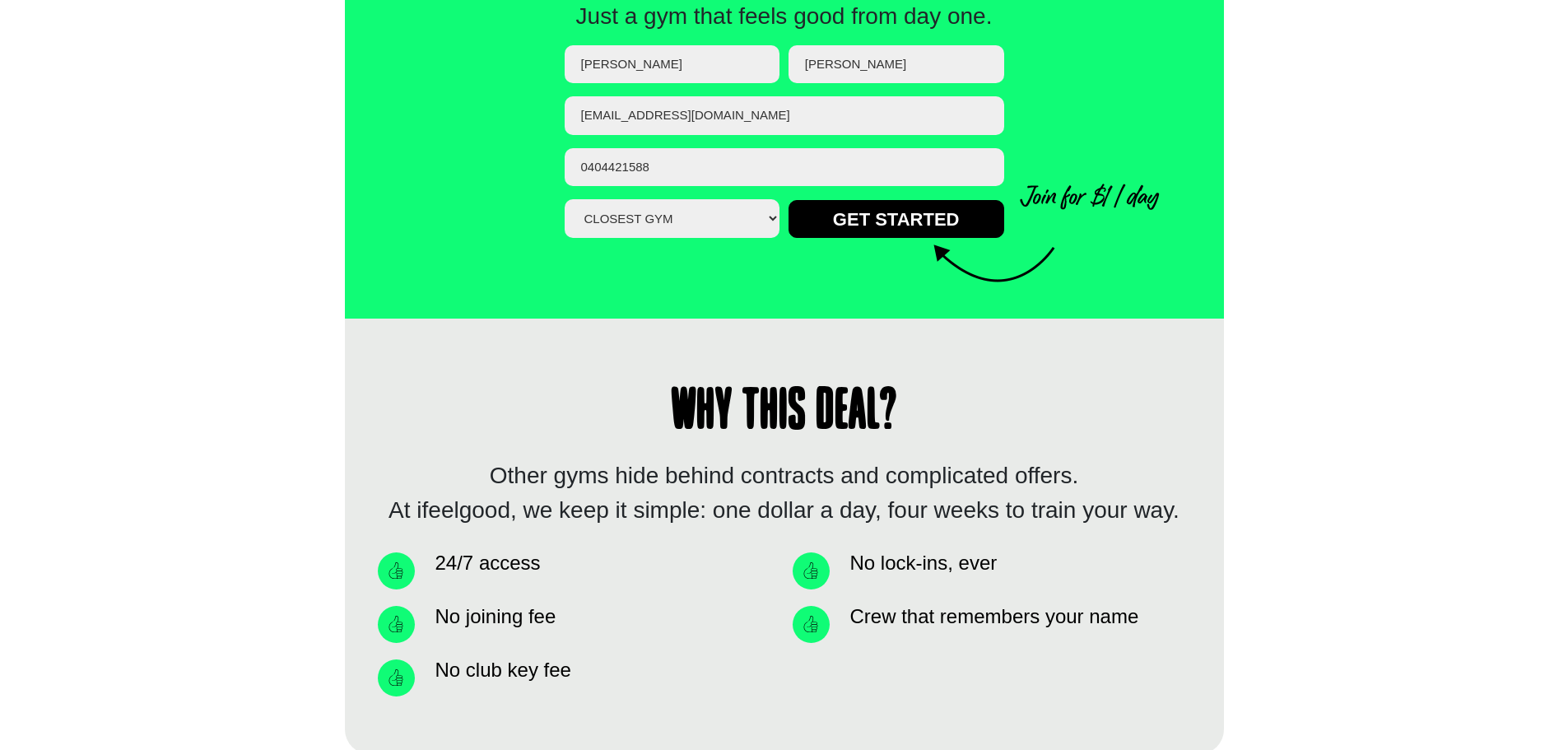
scroll to position [658, 0]
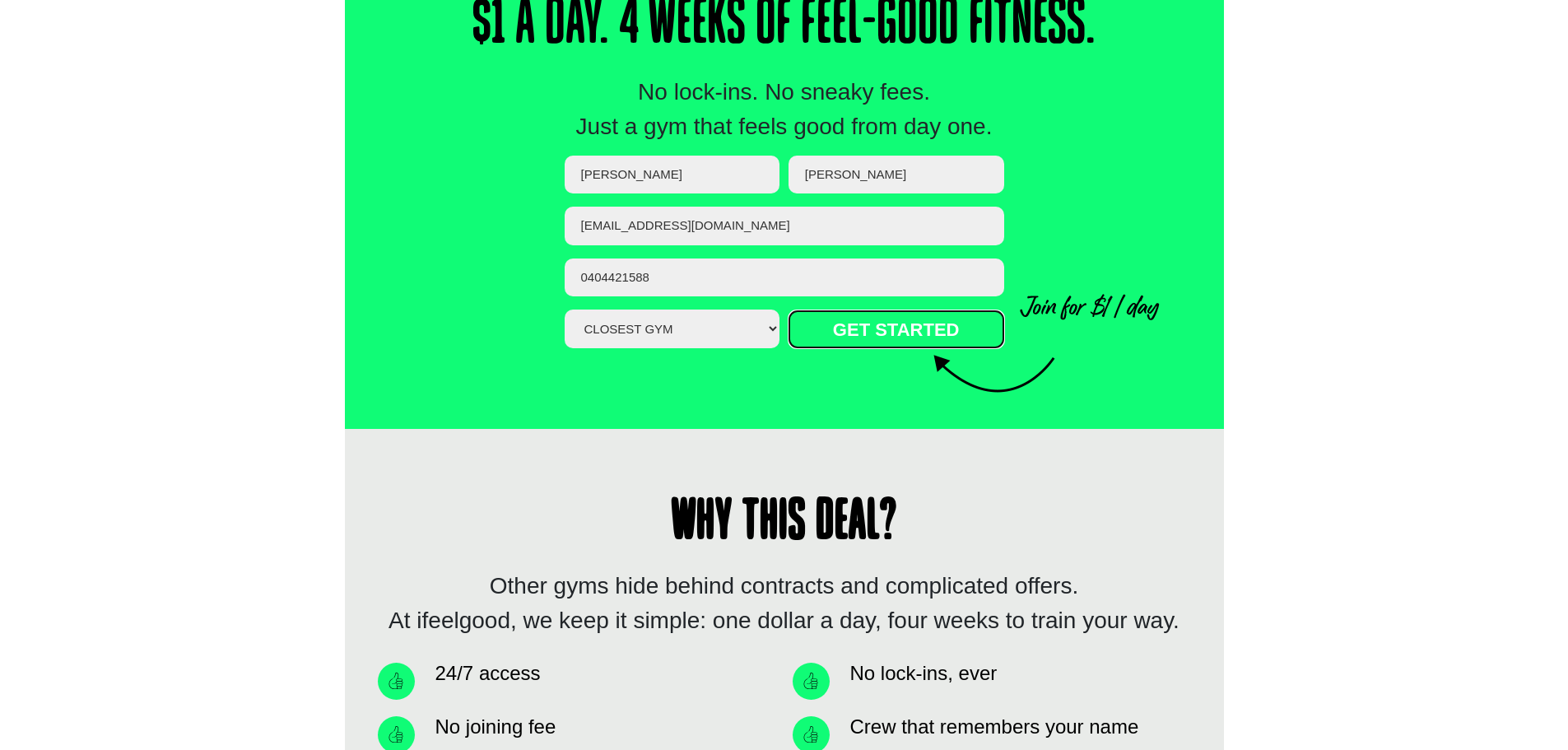
click at [888, 329] on input "GET STARTED" at bounding box center [896, 329] width 216 height 37
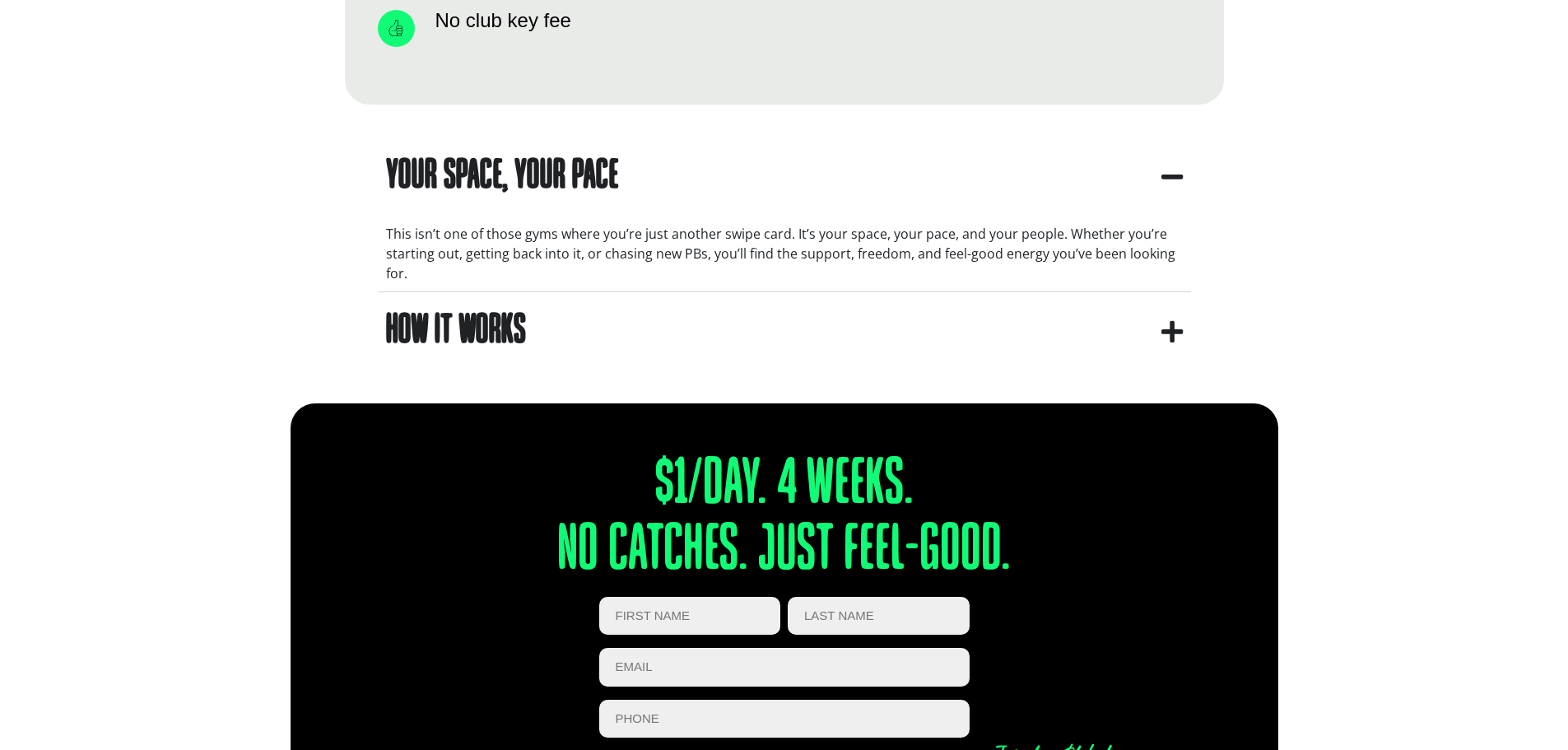
scroll to position [1550, 0]
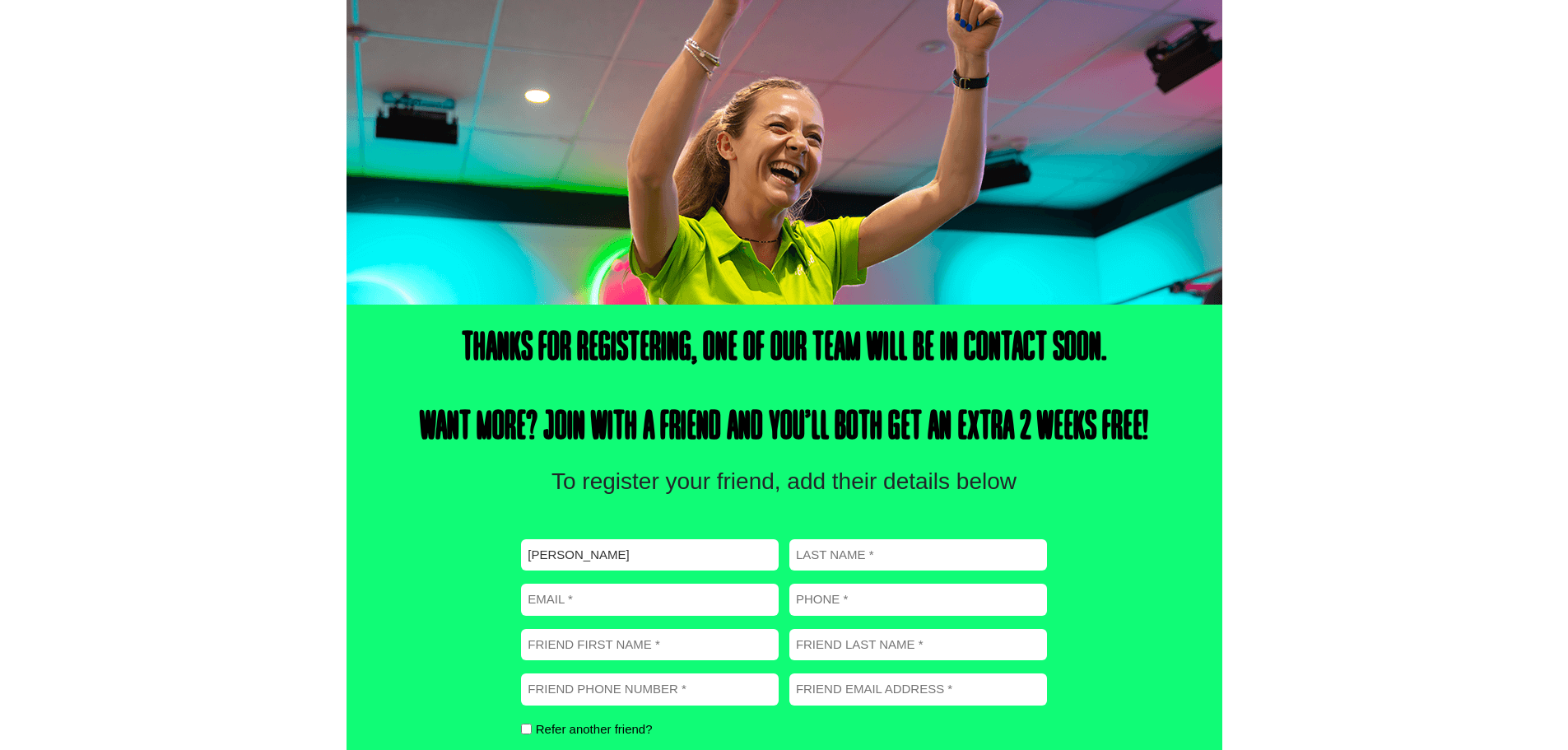
scroll to position [340, 0]
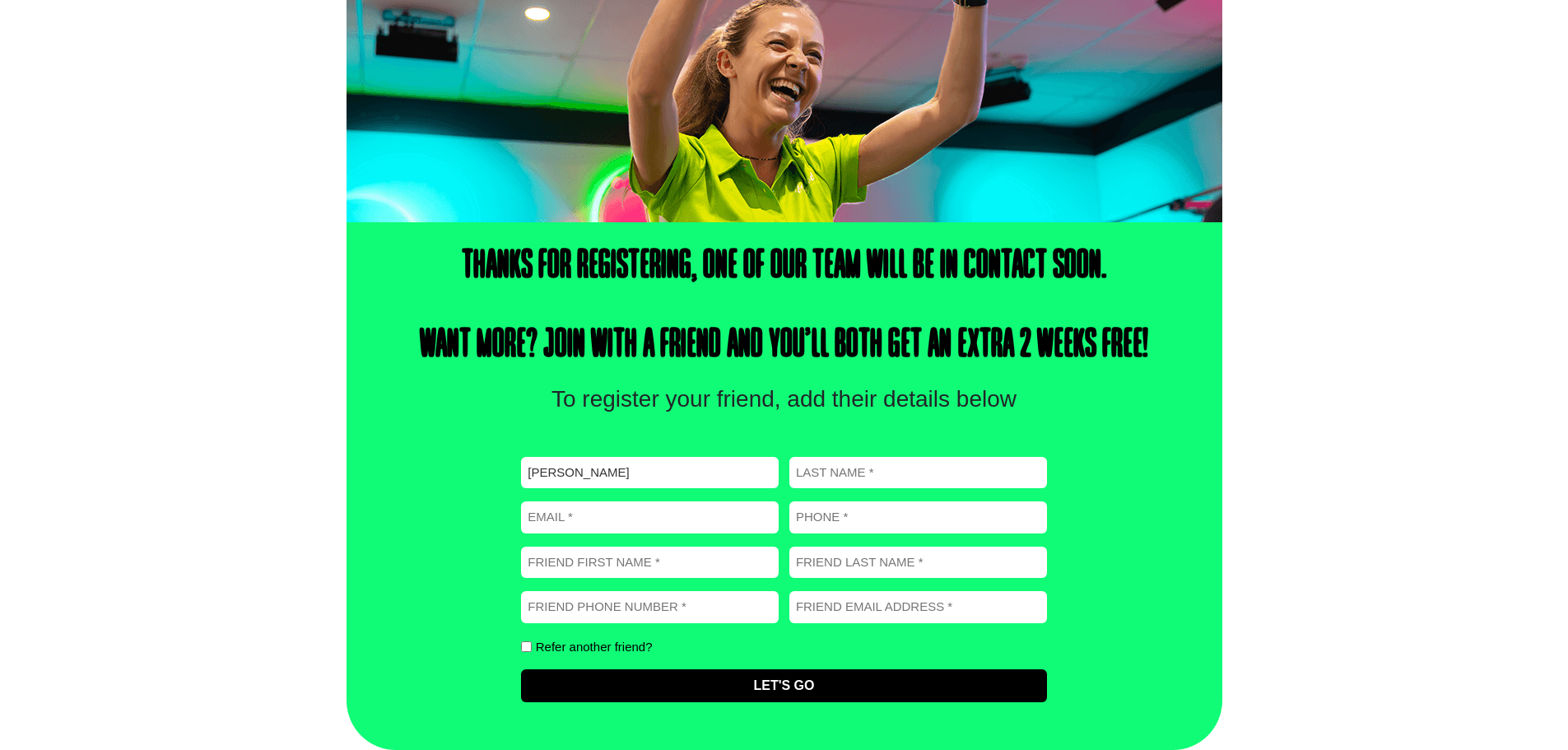
click at [869, 472] on input "Last name (Required)" at bounding box center [918, 472] width 258 height 32
type input "[PERSON_NAME]"
type input "[EMAIL_ADDRESS][DOMAIN_NAME]"
type input "0404421588"
click at [677, 566] on input "Friend First Name (Required)" at bounding box center [650, 562] width 258 height 32
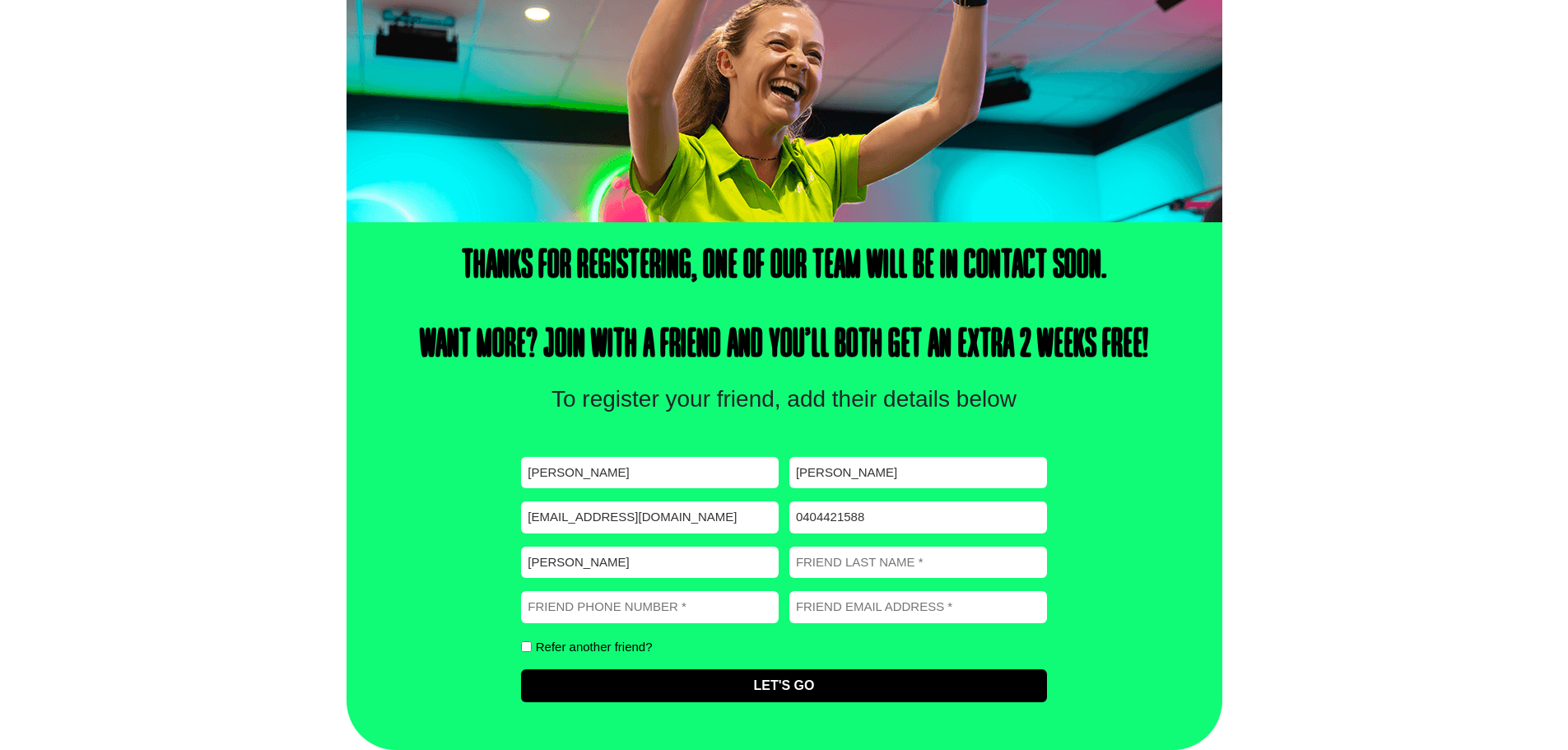
type input "[PERSON_NAME]"
type input "Wells"
type input "0467886020"
type input "[EMAIL_ADDRESS][DOMAIN_NAME]"
click at [806, 690] on input "Let's Go" at bounding box center [784, 685] width 526 height 32
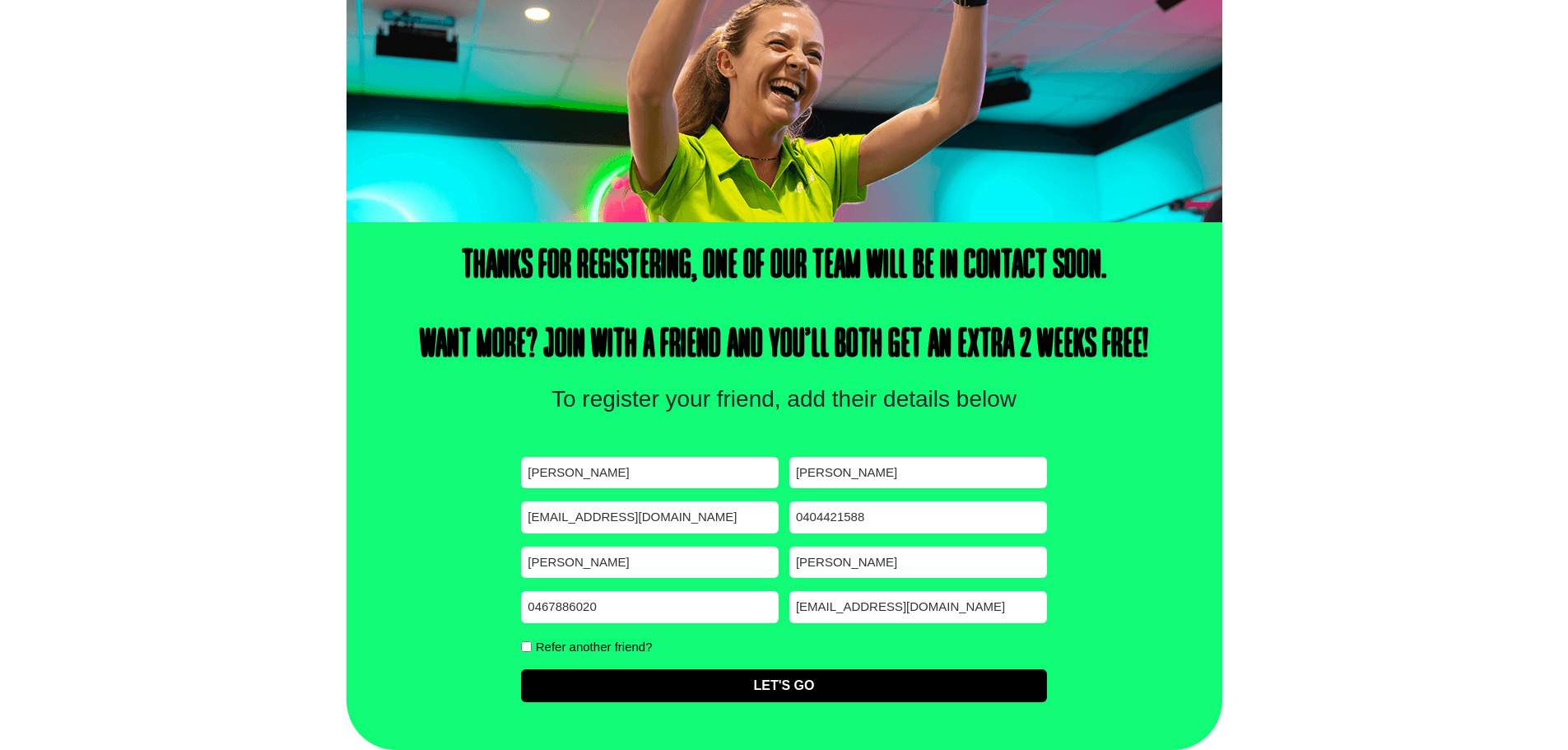
click at [94, 515] on div "Thanks for registering, one of our team will be in contact soon. Want more? Joi…" at bounding box center [784, 486] width 1568 height 528
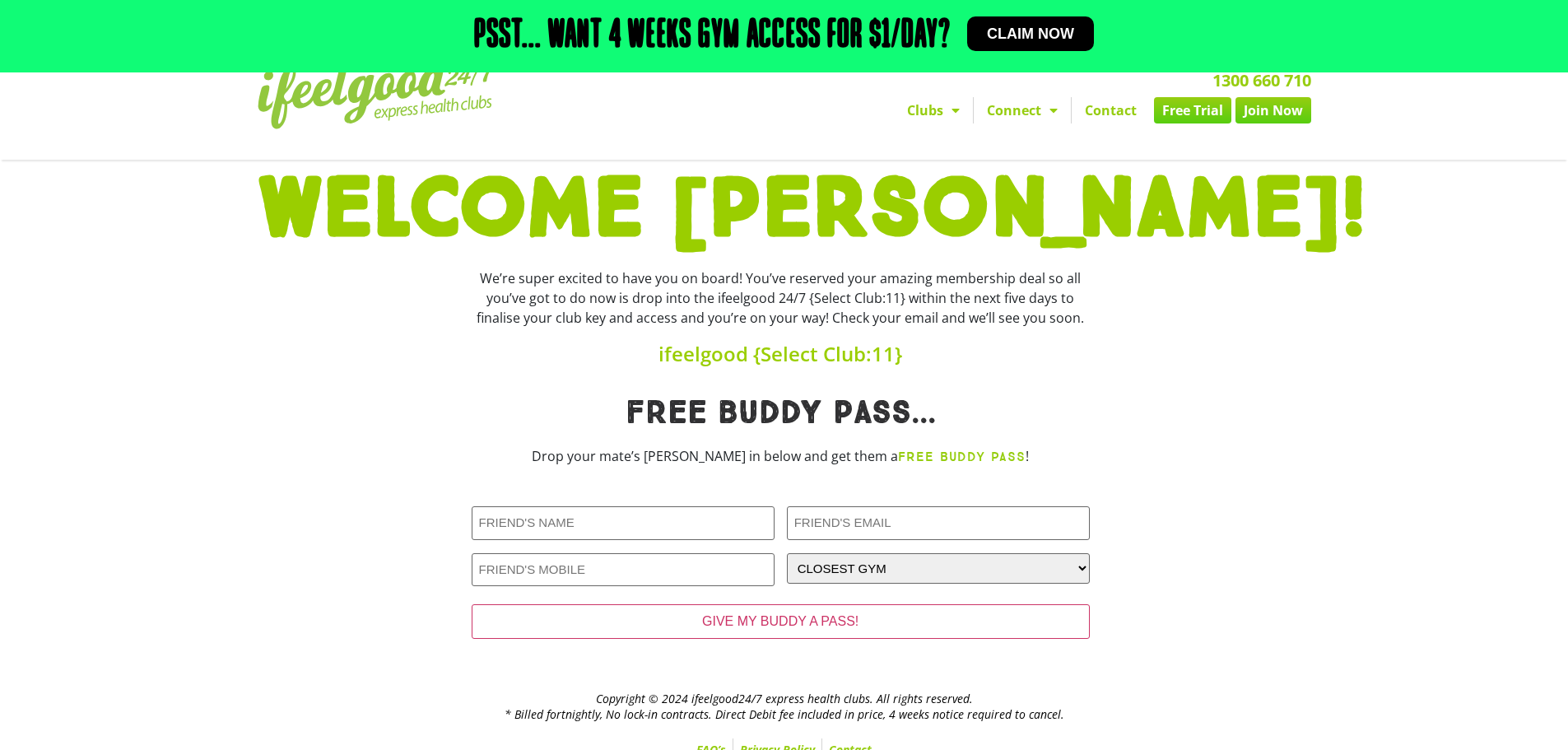
scroll to position [55, 0]
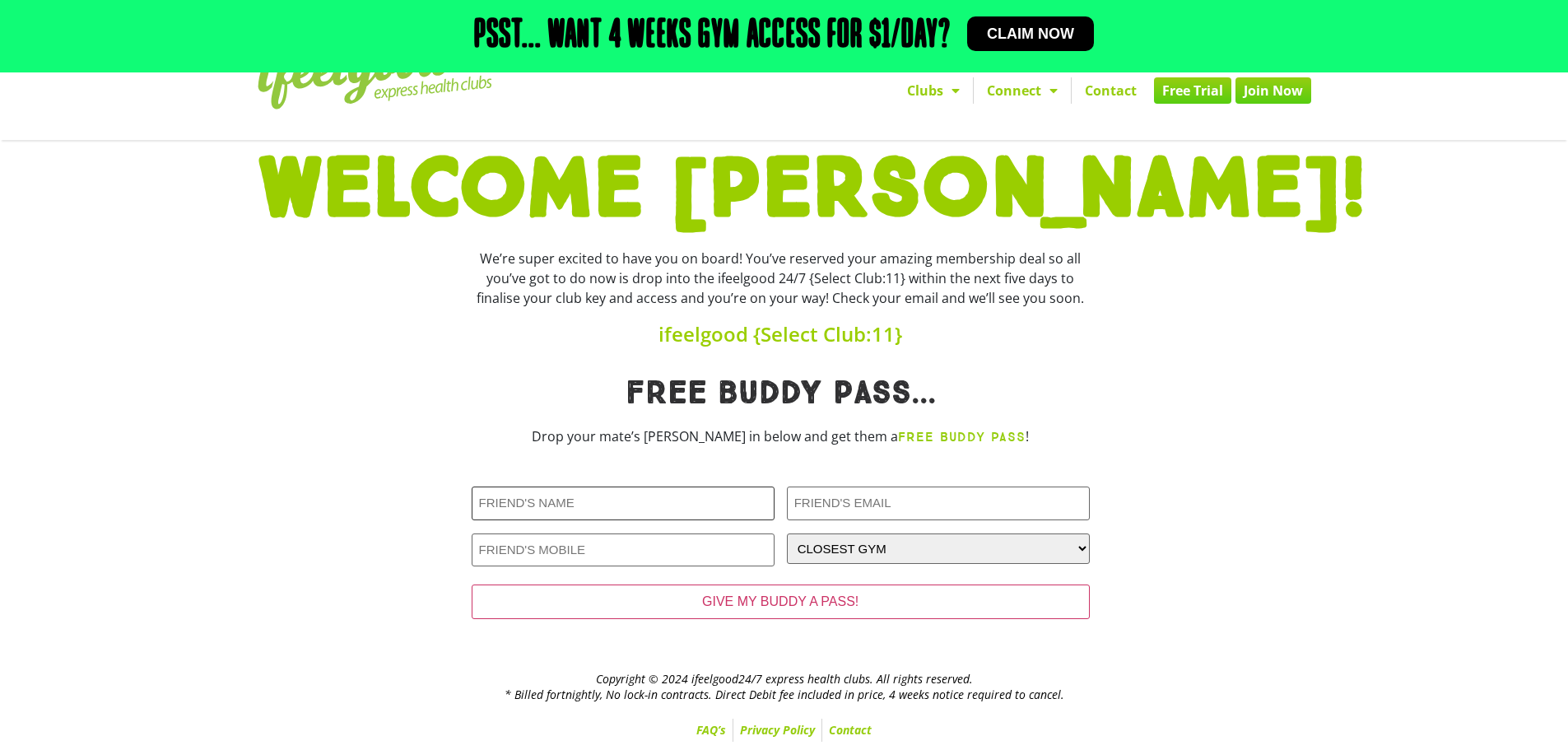
click at [711, 509] on input "Friends Name (Required)" at bounding box center [623, 503] width 303 height 33
type input "[PERSON_NAME]"
type input "[EMAIL_ADDRESS][DOMAIN_NAME]"
select select "[GEOGRAPHIC_DATA]"
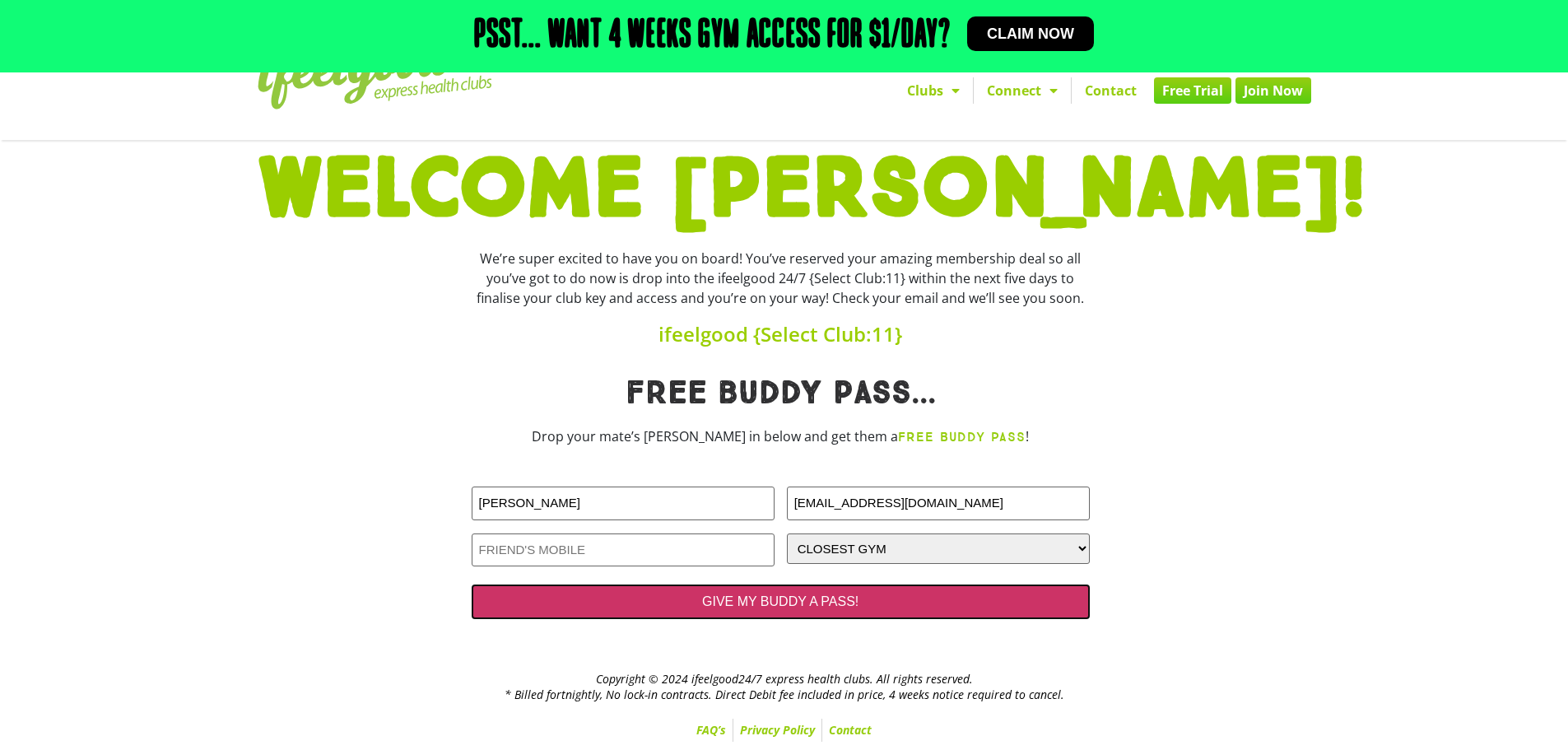
click at [776, 604] on input "GIVE MY BUDDY A PASS!" at bounding box center [781, 601] width 618 height 34
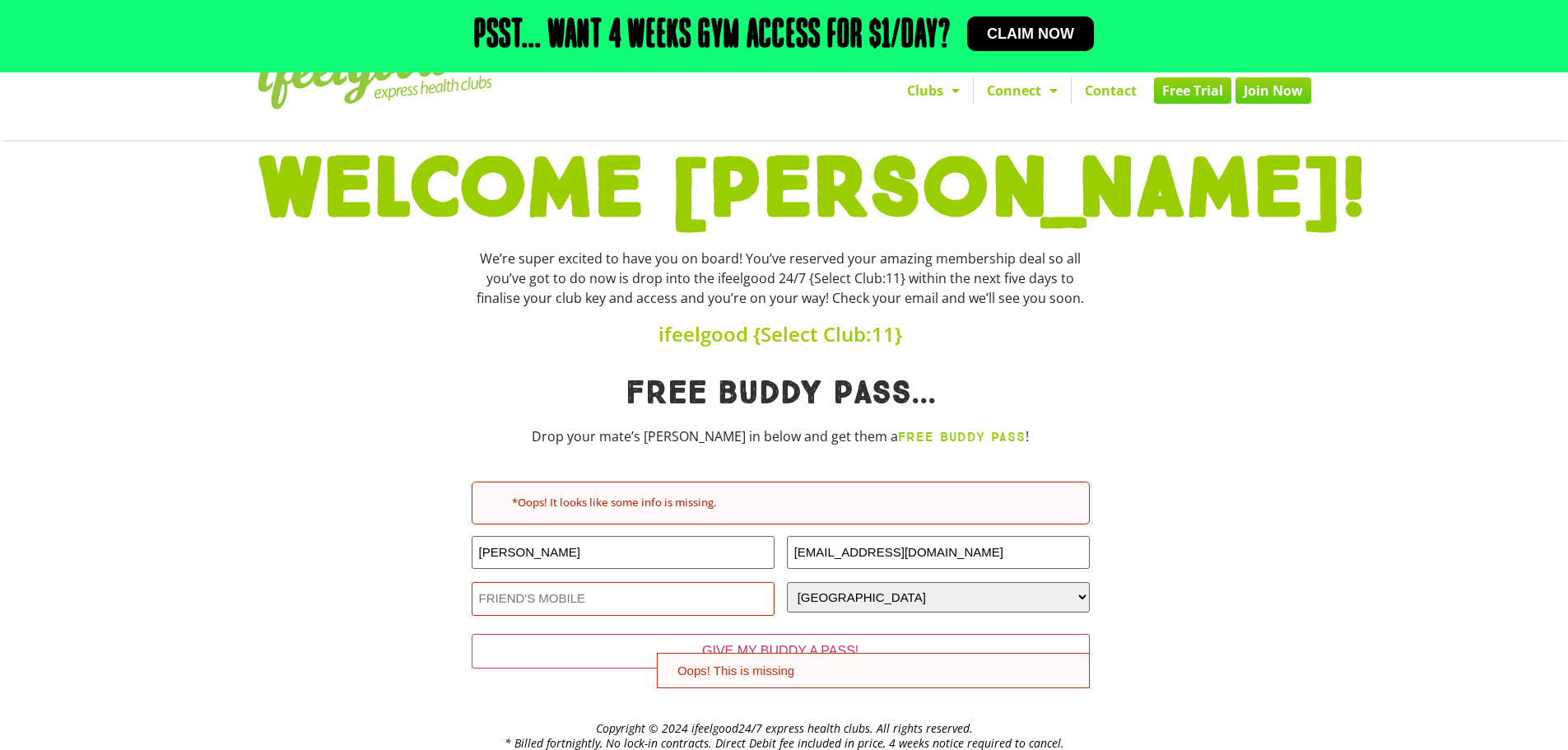
scroll to position [83, 0]
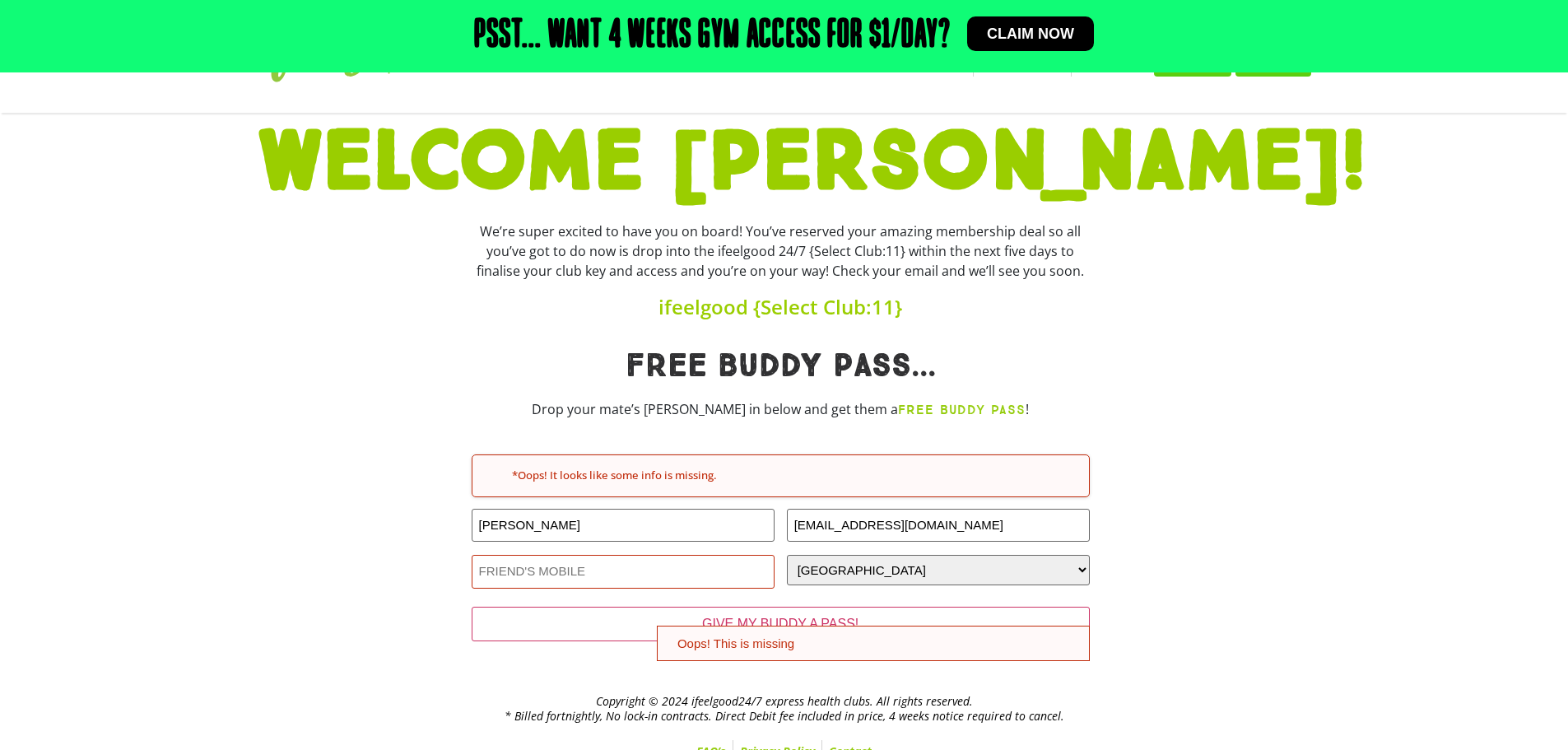
click at [726, 557] on input "Friends Phone (Required)" at bounding box center [623, 572] width 303 height 33
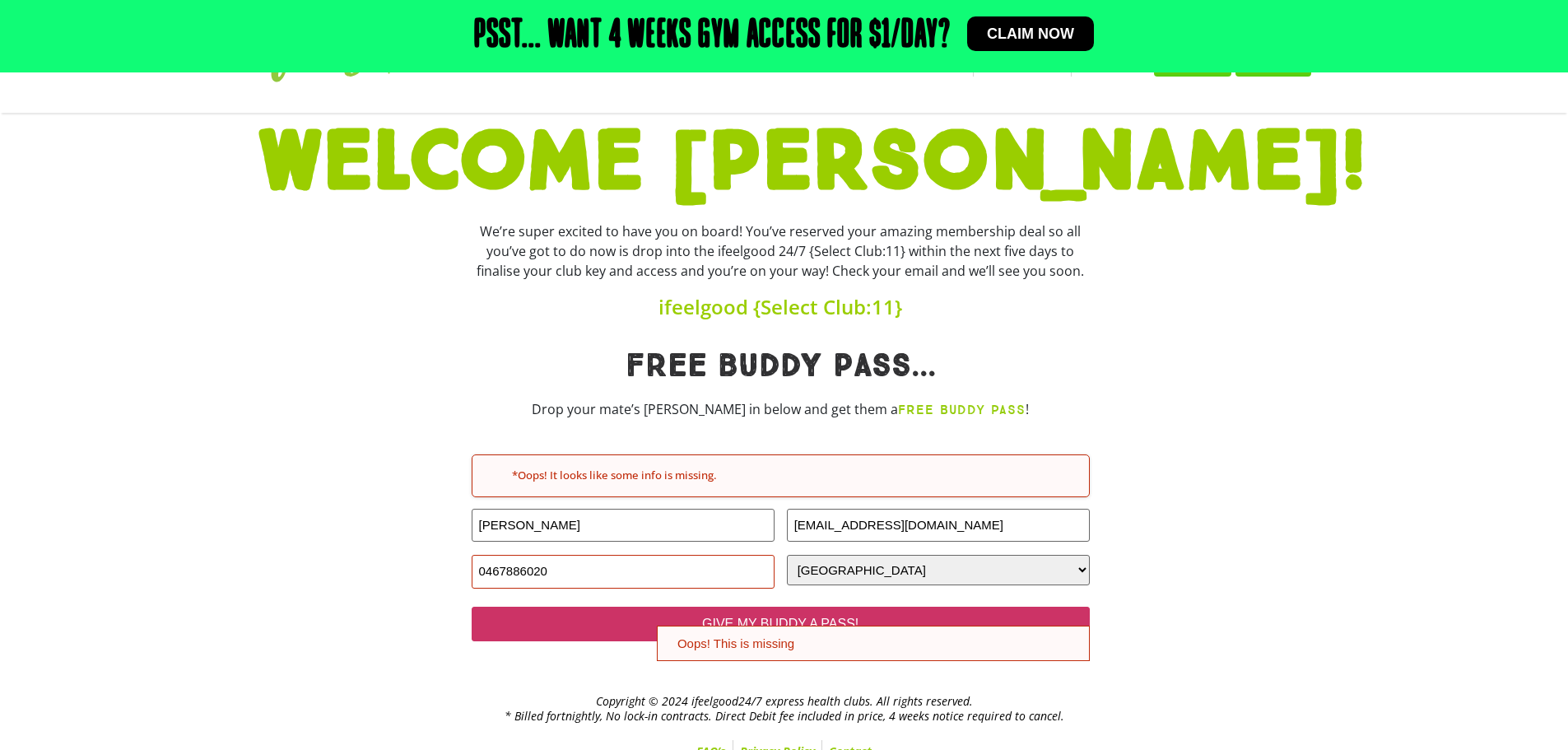
type input "0467886020"
click at [769, 618] on input "GIVE MY BUDDY A PASS!" at bounding box center [781, 623] width 618 height 34
